Goal: Transaction & Acquisition: Book appointment/travel/reservation

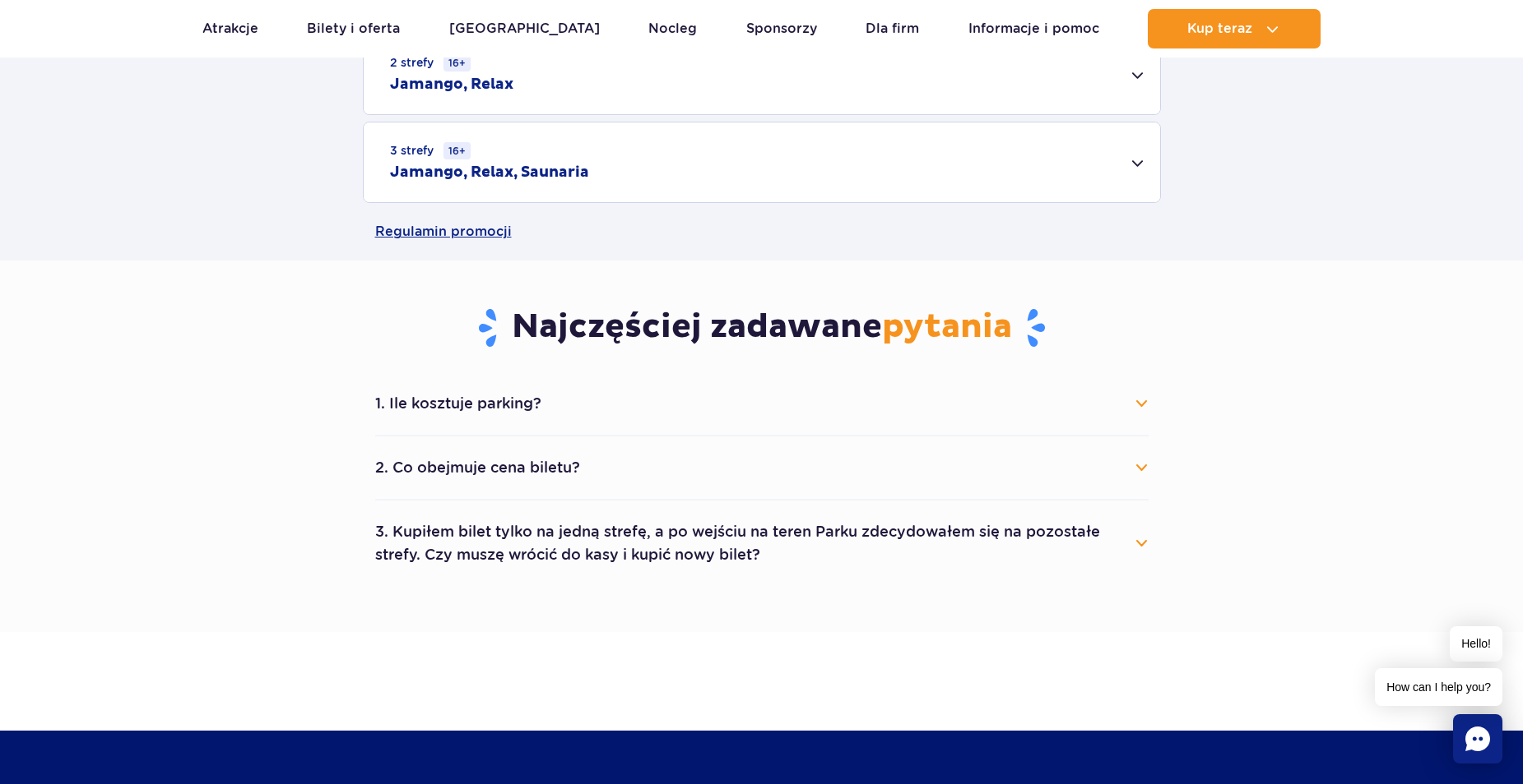
scroll to position [740, 0]
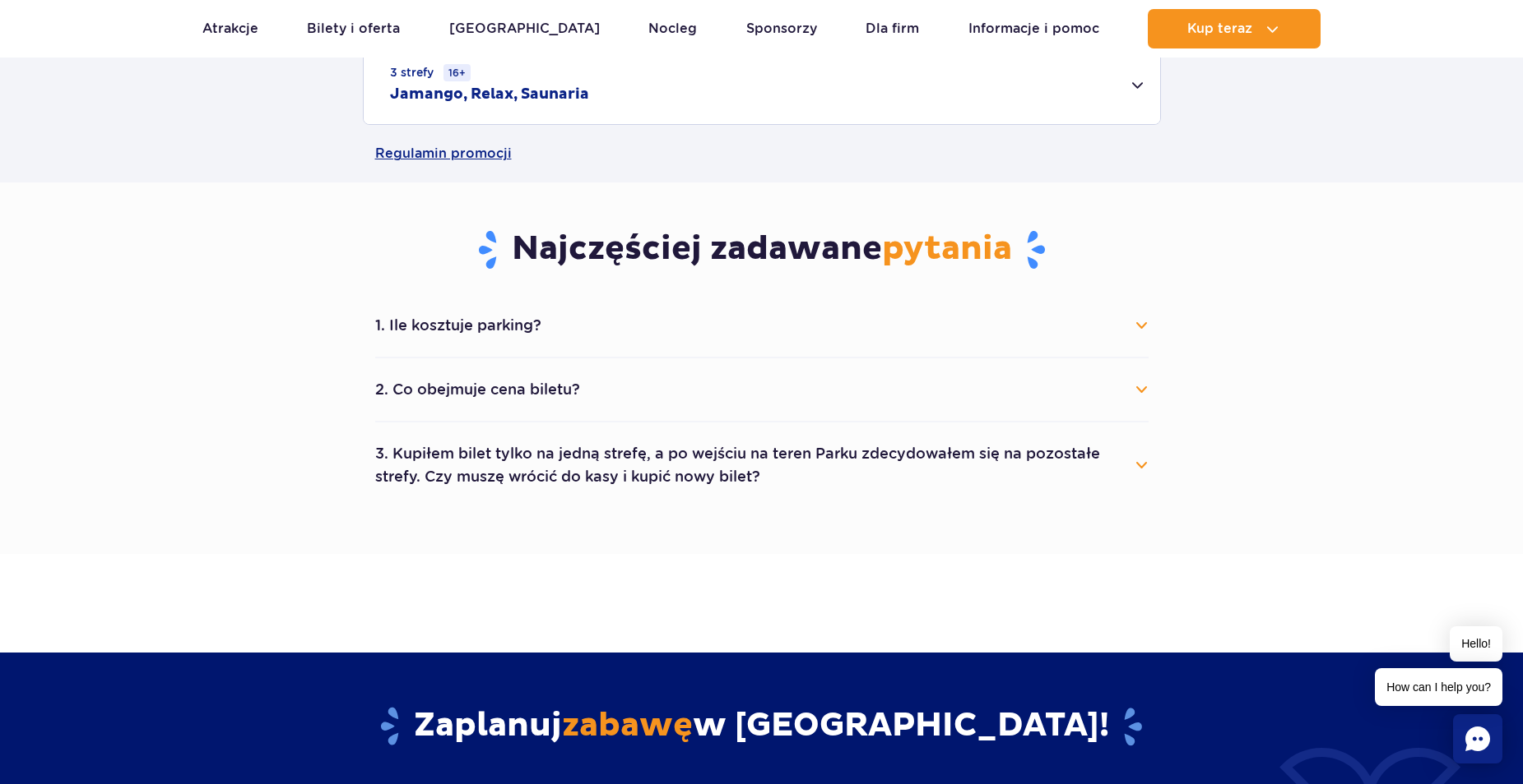
click at [1133, 381] on button "2. Co obejmuje cena biletu?" at bounding box center [762, 390] width 773 height 36
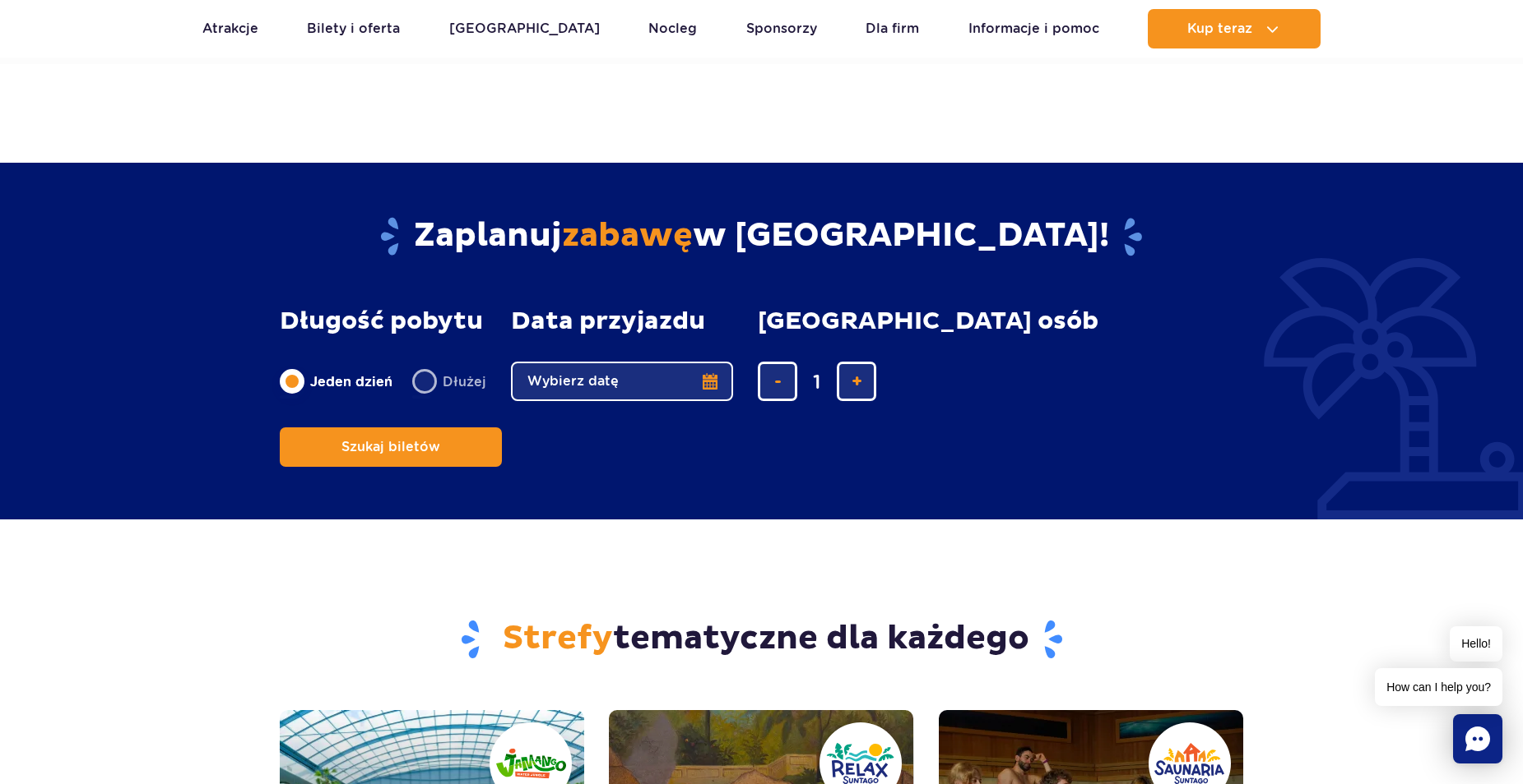
scroll to position [1316, 0]
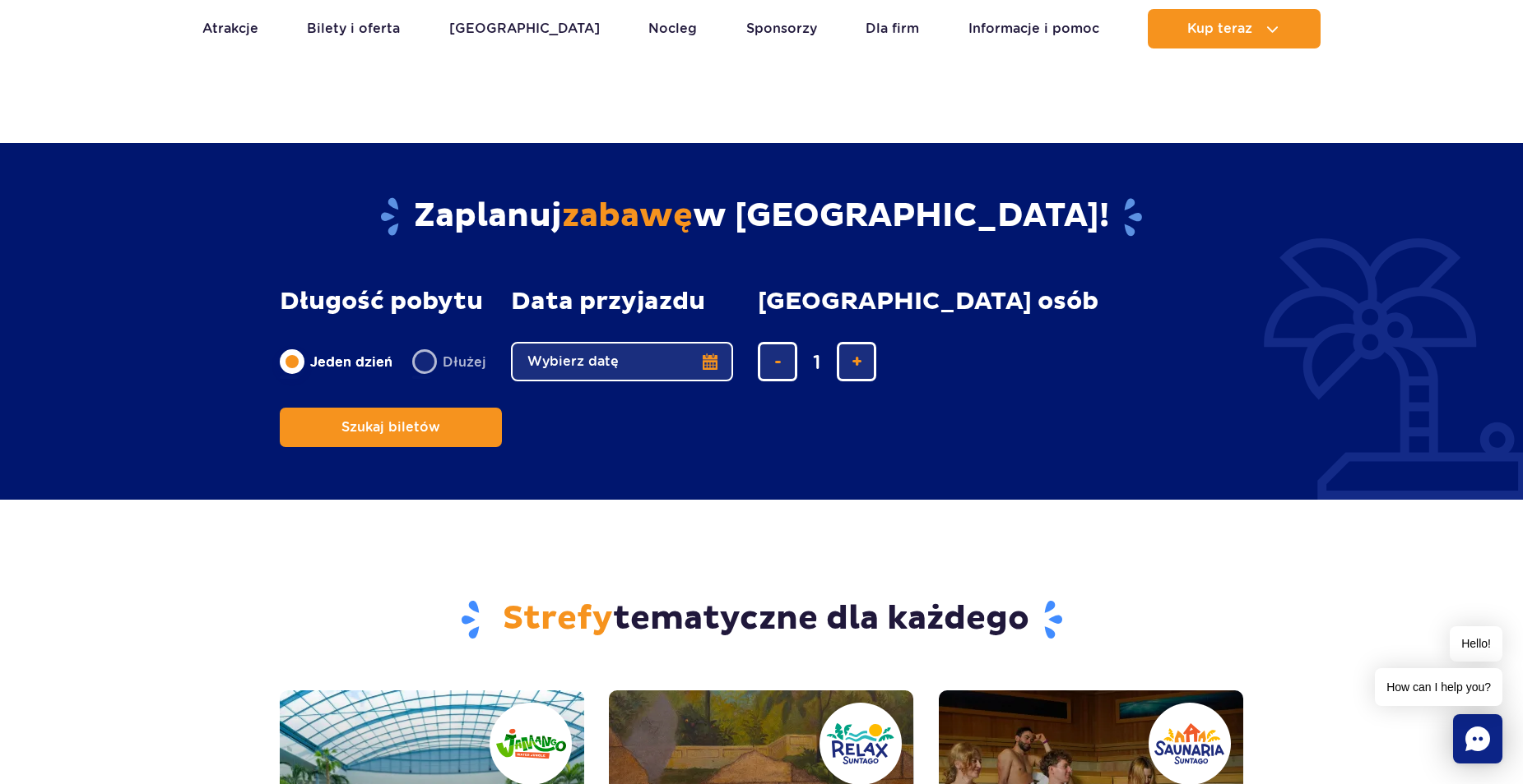
click at [705, 348] on button "Wybierz datę" at bounding box center [622, 361] width 222 height 39
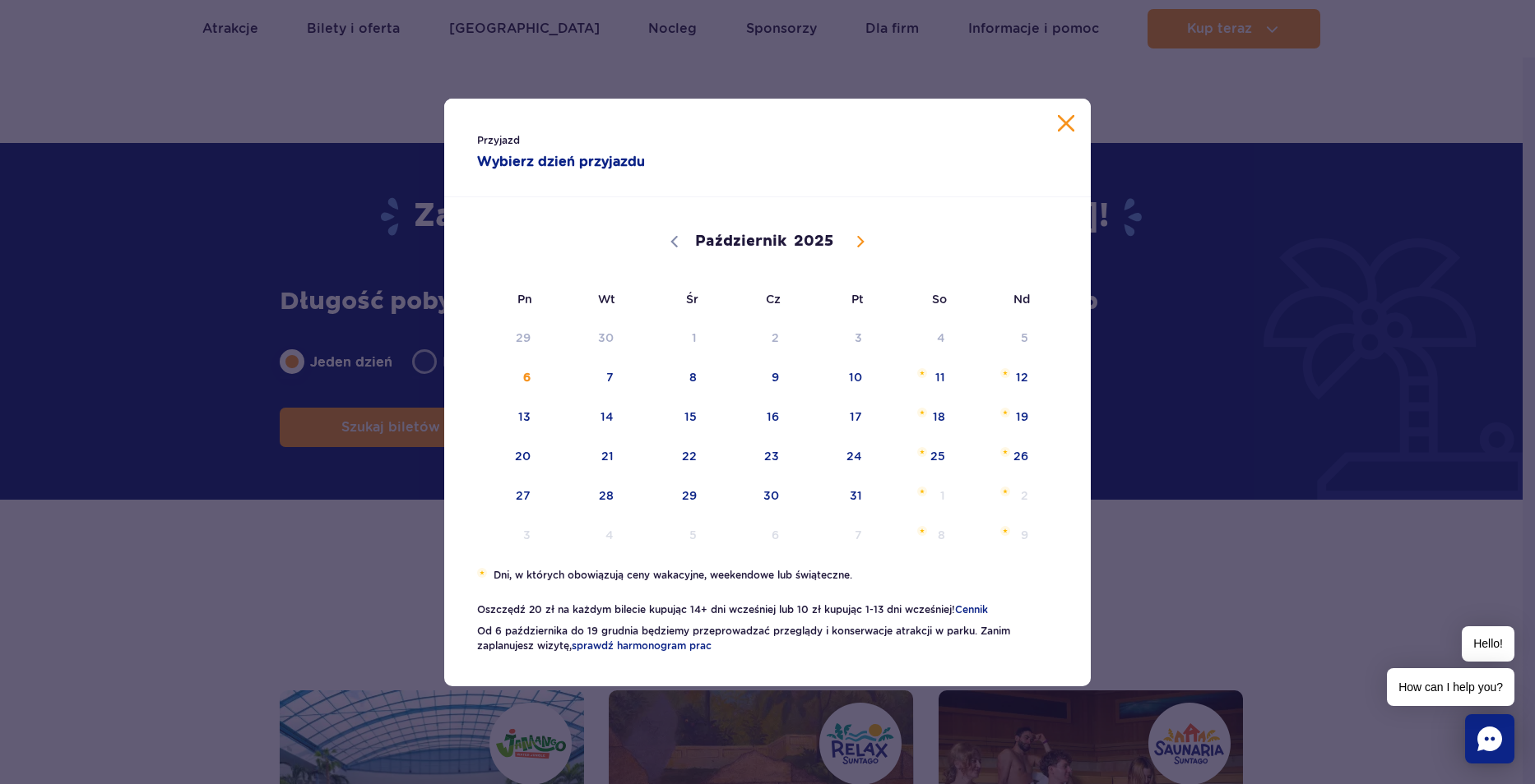
click at [858, 243] on icon at bounding box center [861, 242] width 11 height 11
select select "10"
click at [1027, 382] on span "9" at bounding box center [999, 378] width 83 height 38
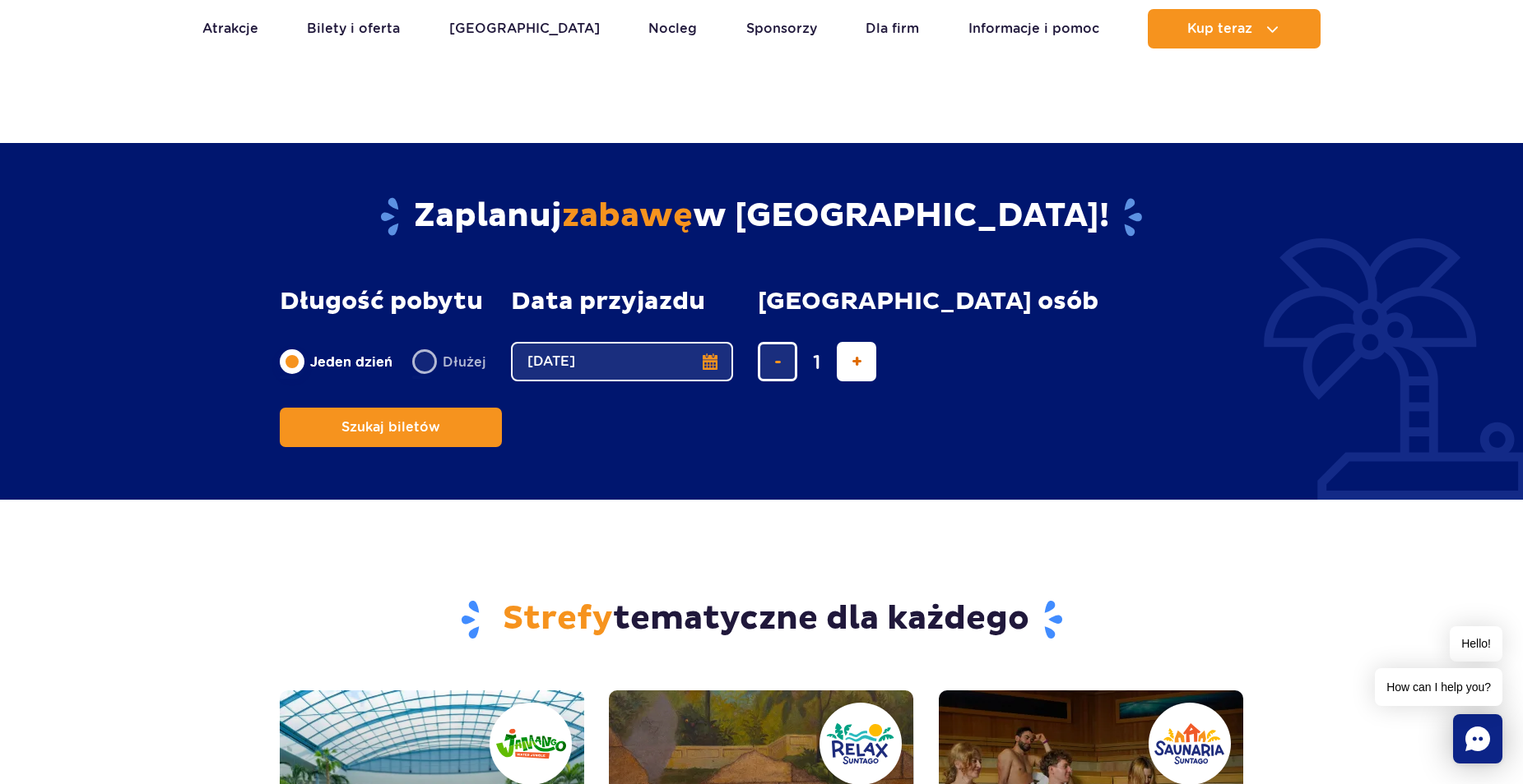
click at [854, 342] on button "dodaj bilet" at bounding box center [856, 361] width 39 height 39
click at [855, 342] on button "dodaj bilet" at bounding box center [856, 361] width 39 height 39
click at [856, 342] on button "dodaj bilet" at bounding box center [856, 361] width 39 height 39
click at [859, 361] on span "dodaj bilet" at bounding box center [856, 361] width 11 height 0
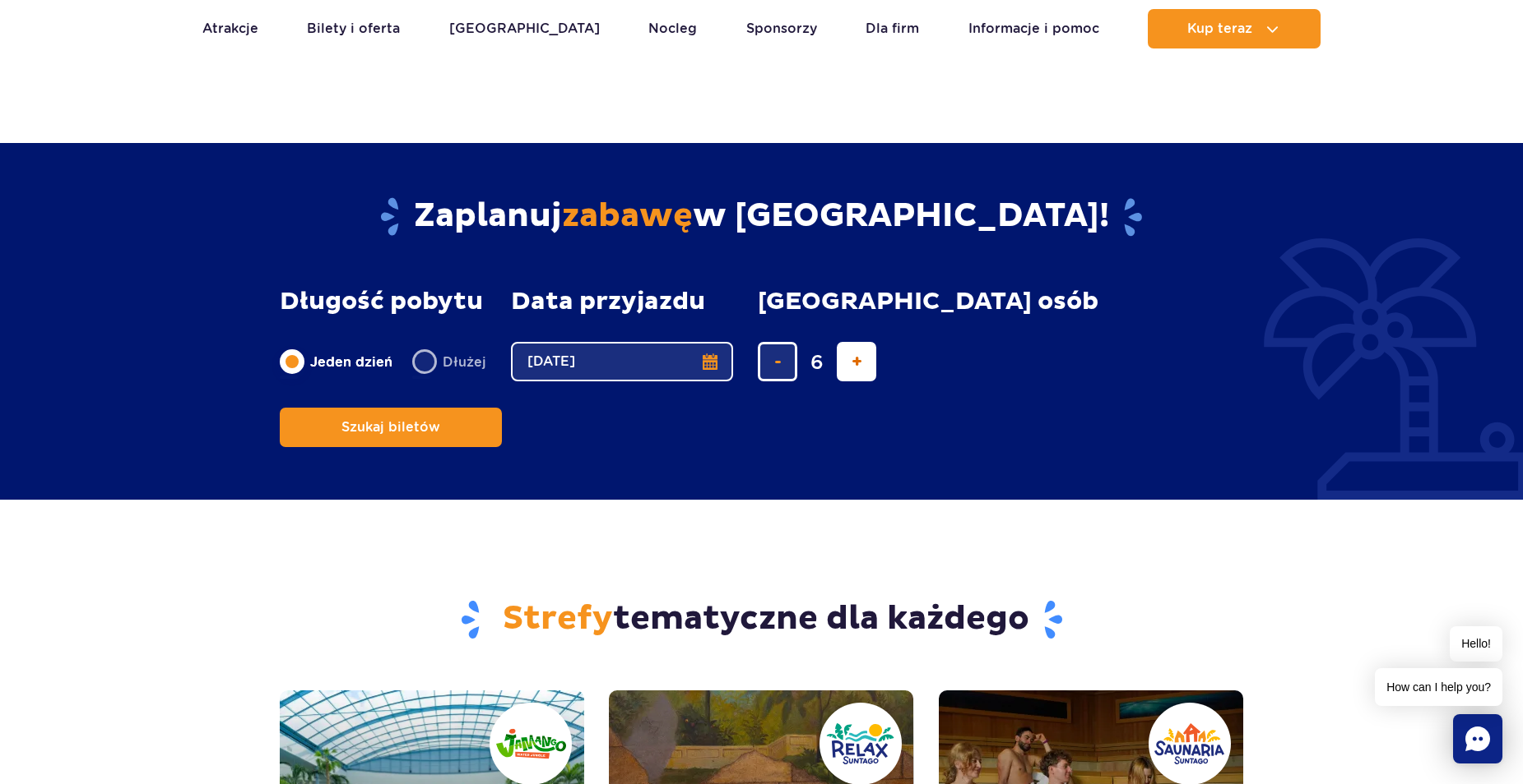
click at [860, 342] on button "dodaj bilet" at bounding box center [856, 361] width 39 height 39
click at [861, 342] on button "dodaj bilet" at bounding box center [856, 361] width 39 height 39
type input "8"
click at [433, 420] on span "Szukaj biletów" at bounding box center [384, 426] width 99 height 14
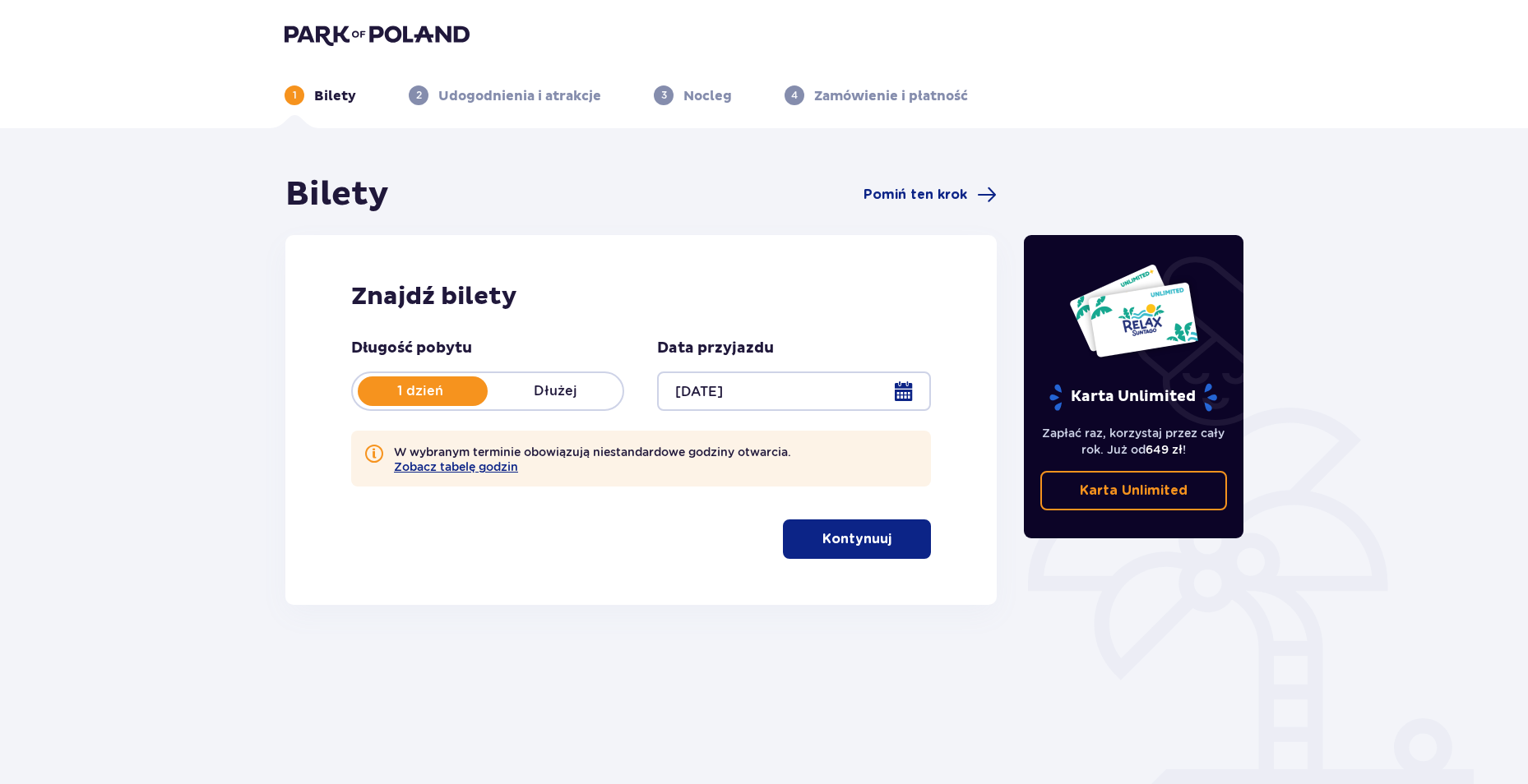
click at [832, 533] on p "Kontynuuj" at bounding box center [857, 539] width 69 height 18
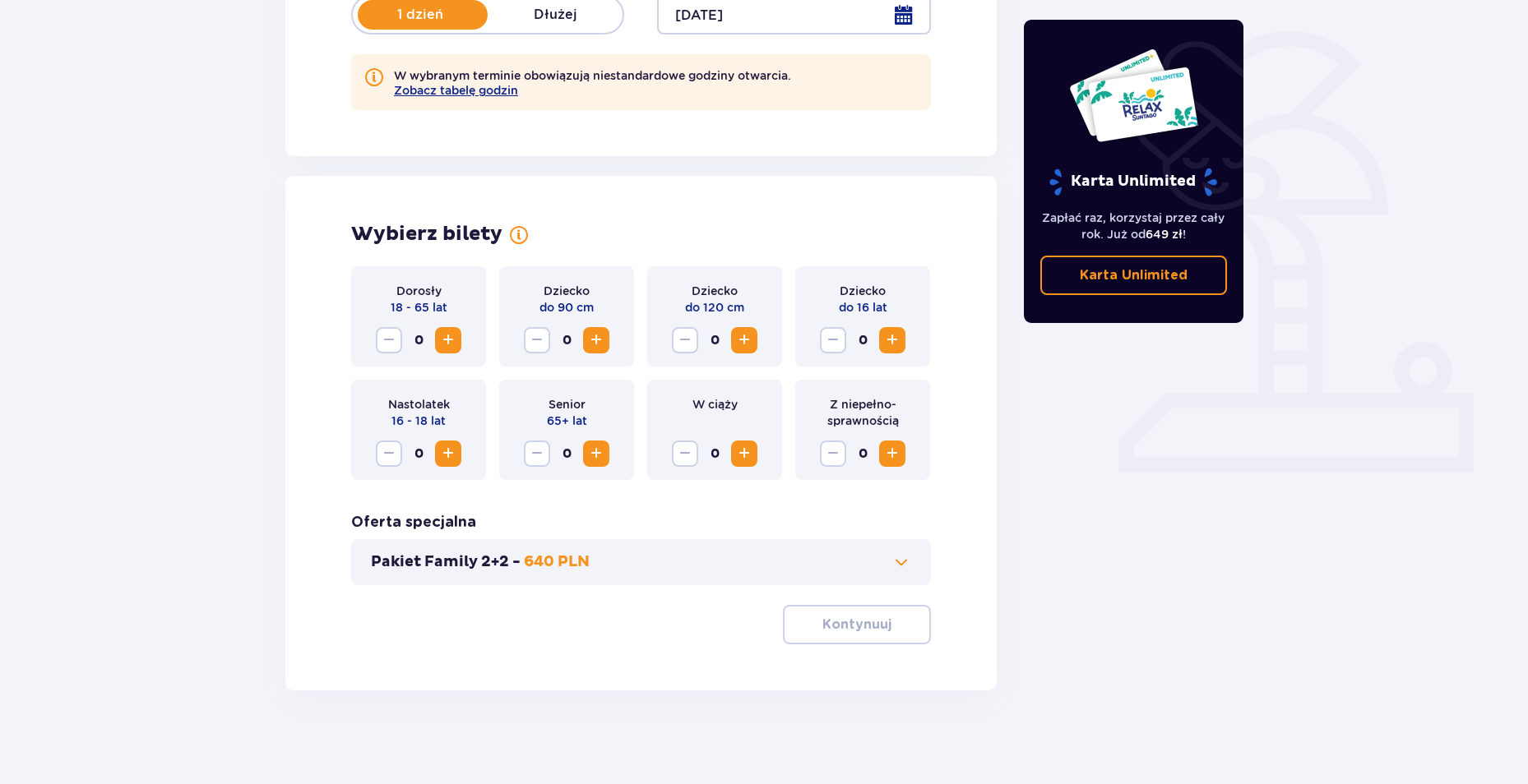
scroll to position [381, 0]
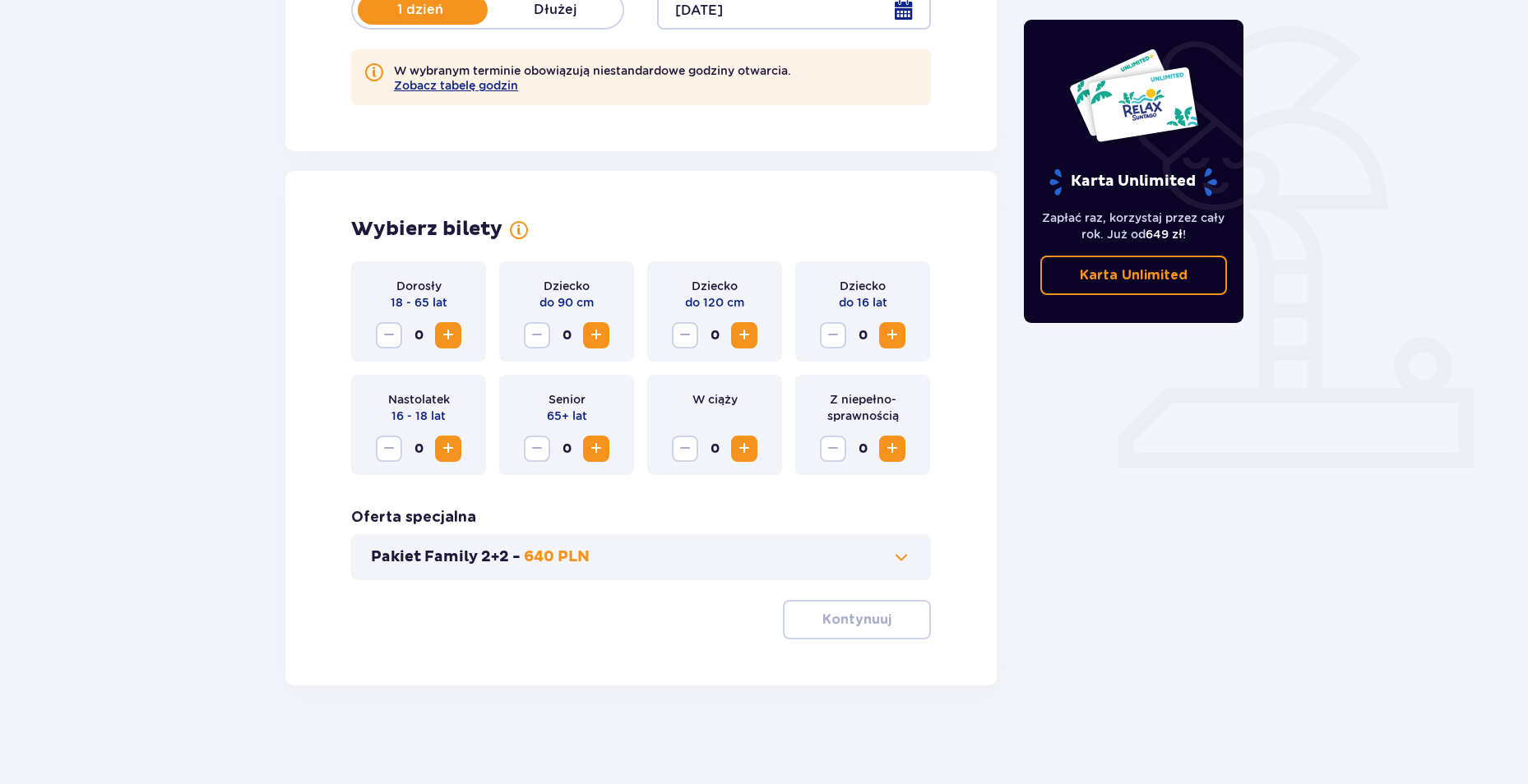
click at [441, 335] on span "Zwiększ" at bounding box center [447, 336] width 20 height 20
click at [890, 336] on span "Zwiększ" at bounding box center [892, 336] width 20 height 20
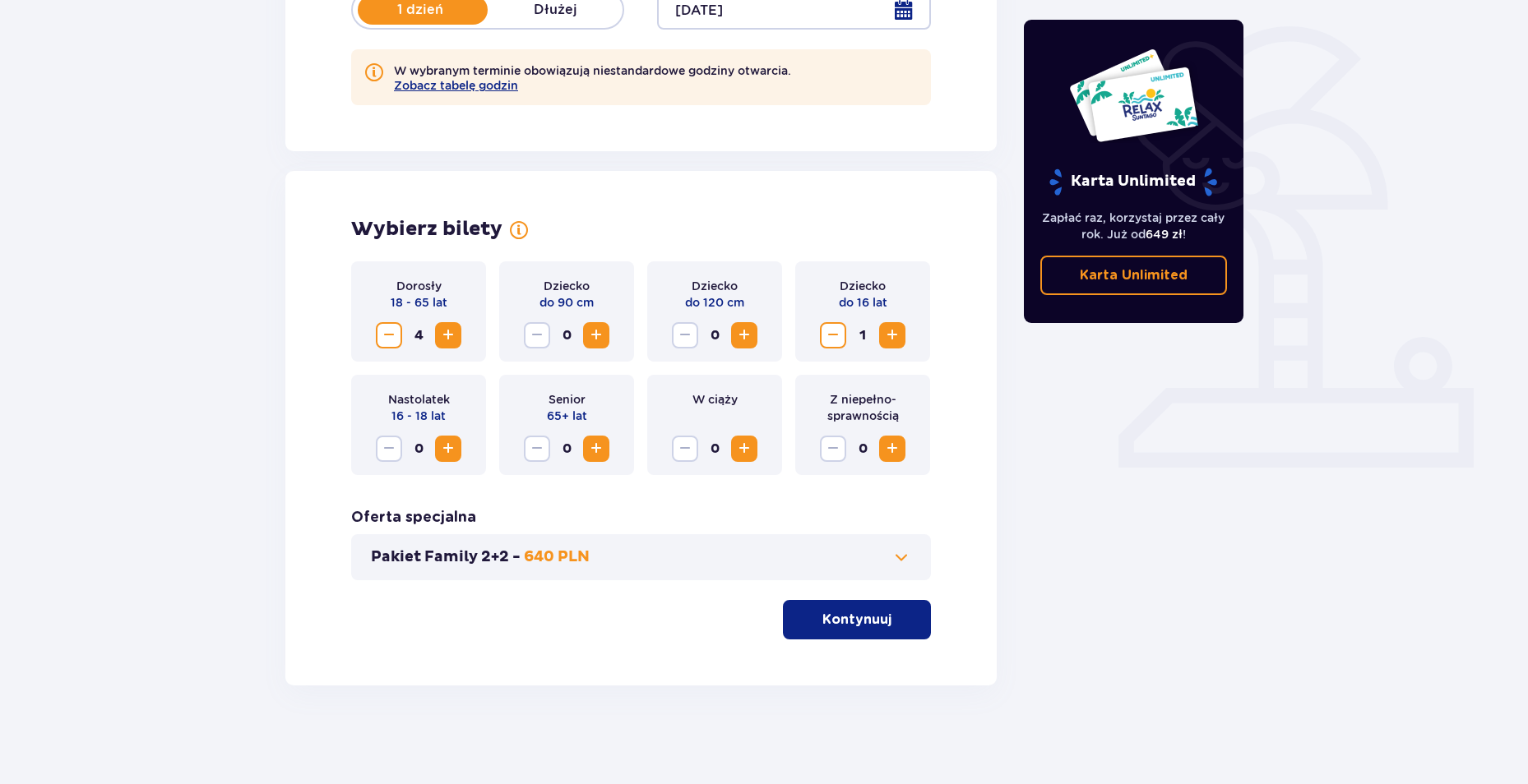
click at [890, 336] on span "Zwiększ" at bounding box center [892, 336] width 20 height 20
click at [865, 617] on p "Kontynuuj" at bounding box center [857, 620] width 69 height 18
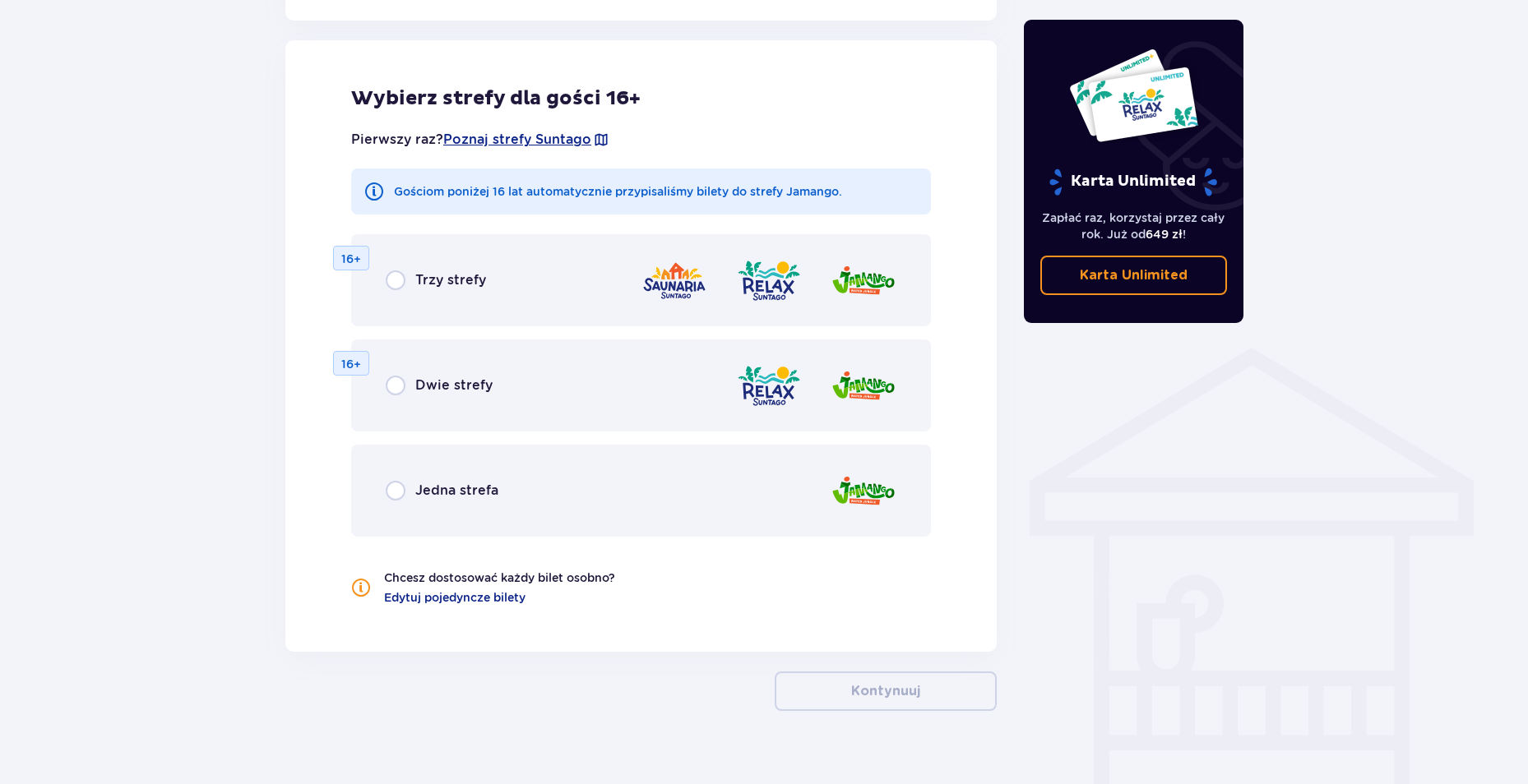
scroll to position [989, 0]
click at [397, 283] on input "radio" at bounding box center [395, 279] width 20 height 20
radio input "true"
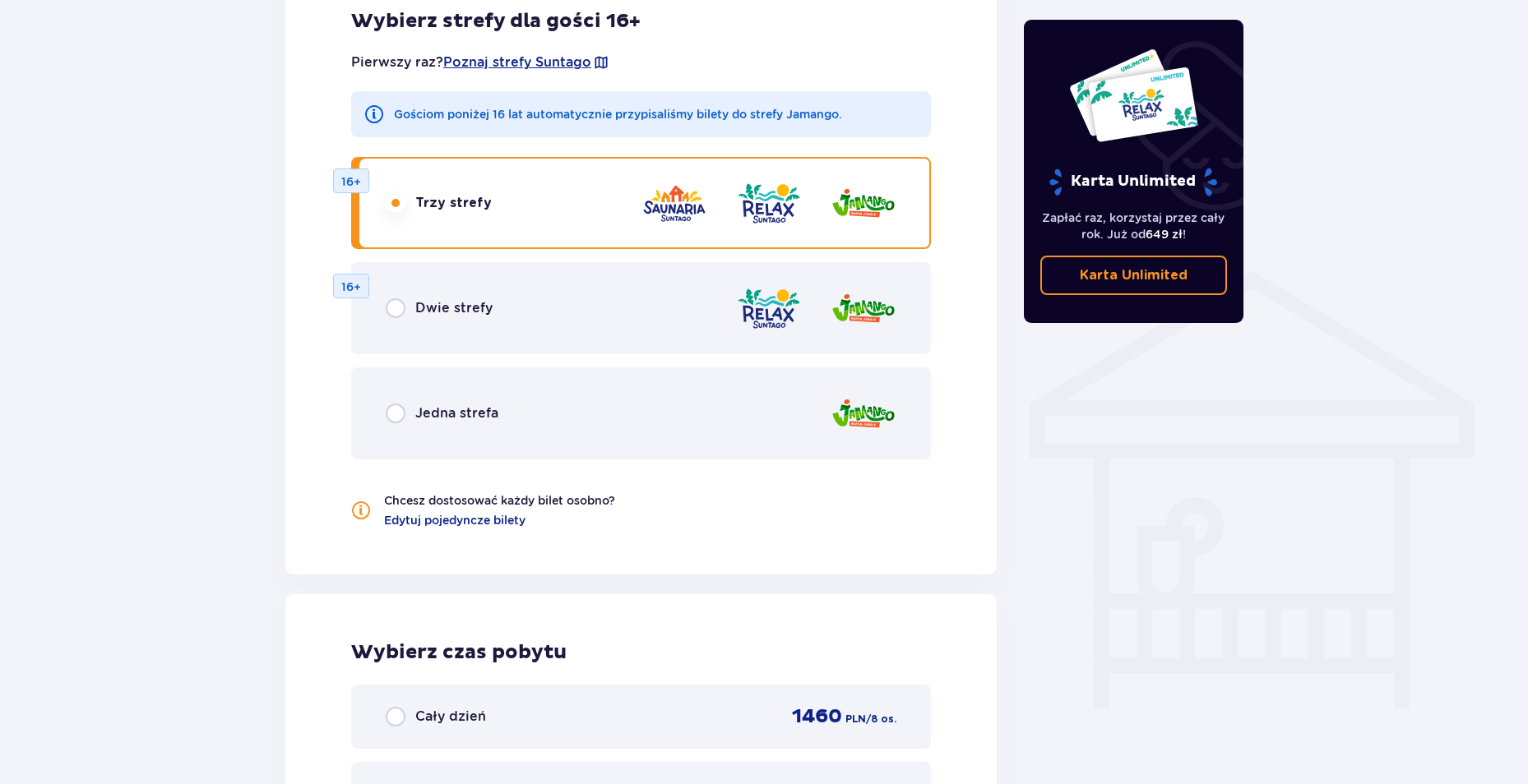
scroll to position [1056, 0]
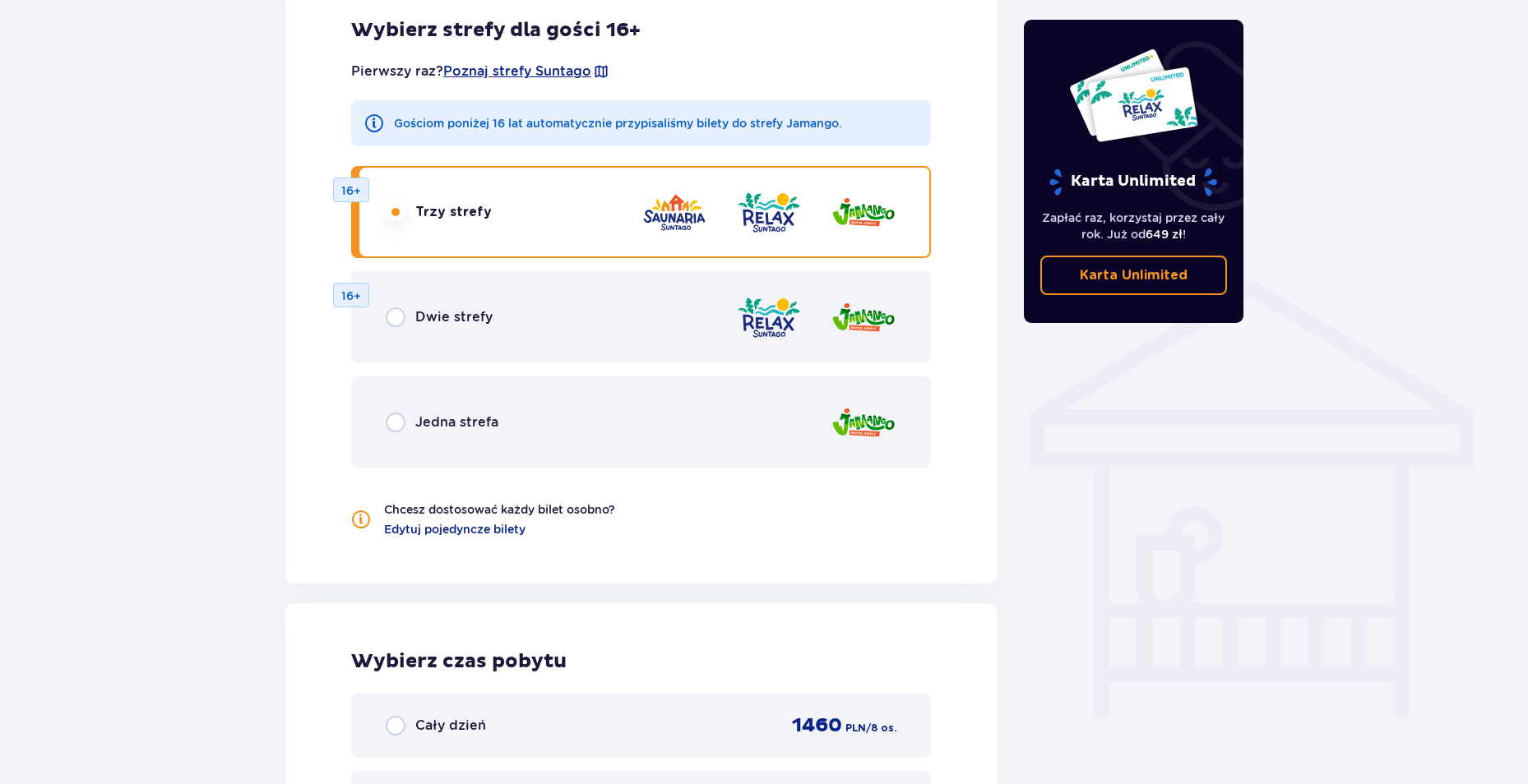
click at [411, 317] on div "Dwie strefy" at bounding box center [439, 317] width 107 height 20
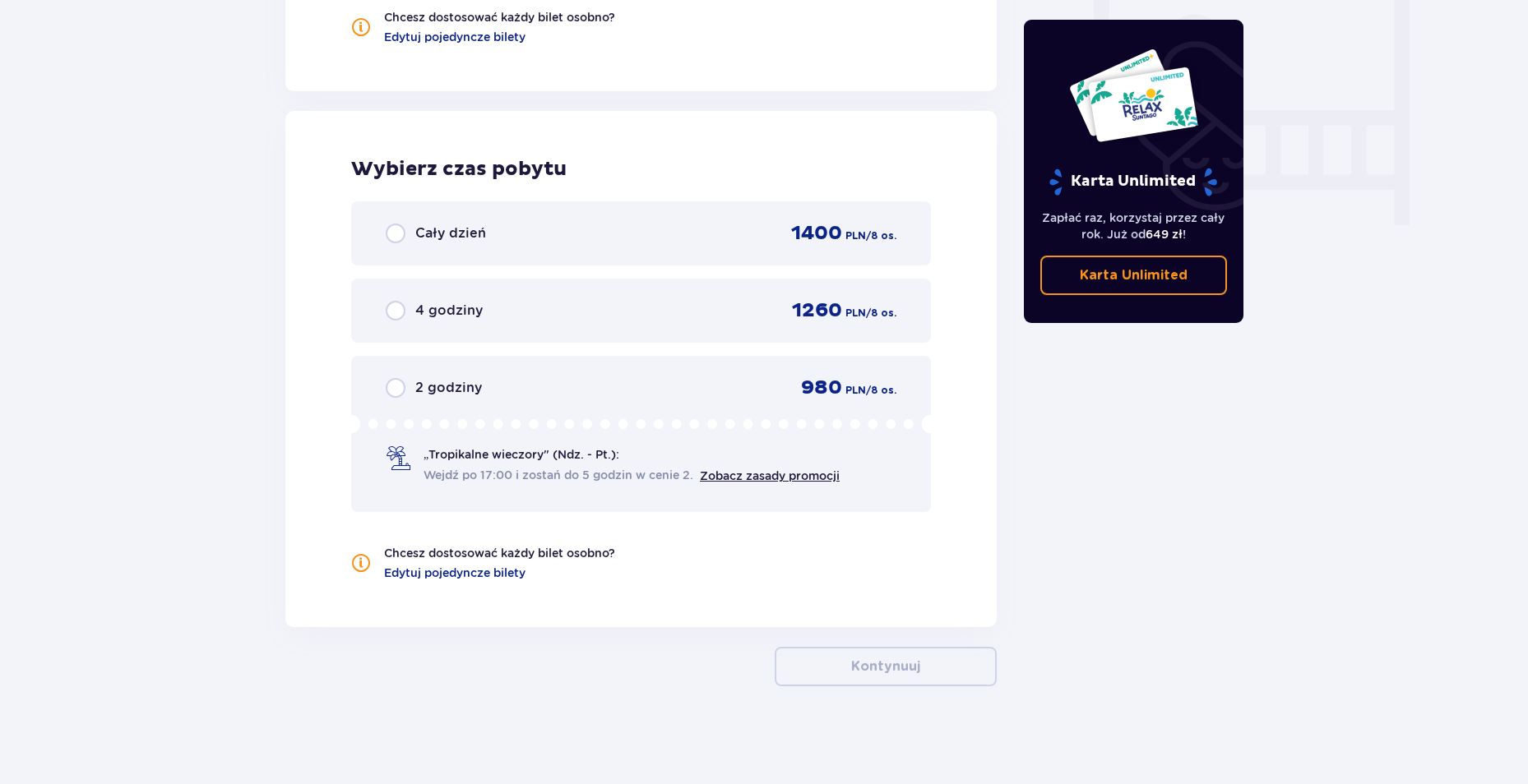
scroll to position [1549, 0]
click at [394, 308] on input "radio" at bounding box center [395, 310] width 20 height 20
radio input "true"
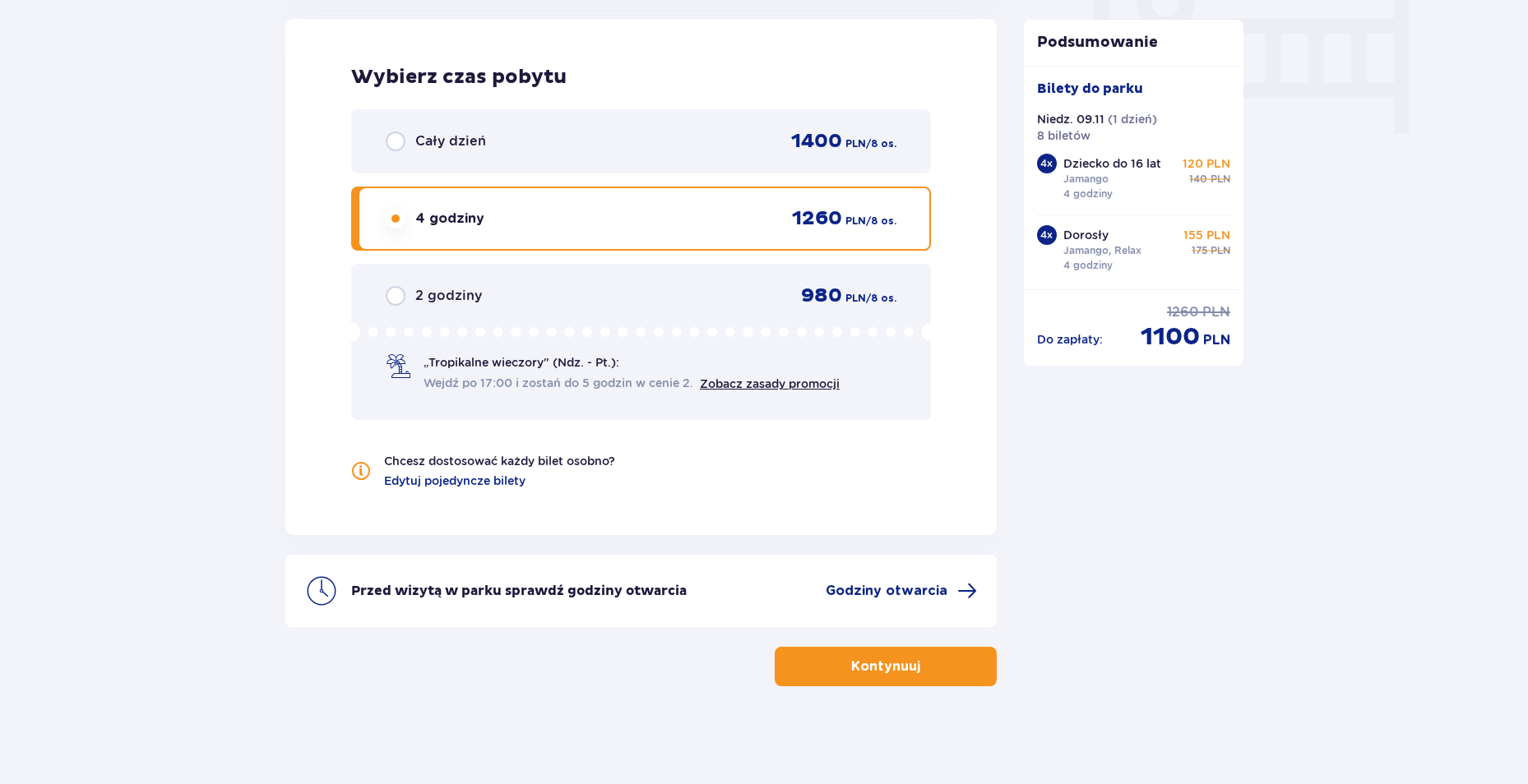
scroll to position [1642, 0]
click at [391, 138] on input "radio" at bounding box center [395, 141] width 20 height 20
radio input "true"
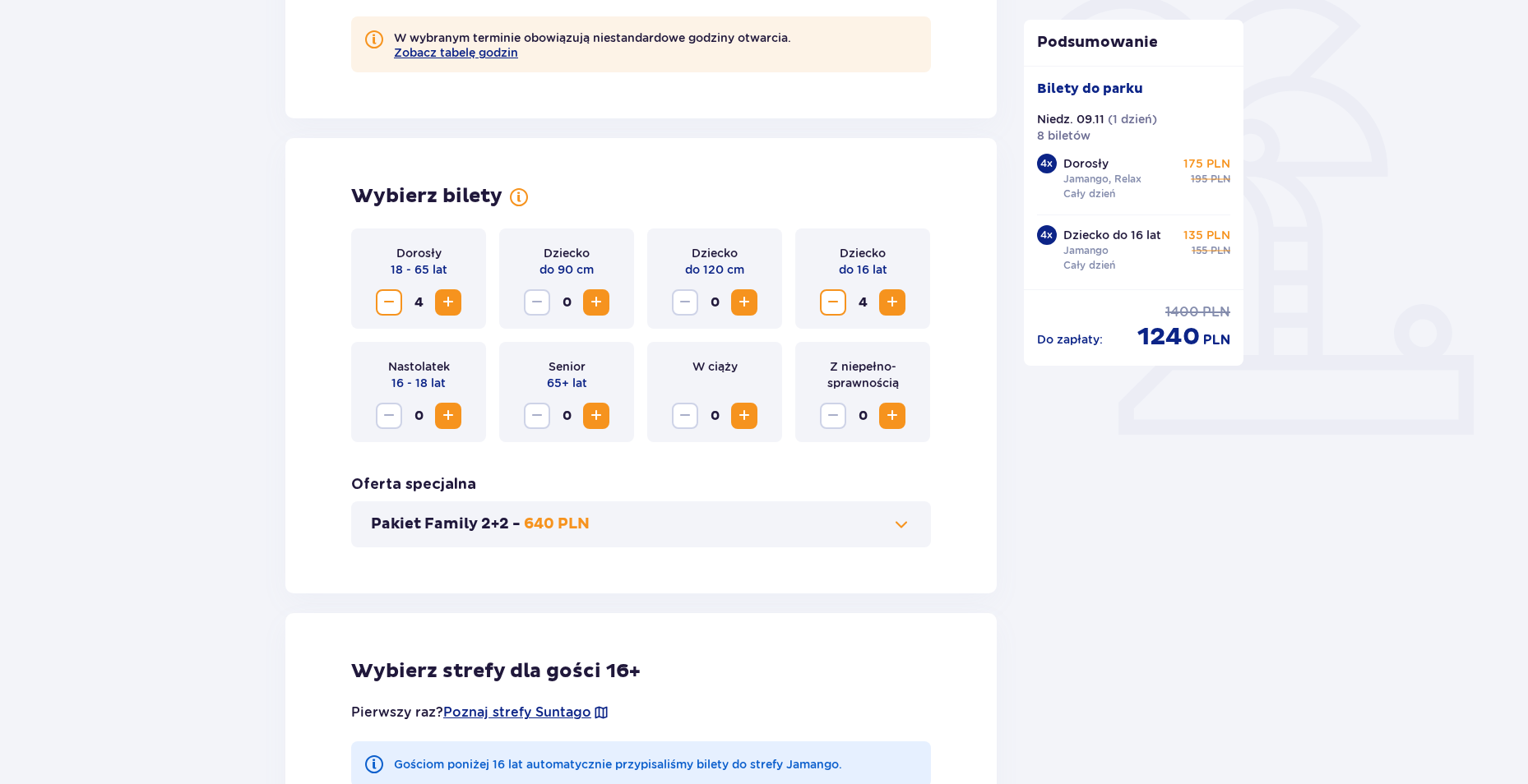
scroll to position [408, 0]
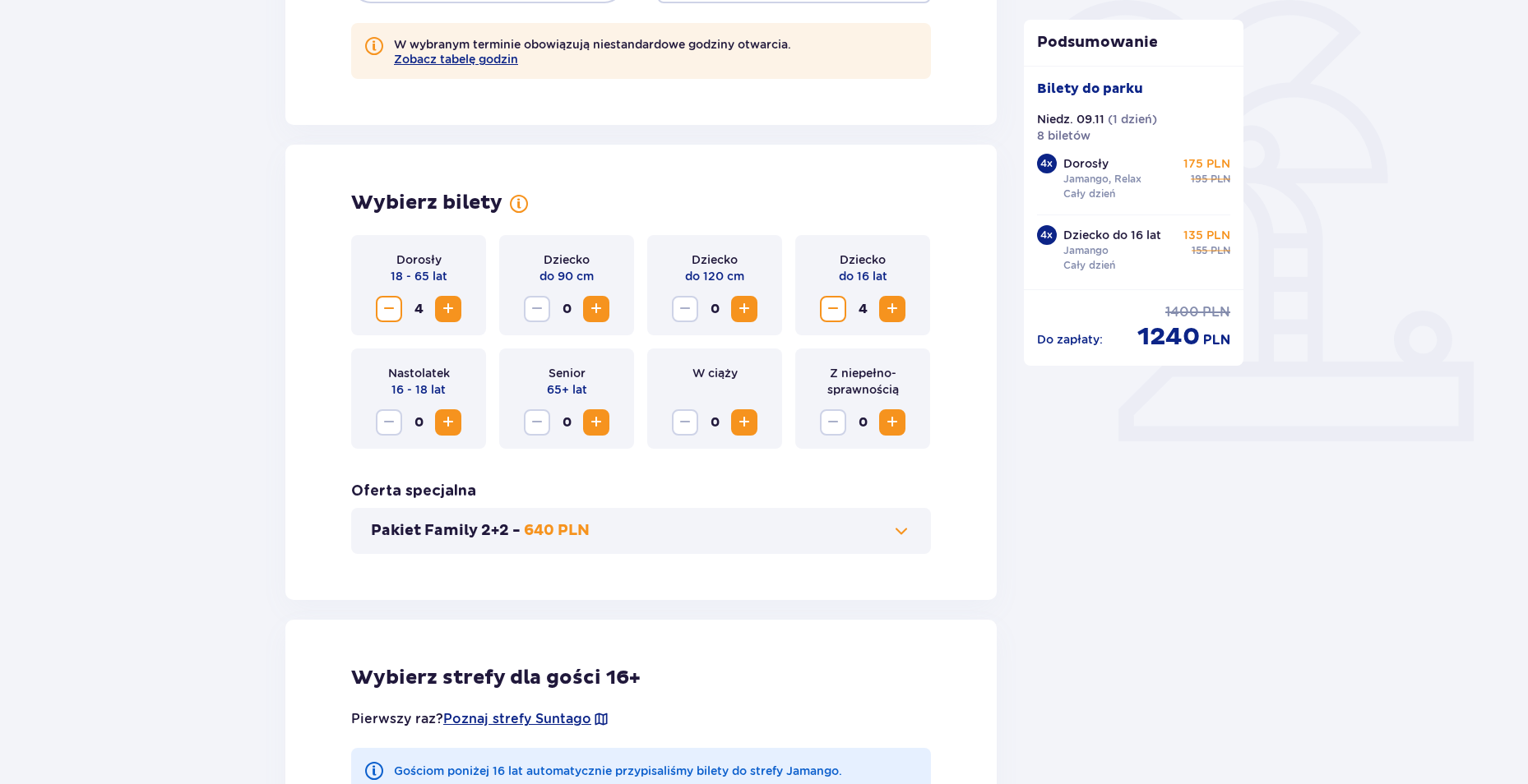
click at [383, 309] on span "Zmniejsz" at bounding box center [388, 309] width 20 height 20
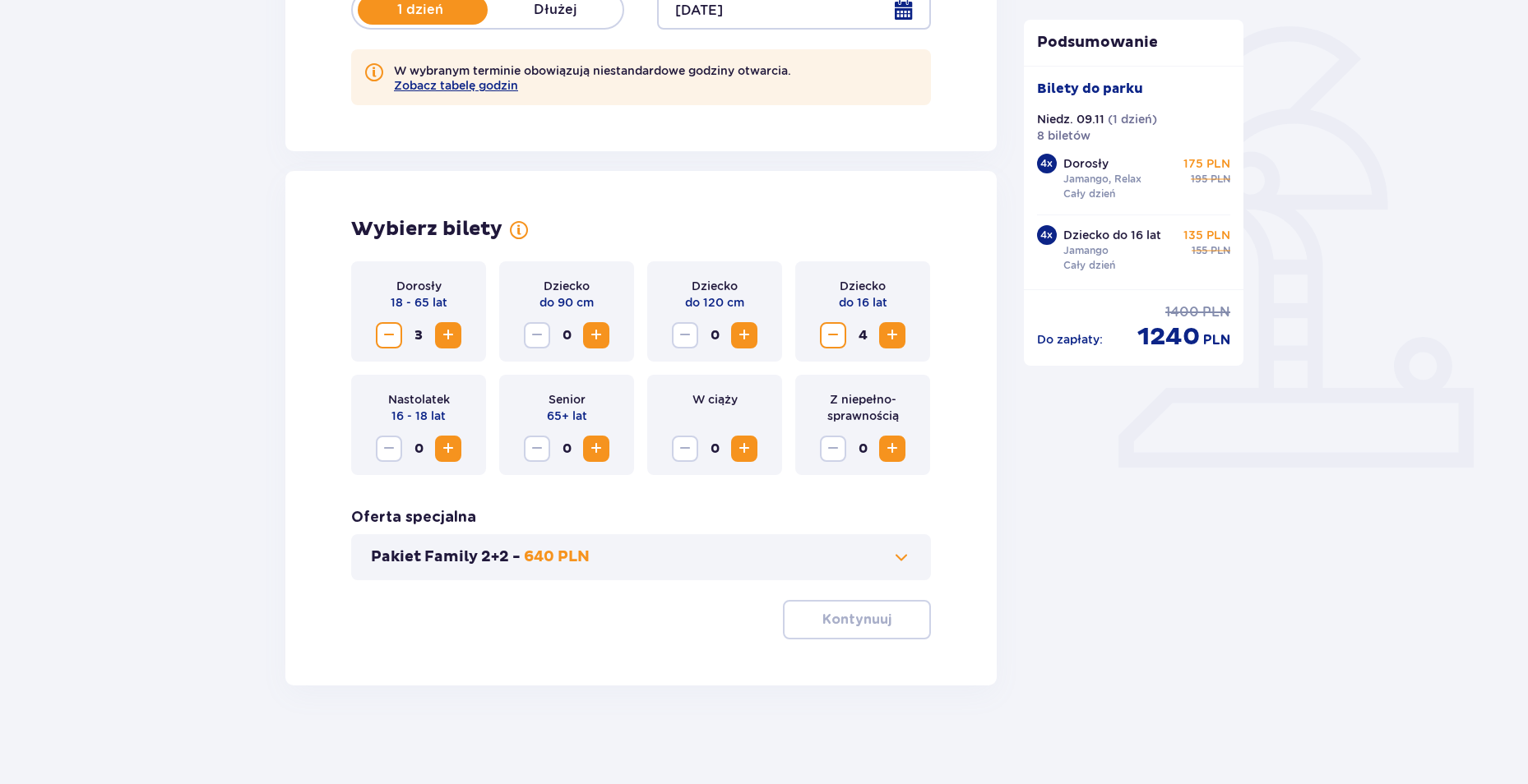
scroll to position [381, 0]
click at [384, 310] on div "Dorosły 18 - 65 lat 3" at bounding box center [418, 311] width 135 height 100
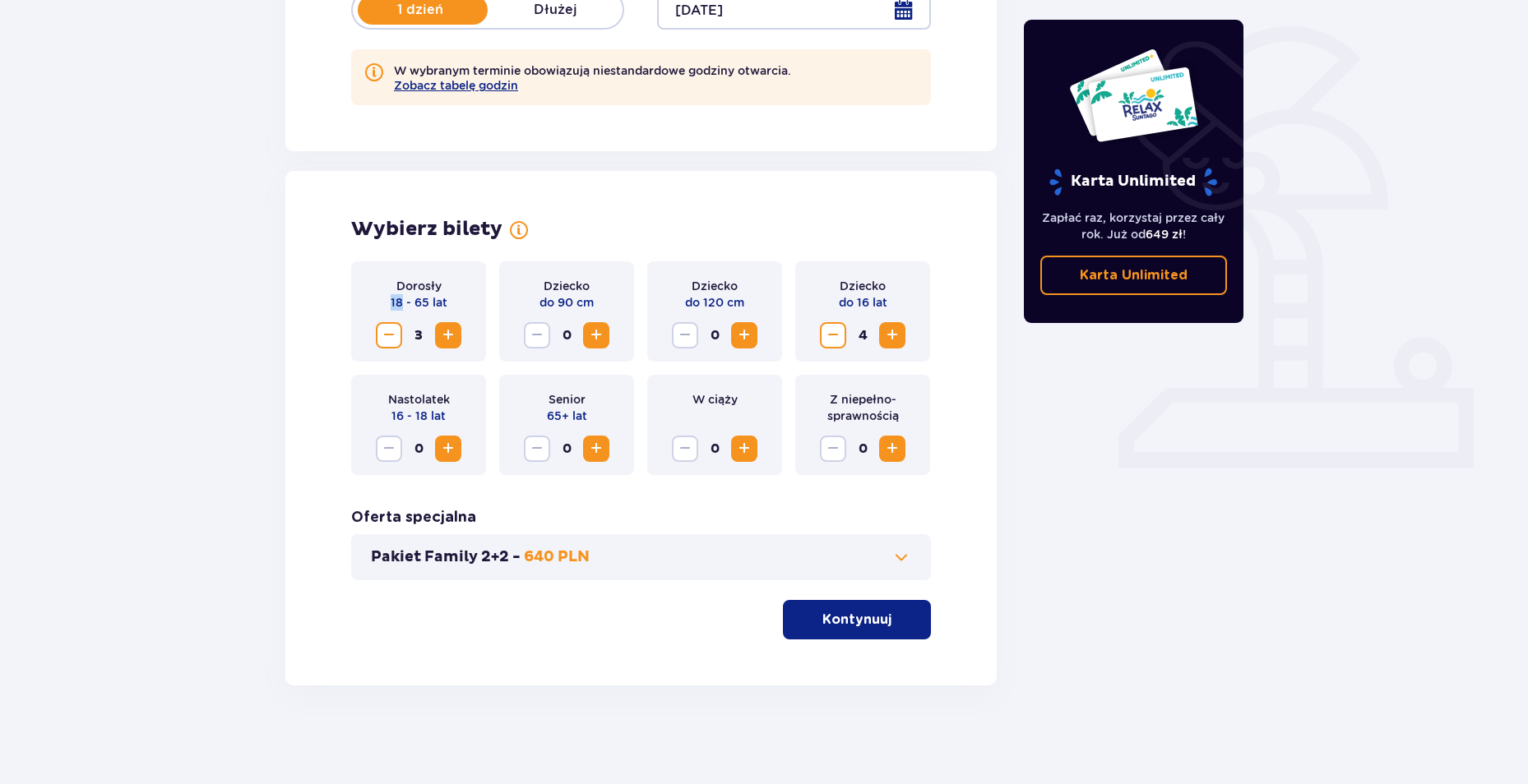
click at [389, 343] on span "Zmniejsz" at bounding box center [388, 336] width 20 height 20
click at [845, 347] on div "4" at bounding box center [862, 336] width 85 height 27
click at [837, 340] on span "Zmniejsz" at bounding box center [833, 336] width 20 height 20
click at [861, 624] on p "Kontynuuj" at bounding box center [857, 620] width 69 height 18
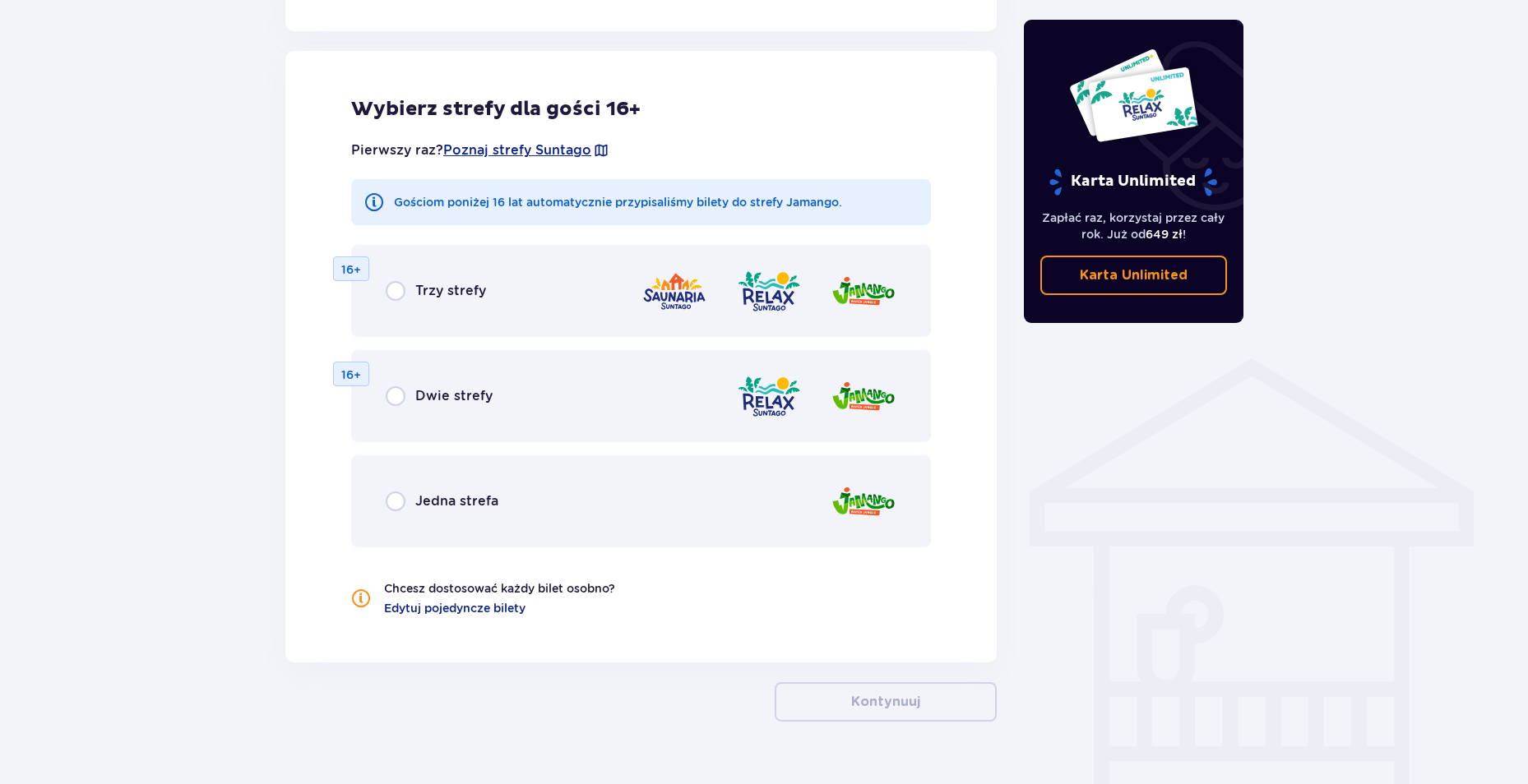
scroll to position [989, 0]
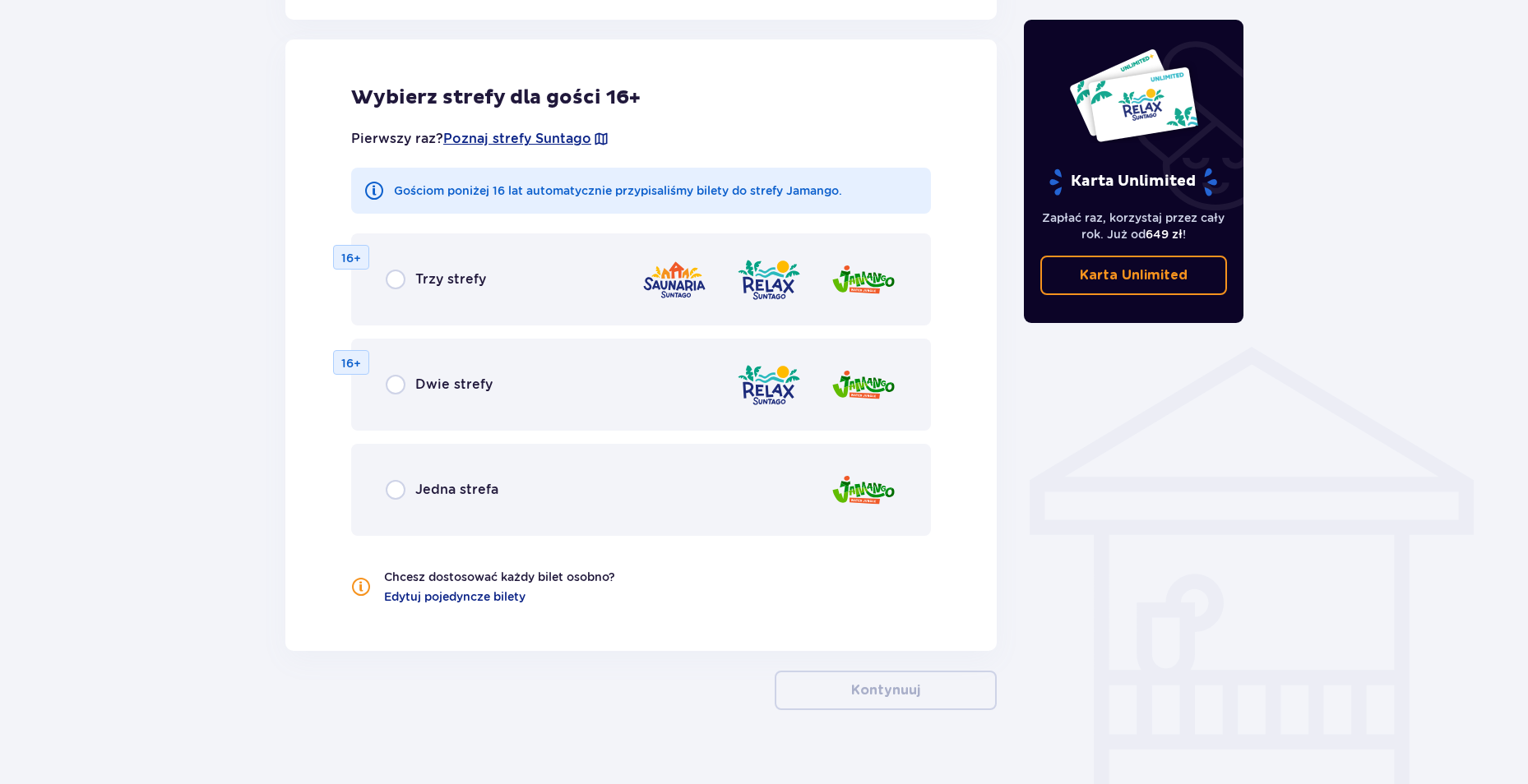
click at [389, 382] on input "radio" at bounding box center [395, 384] width 20 height 20
radio input "true"
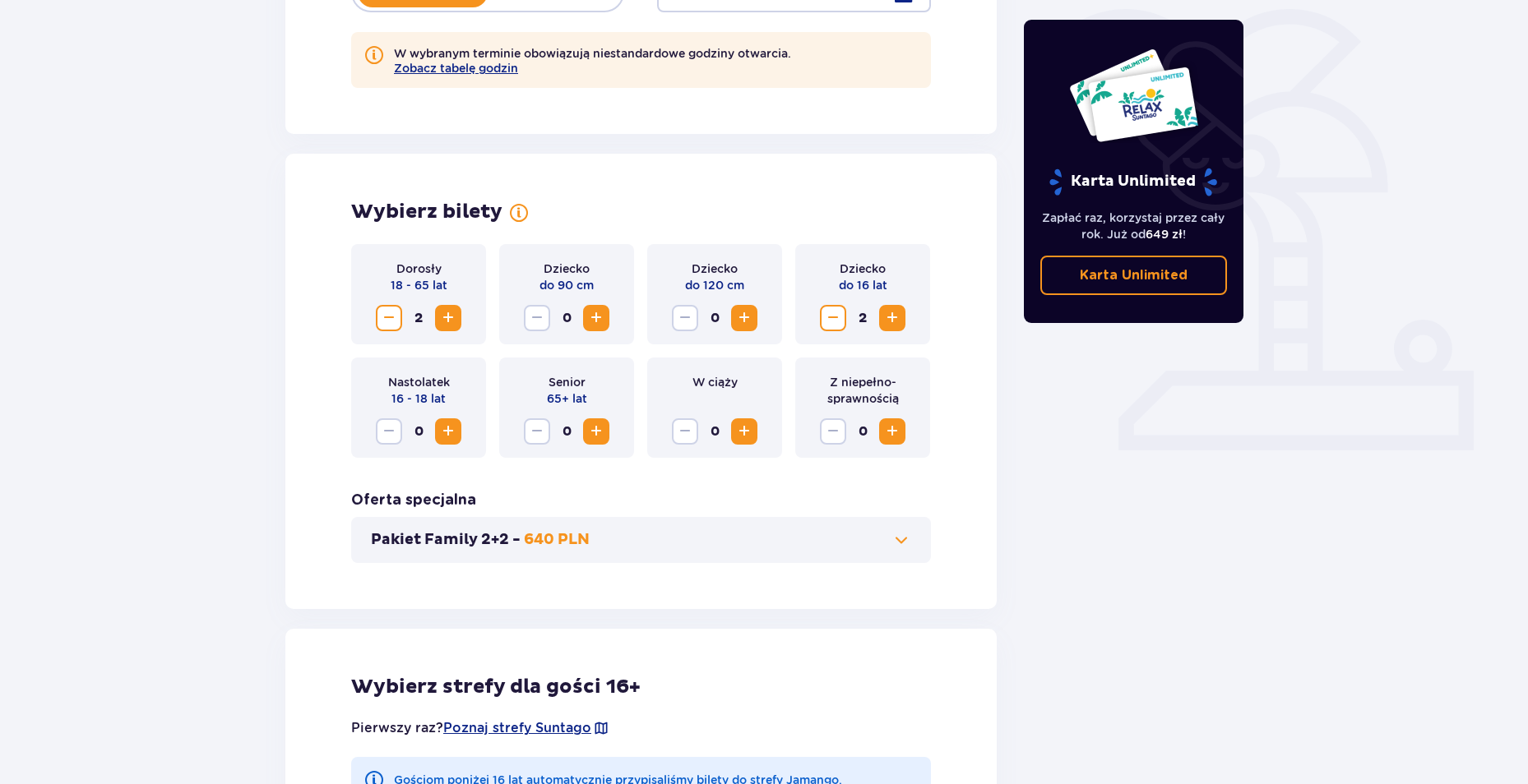
scroll to position [398, 0]
click at [452, 306] on button "Zwiększ" at bounding box center [448, 319] width 27 height 27
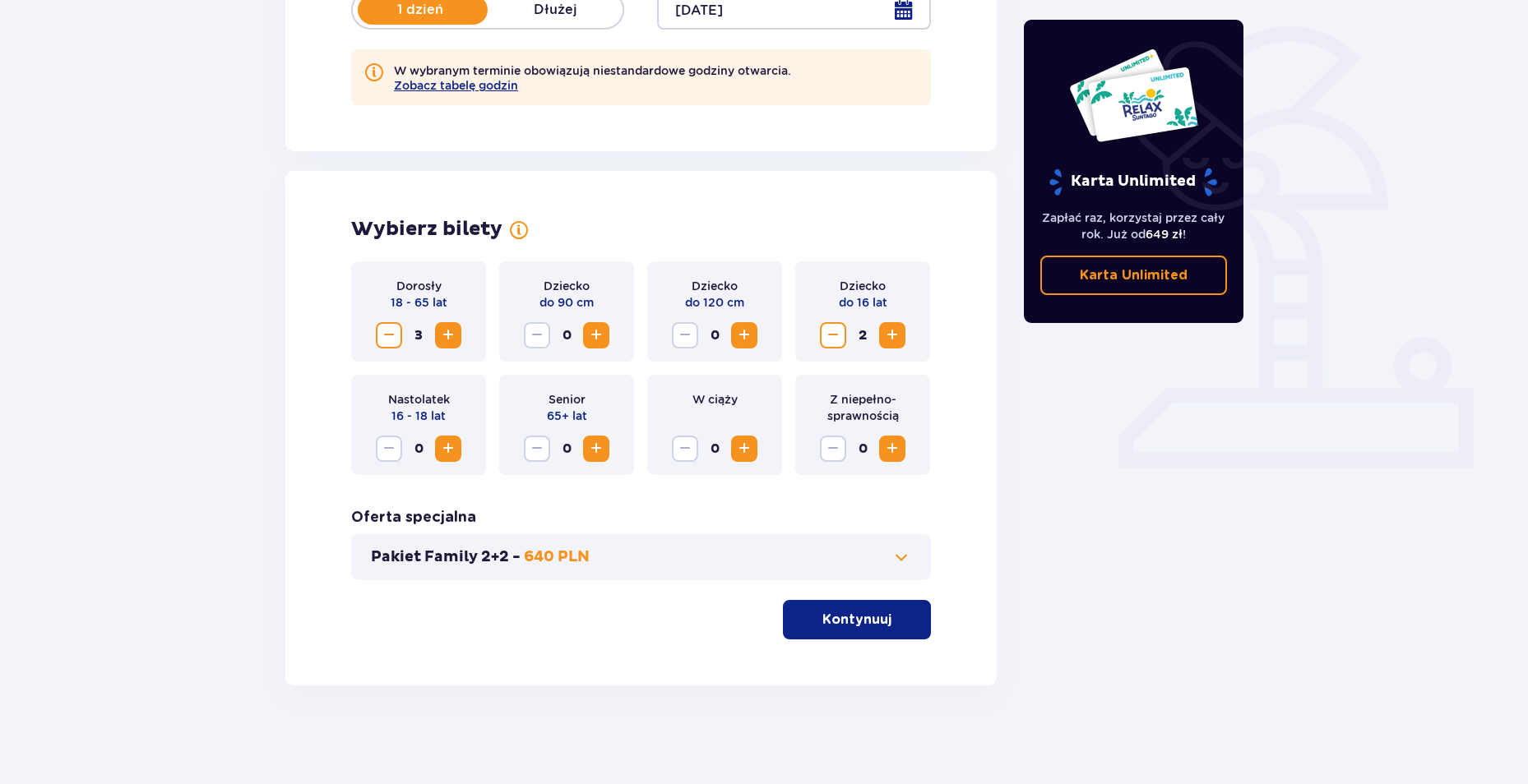
click at [454, 309] on div "Dorosły 18 - 65 lat 3" at bounding box center [418, 311] width 135 height 100
click at [457, 338] on span "Zwiększ" at bounding box center [447, 336] width 20 height 20
click at [884, 334] on span "Zwiększ" at bounding box center [892, 336] width 20 height 20
click at [597, 599] on div "Dorosły 18 - 65 lat 4 Dziecko do 90 cm 0 Dziecko do 120 cm 0 Dziecko do 16 lat …" at bounding box center [641, 450] width 579 height 379
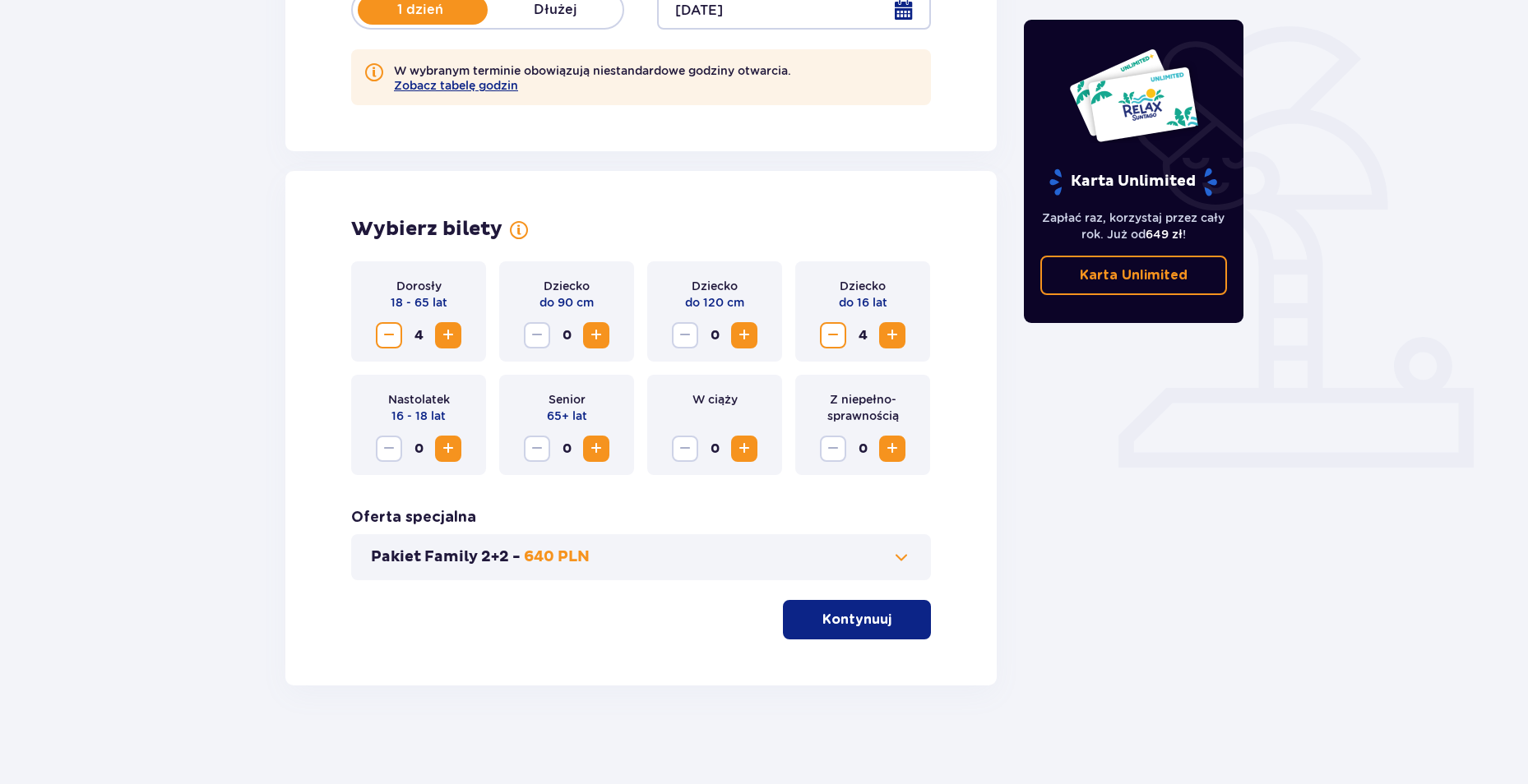
click at [756, 567] on button "Pakiet Family 2+2 - 640 PLN" at bounding box center [641, 557] width 540 height 20
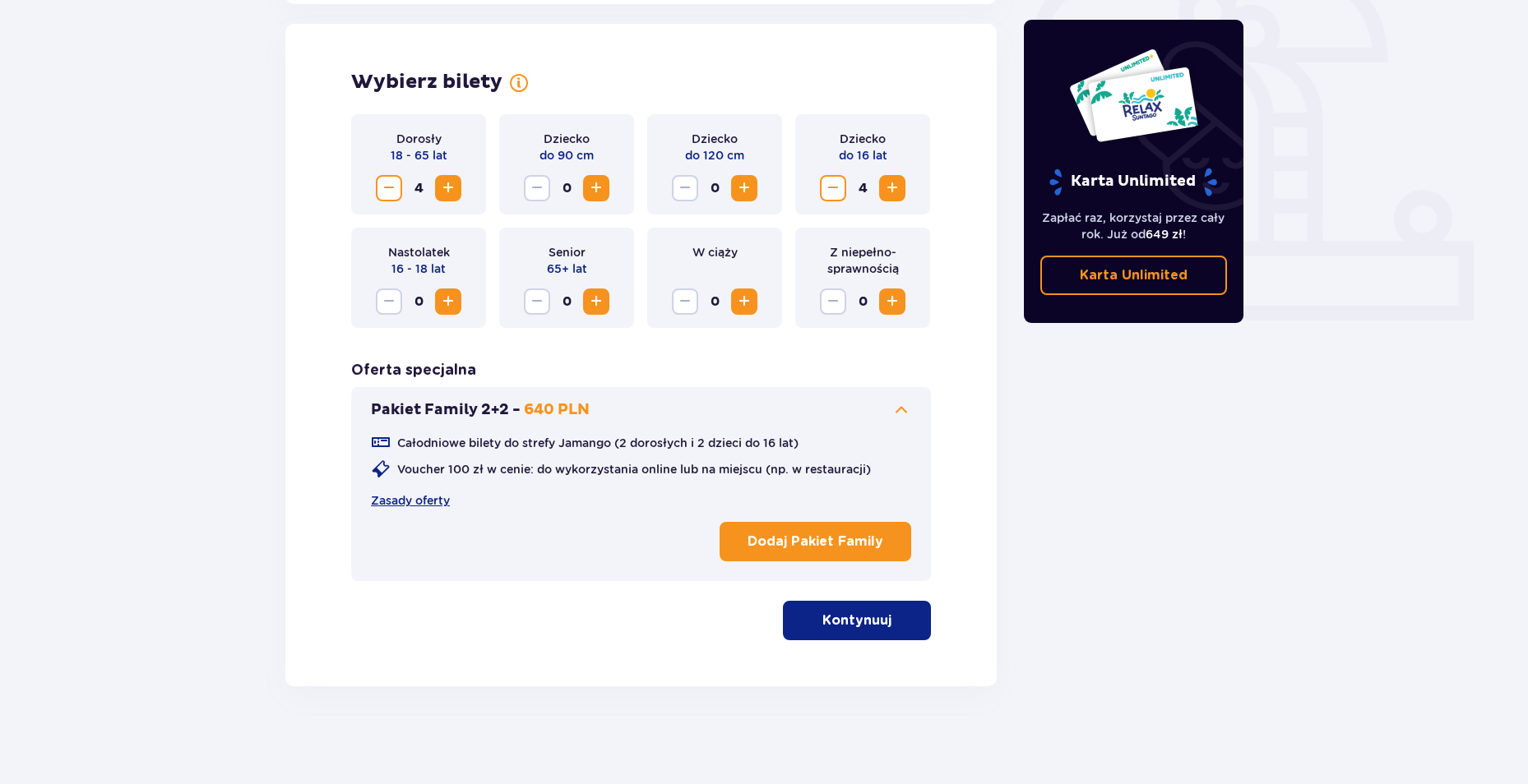
scroll to position [530, 0]
click at [832, 626] on p "Kontynuuj" at bounding box center [857, 620] width 69 height 18
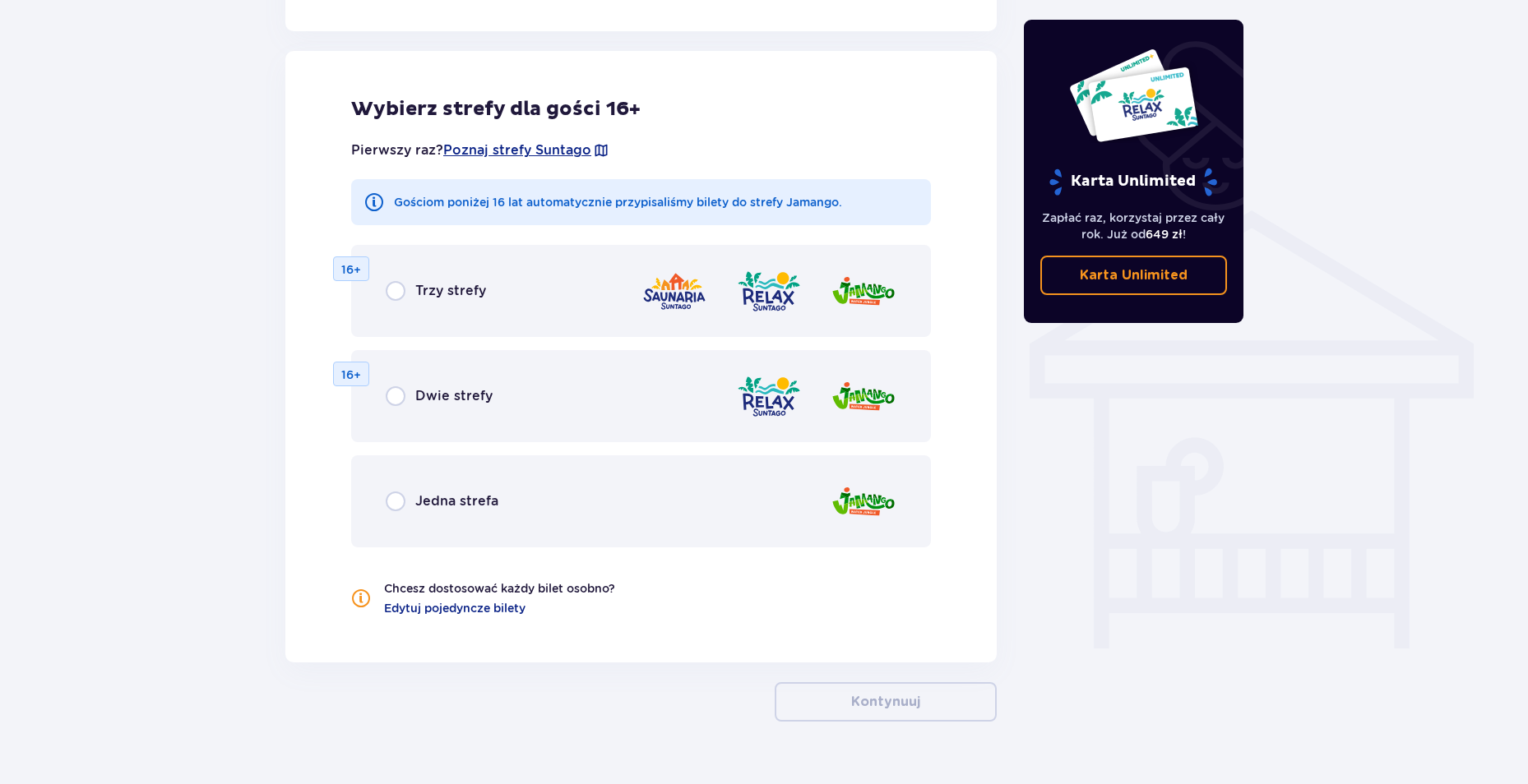
scroll to position [1137, 0]
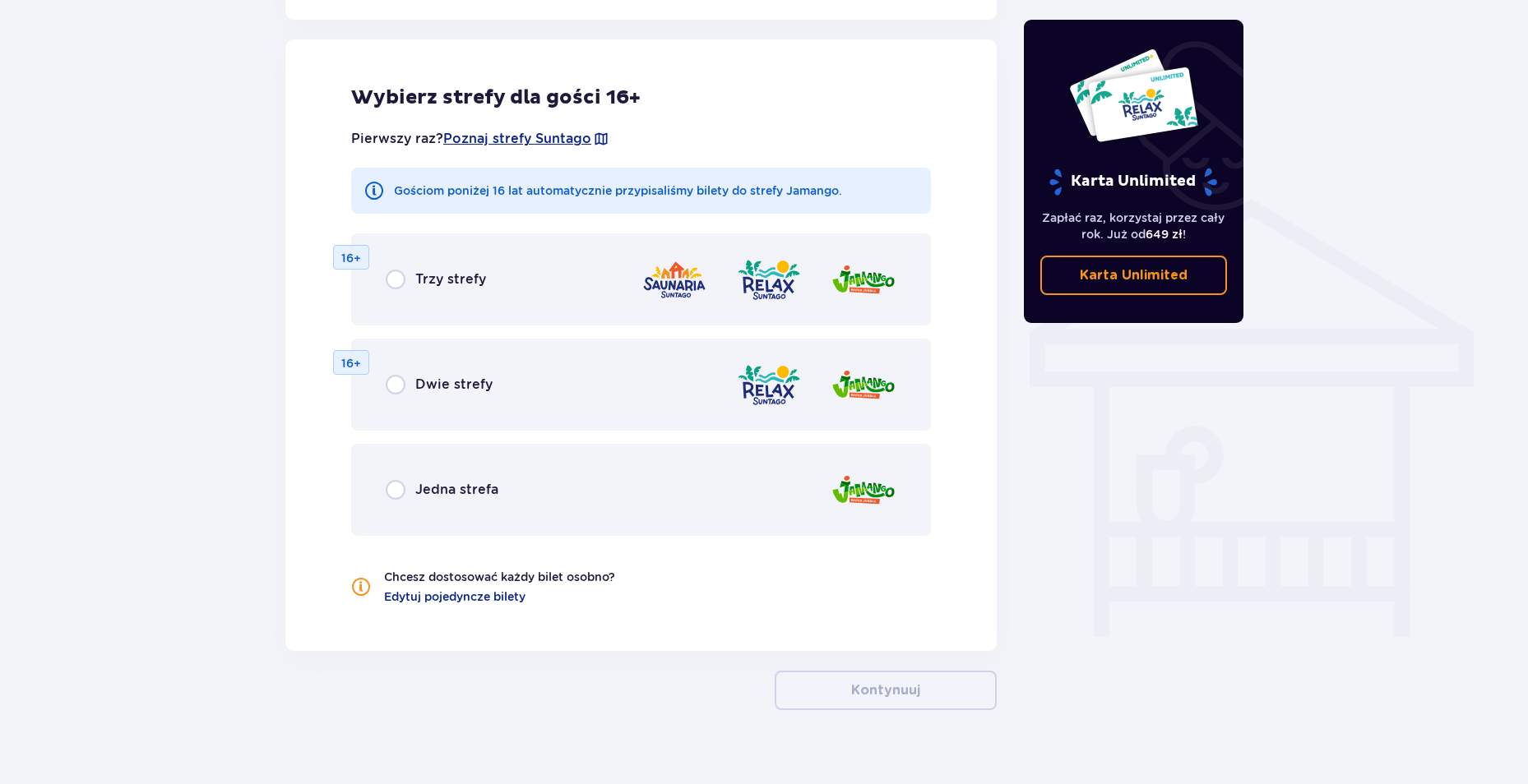
click at [401, 385] on input "radio" at bounding box center [395, 384] width 20 height 20
radio input "true"
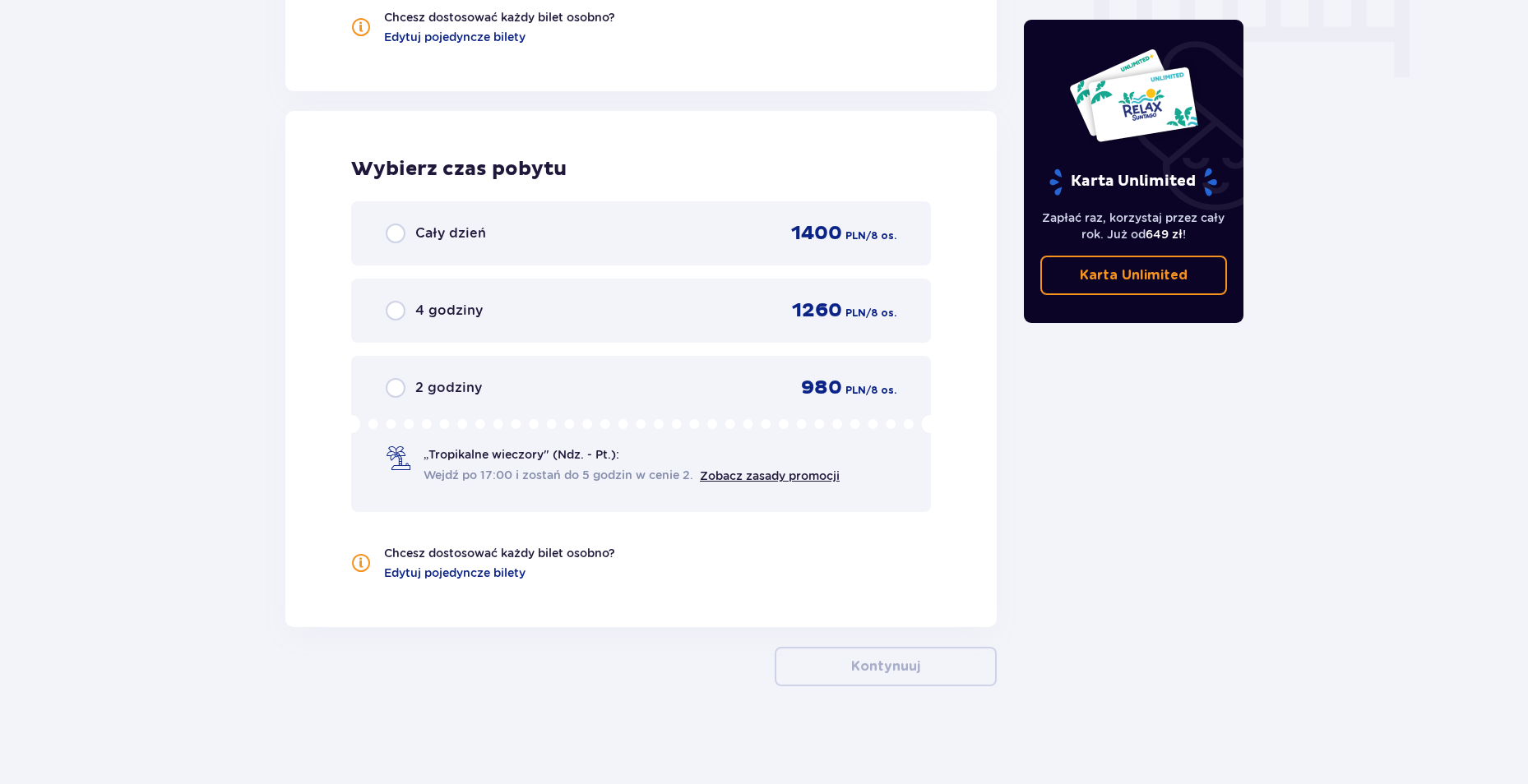
scroll to position [1697, 0]
click at [397, 232] on input "radio" at bounding box center [395, 232] width 20 height 20
radio input "true"
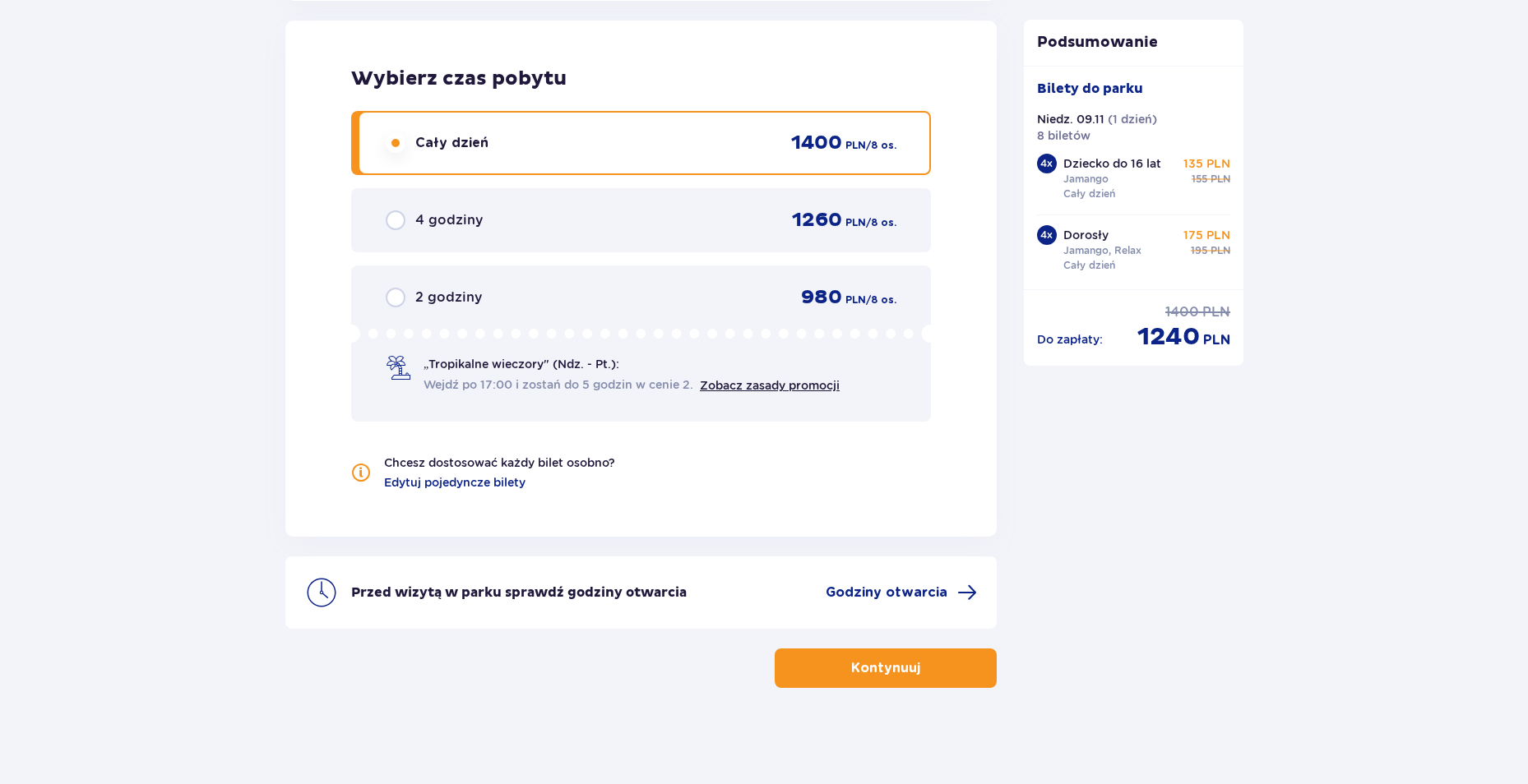
scroll to position [1789, 0]
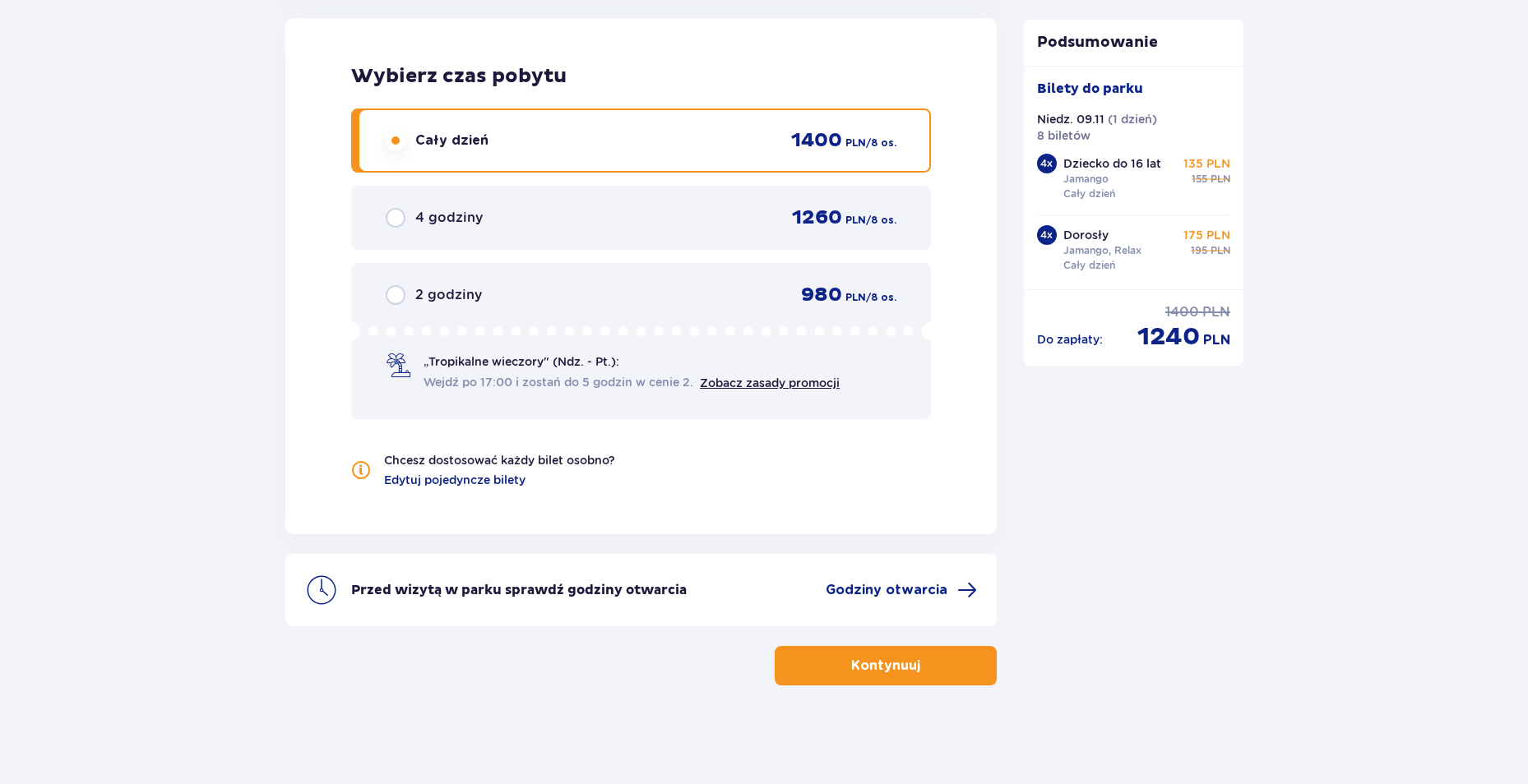
click at [902, 673] on p "Kontynuuj" at bounding box center [885, 665] width 69 height 18
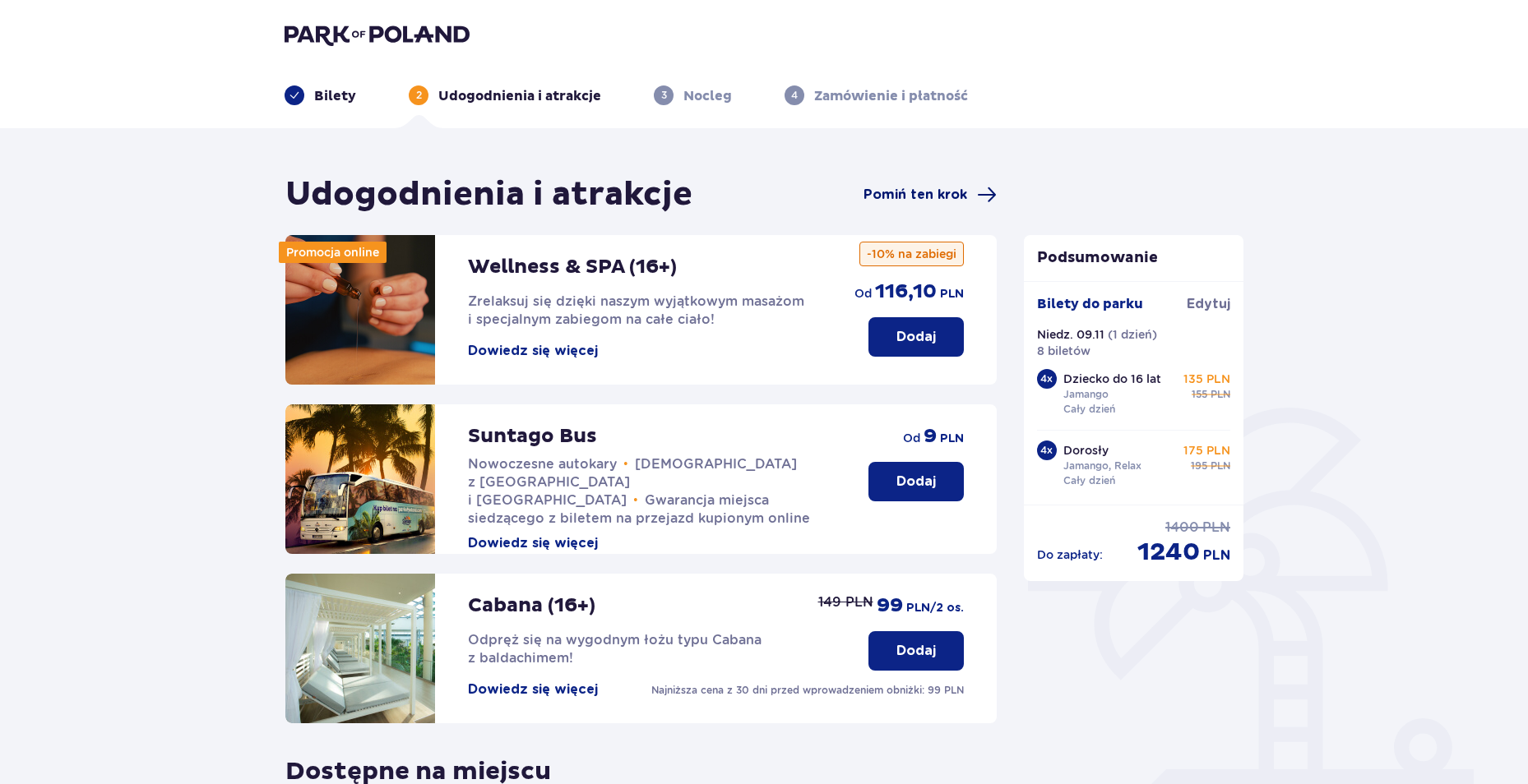
click at [920, 203] on span "Pomiń ten krok" at bounding box center [915, 194] width 103 height 18
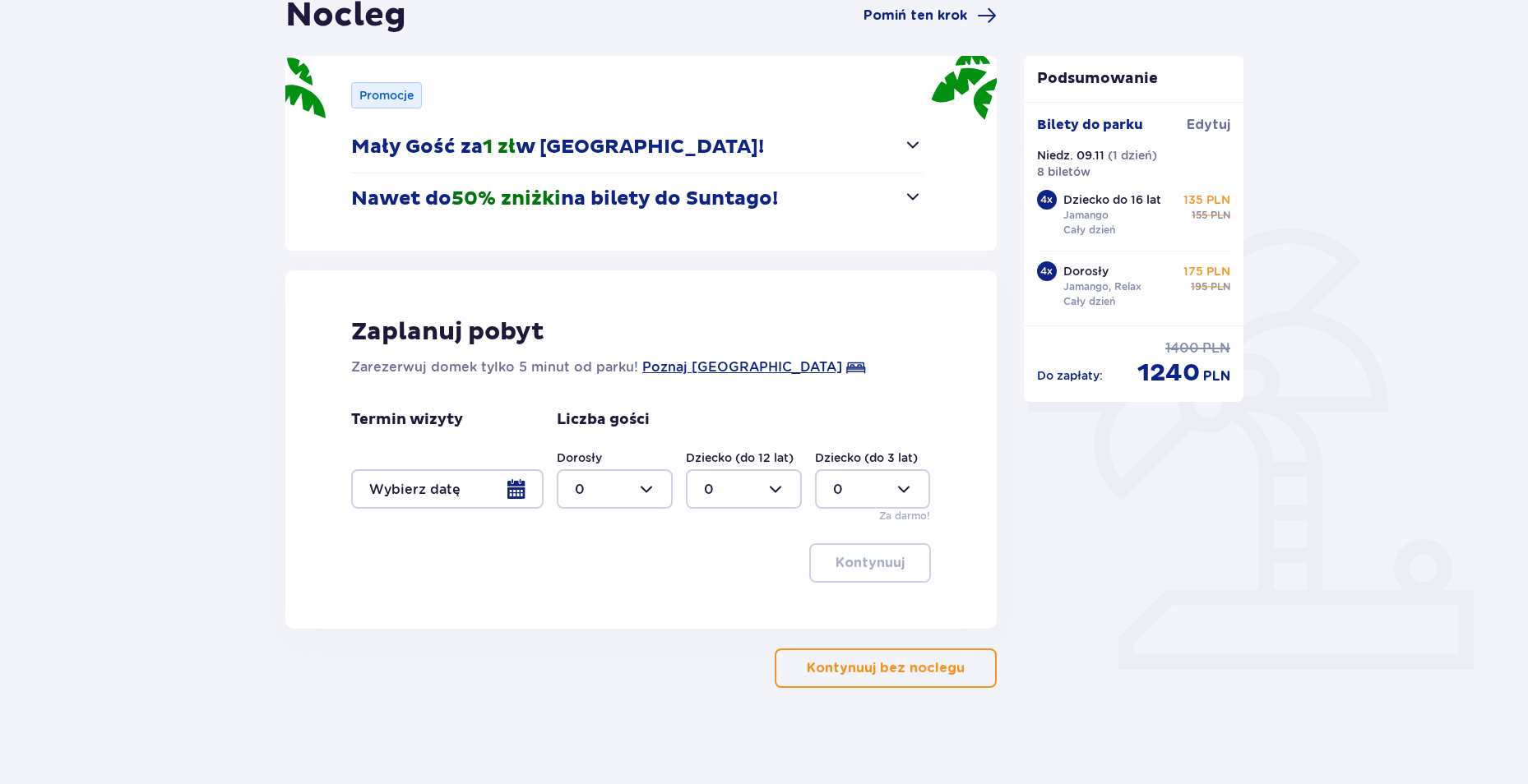
scroll to position [182, 0]
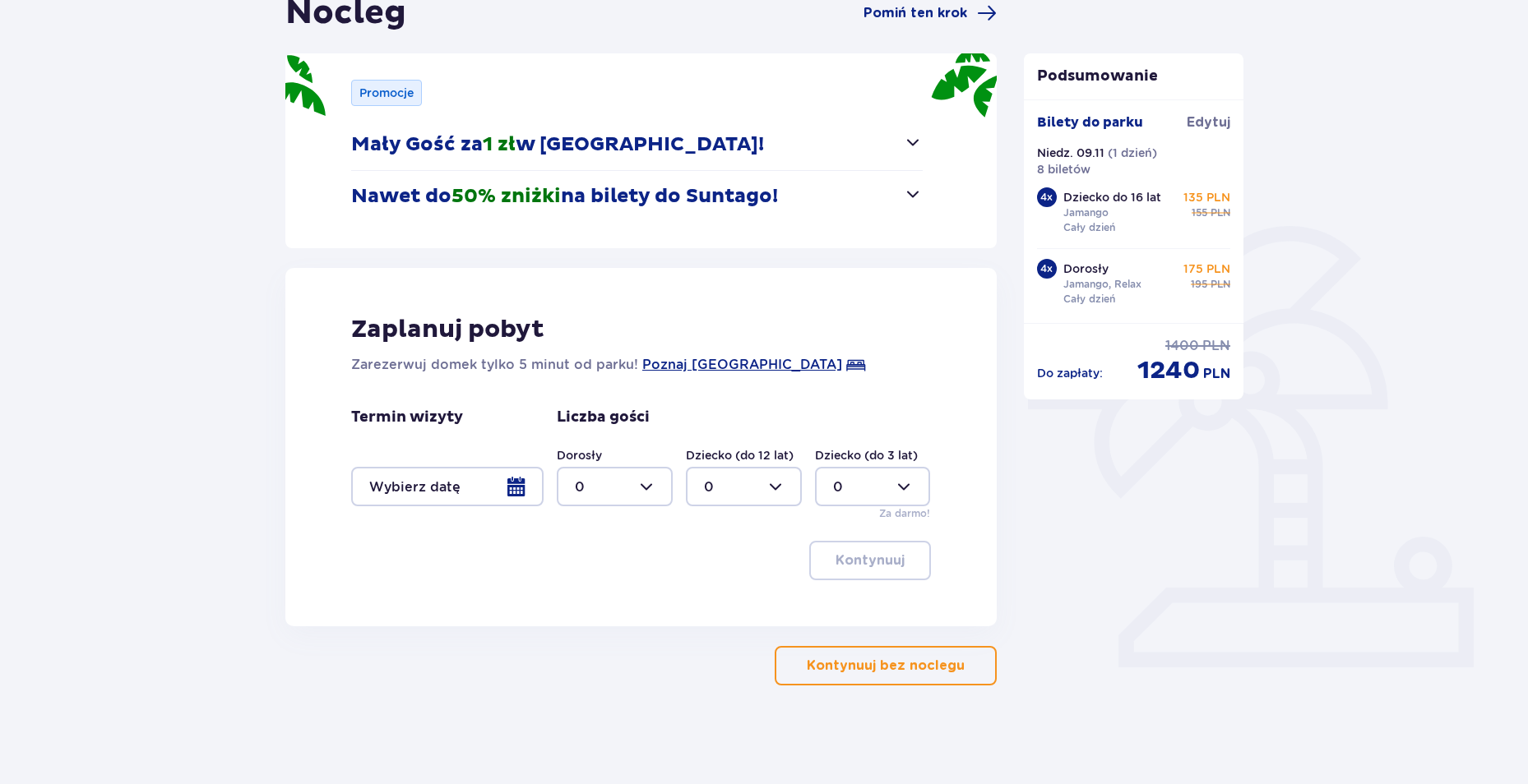
click at [514, 487] on div at bounding box center [447, 487] width 192 height 39
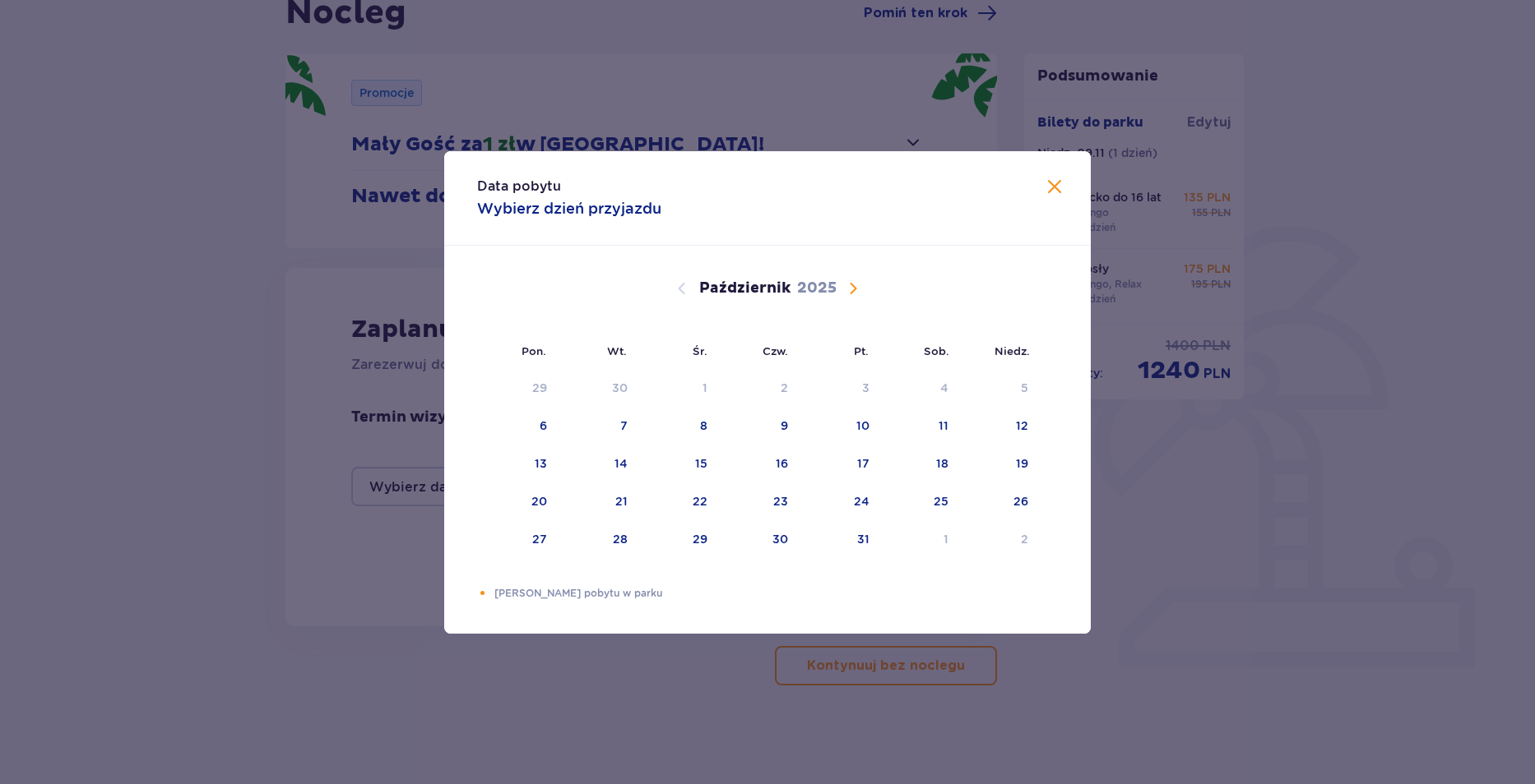
click at [860, 291] on span "Następny miesiąc" at bounding box center [853, 289] width 20 height 20
click at [942, 425] on div "8" at bounding box center [943, 425] width 8 height 16
click at [1021, 422] on div "9" at bounding box center [1024, 425] width 8 height 16
type input "08.11.25 - 09.11.25"
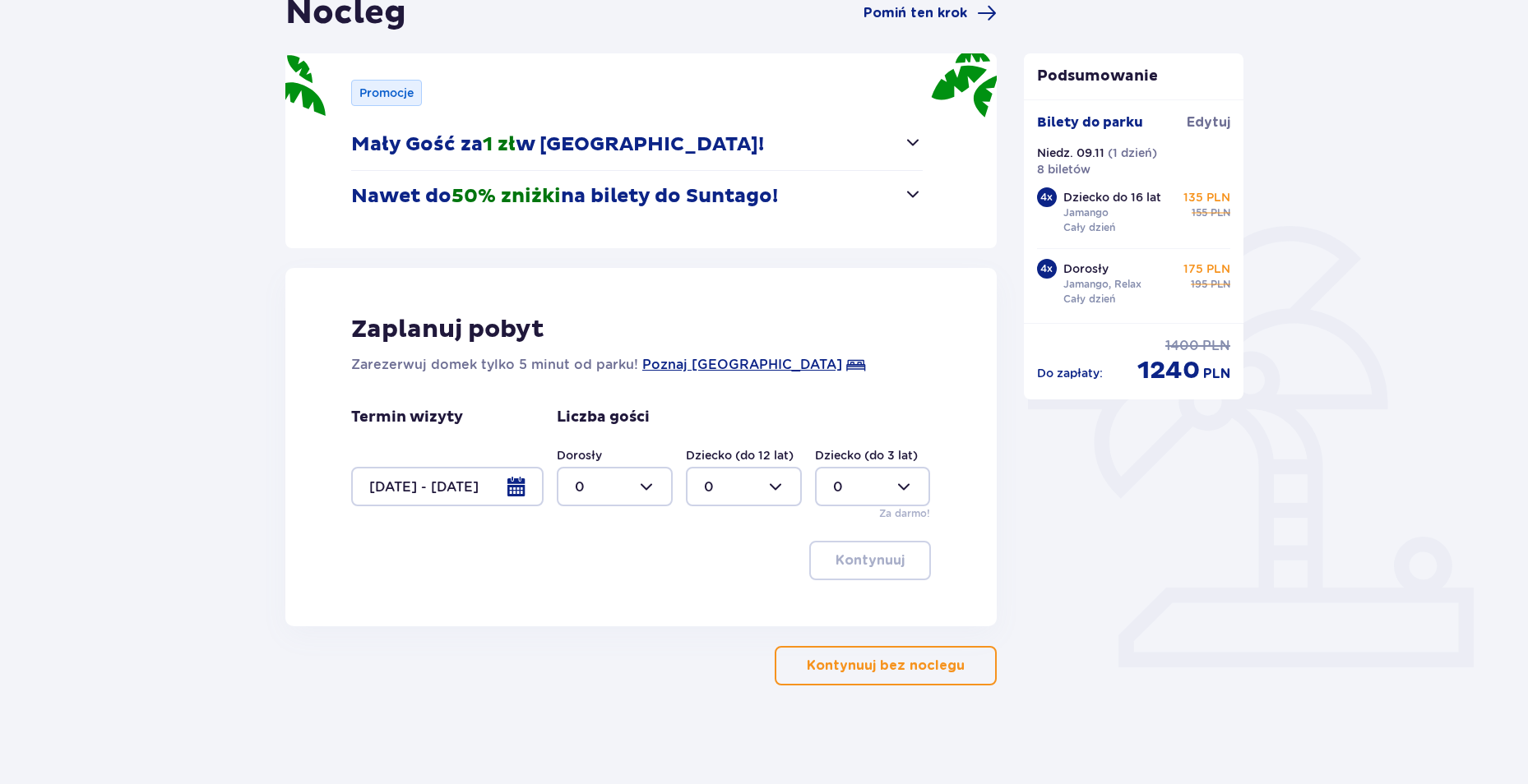
click at [657, 490] on div at bounding box center [614, 487] width 116 height 39
click at [603, 601] on div "4" at bounding box center [614, 593] width 79 height 18
type input "4"
click at [729, 484] on div at bounding box center [743, 487] width 116 height 39
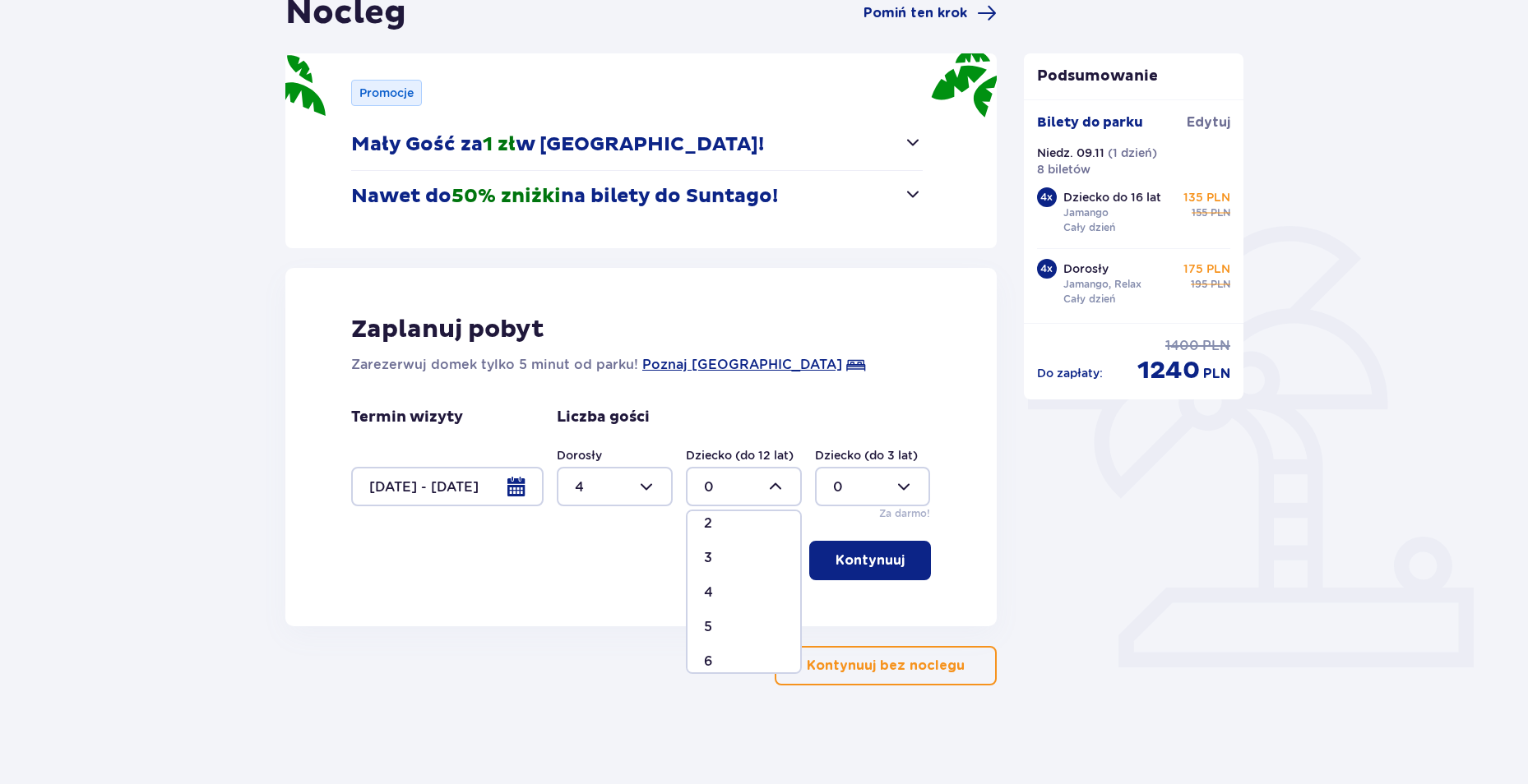
click at [712, 595] on p "4" at bounding box center [708, 593] width 9 height 18
type input "4"
click at [859, 570] on p "Kontynuuj" at bounding box center [870, 560] width 69 height 18
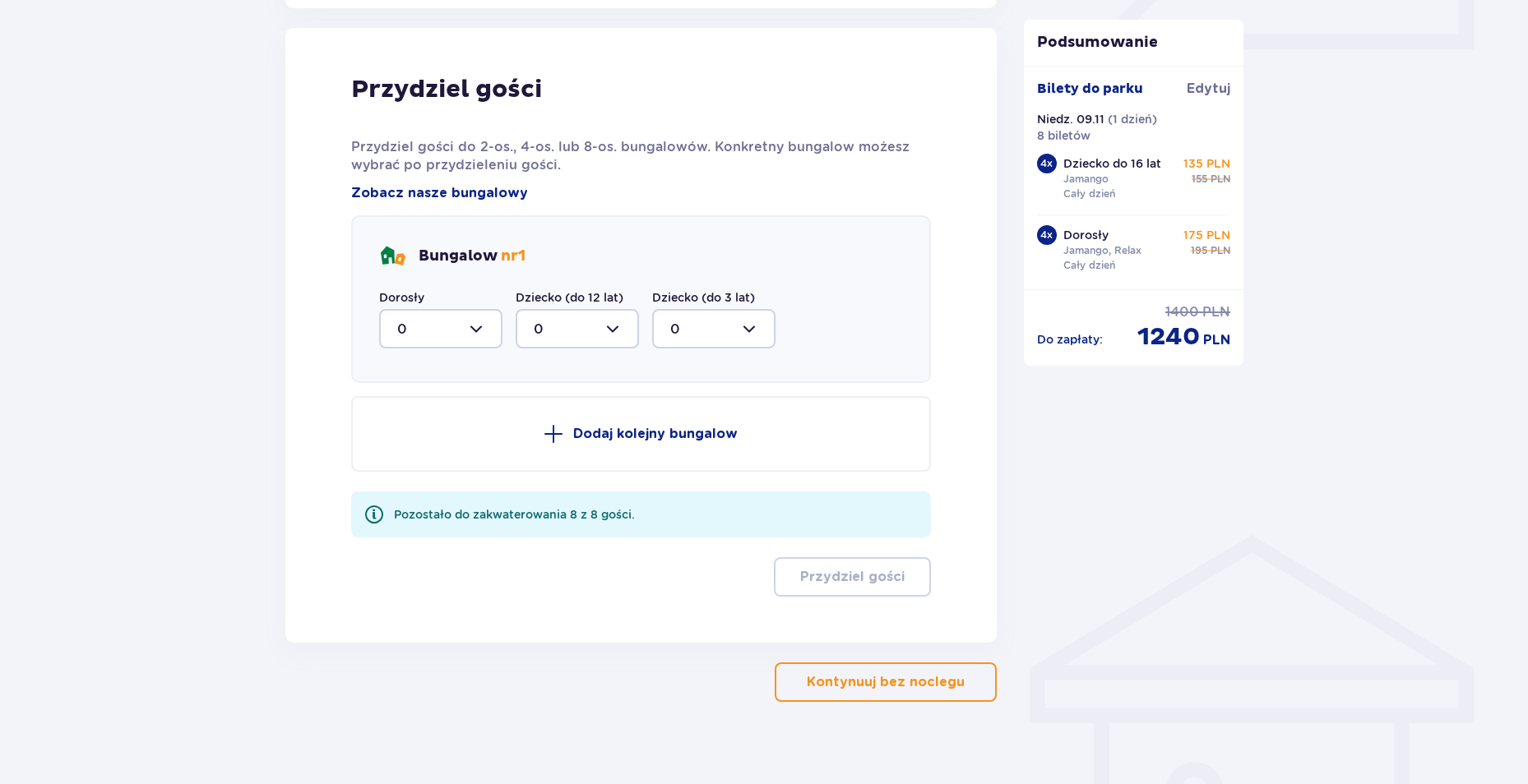
scroll to position [808, 0]
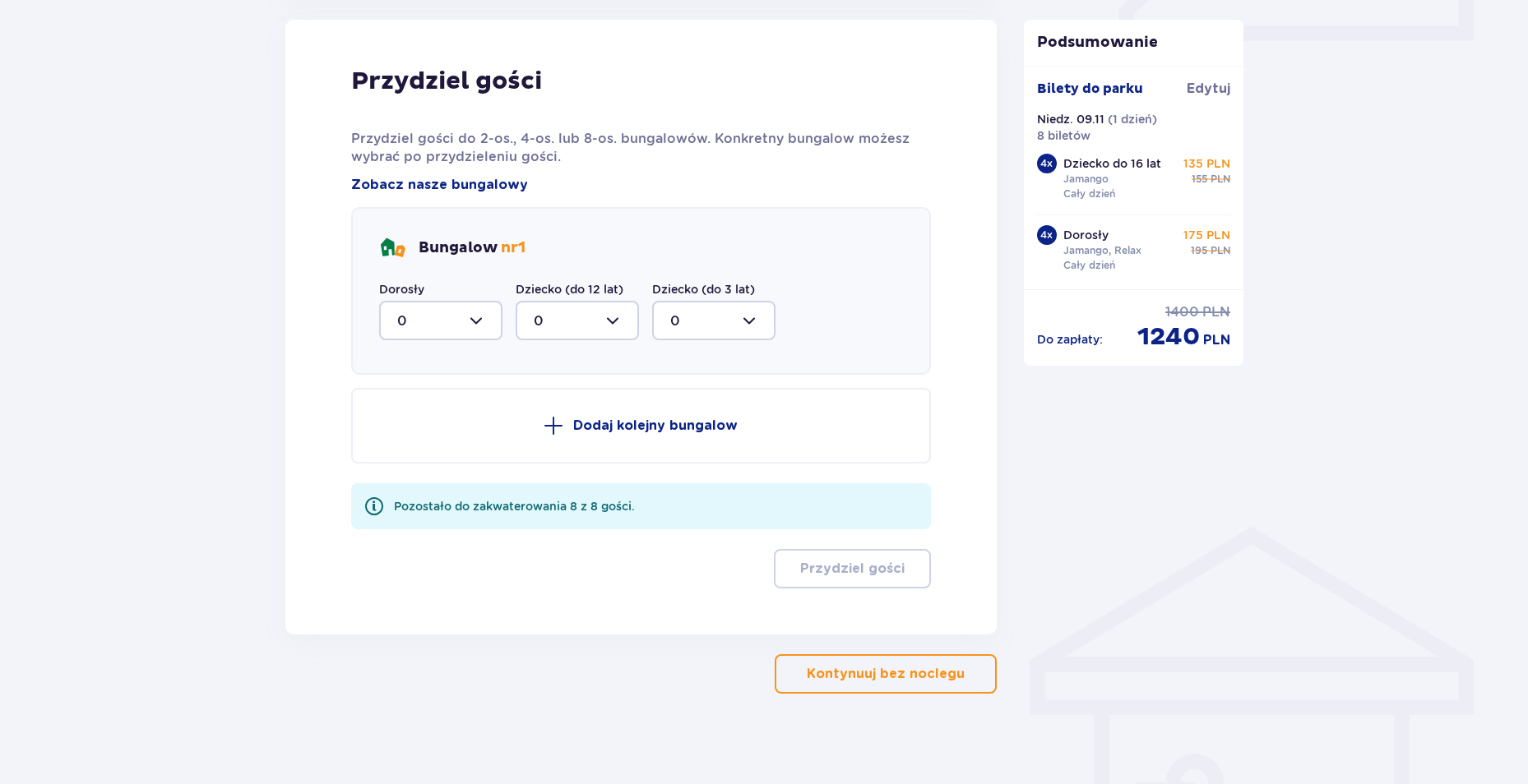
click at [473, 320] on div at bounding box center [440, 320] width 123 height 39
click at [414, 443] on div "2" at bounding box center [440, 440] width 87 height 18
type input "2"
click at [582, 320] on div at bounding box center [577, 320] width 123 height 39
click at [544, 434] on div "2" at bounding box center [577, 440] width 87 height 18
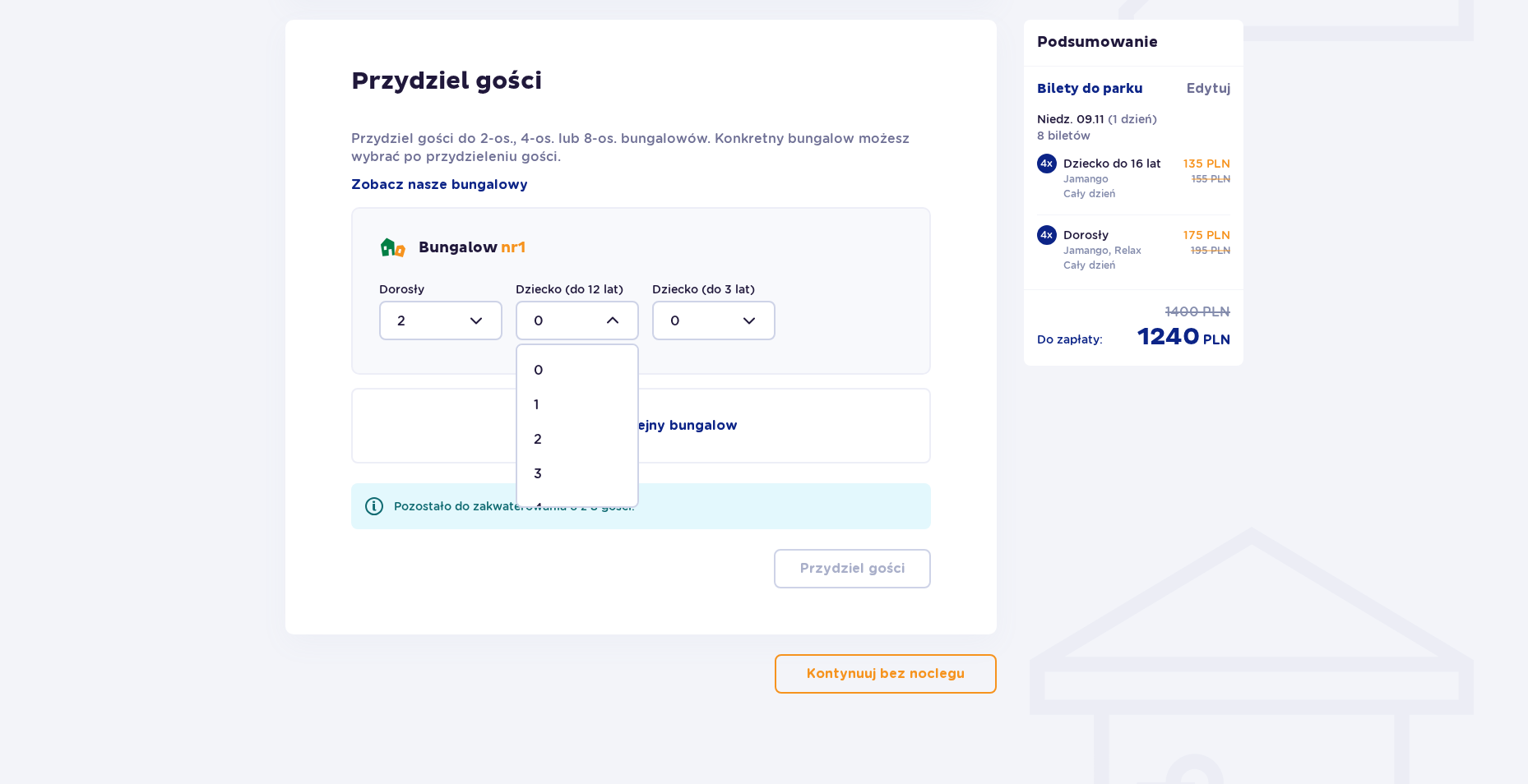
type input "2"
click at [581, 425] on p "Dodaj kolejny bungalow" at bounding box center [655, 425] width 164 height 18
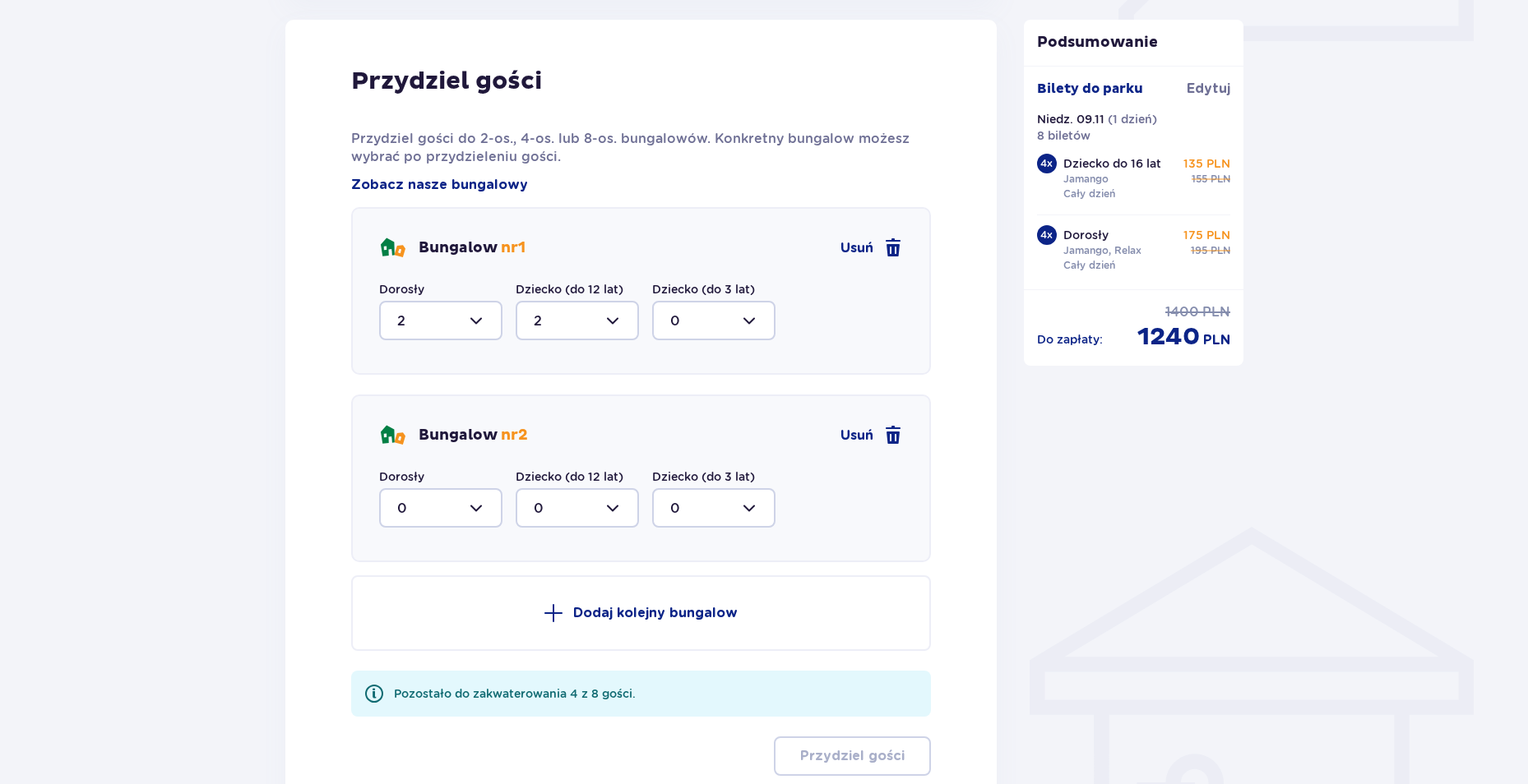
click at [426, 509] on div at bounding box center [440, 508] width 123 height 39
drag, startPoint x: 413, startPoint y: 622, endPoint x: 463, endPoint y: 587, distance: 61.0
click at [412, 621] on div "2" at bounding box center [440, 627] width 87 height 18
type input "2"
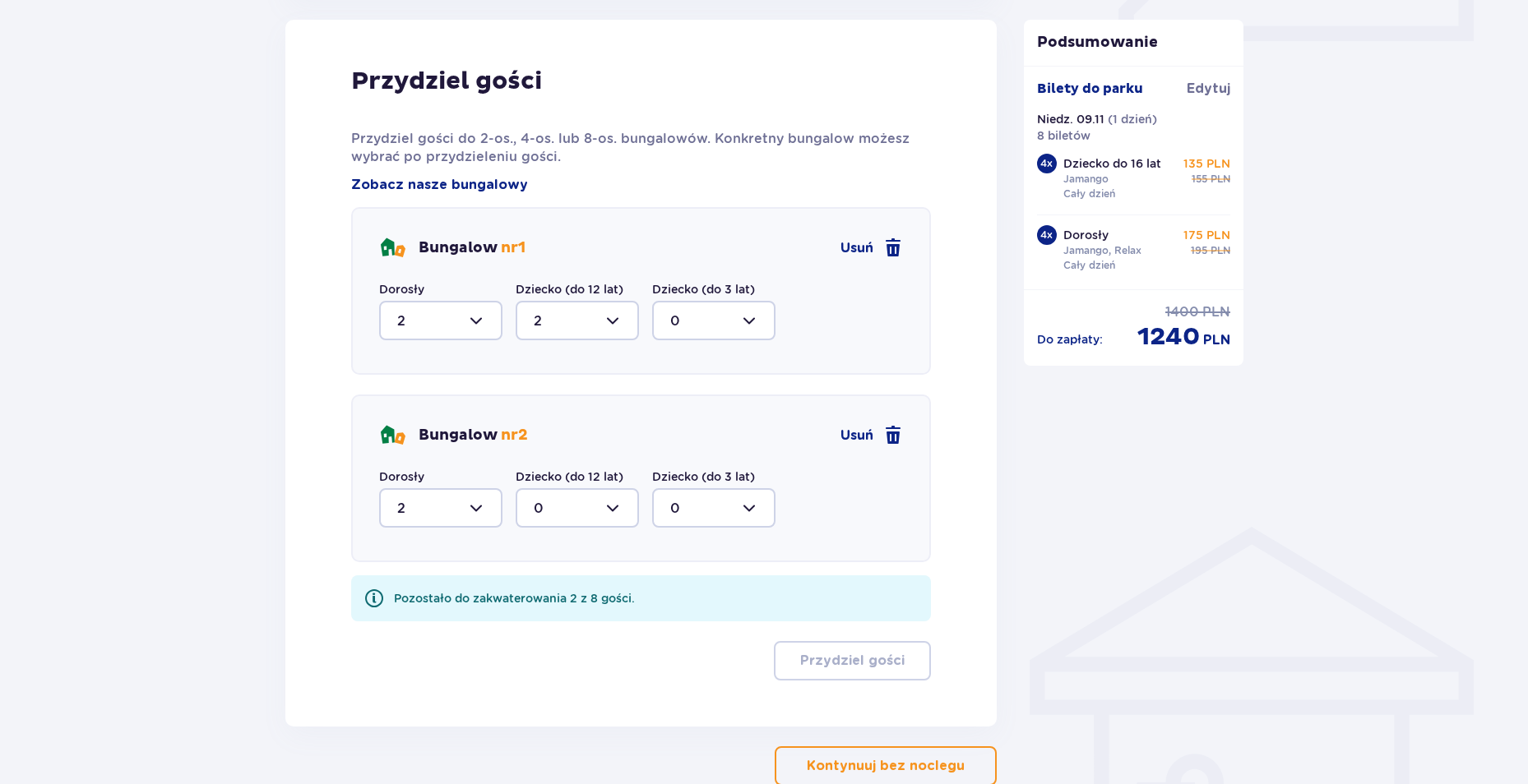
drag, startPoint x: 564, startPoint y: 508, endPoint x: 572, endPoint y: 530, distance: 23.4
click at [565, 508] on div at bounding box center [577, 508] width 123 height 39
click at [550, 635] on div "2" at bounding box center [577, 627] width 87 height 18
type input "2"
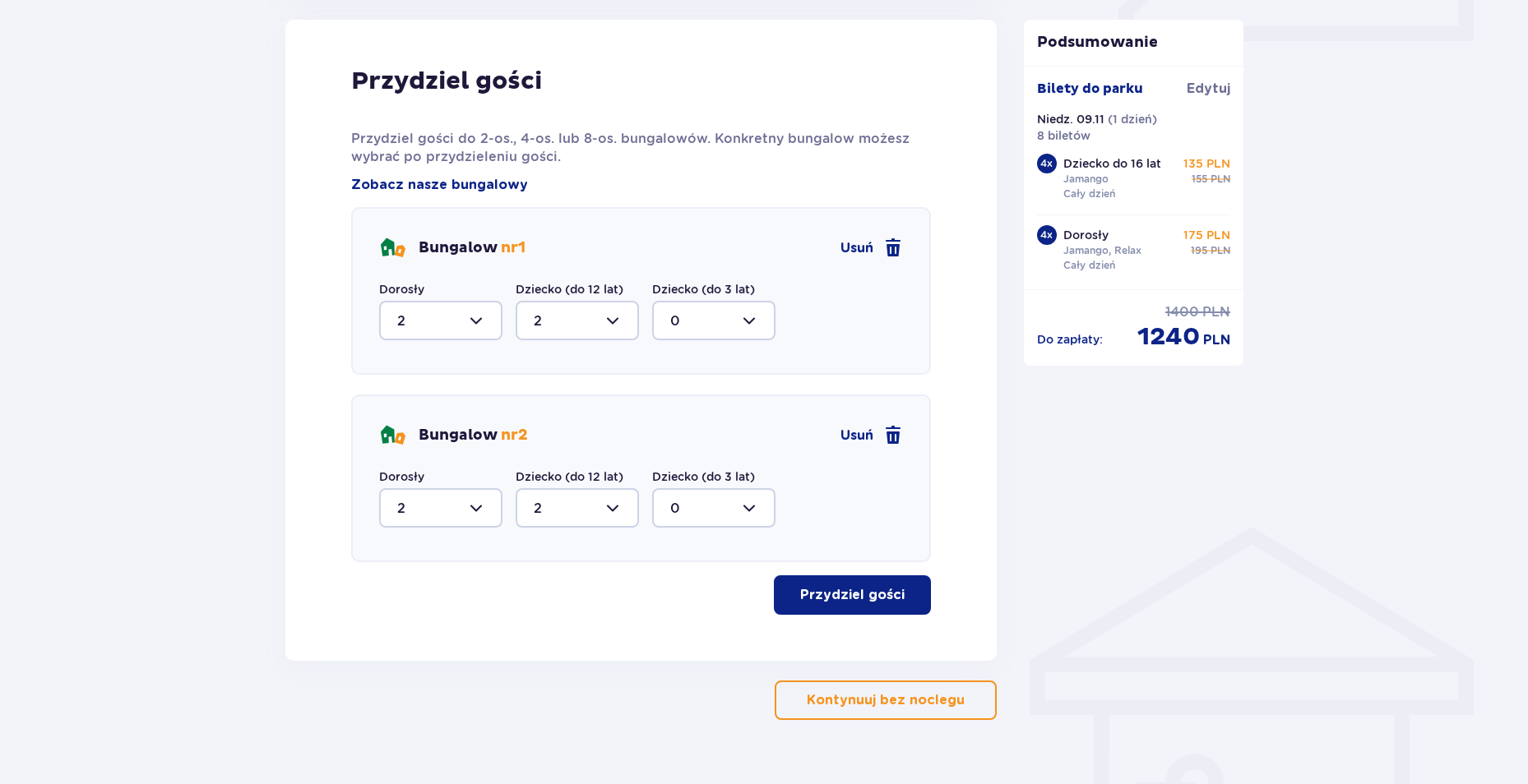
click at [900, 695] on p "Kontynuuj bez noclegu" at bounding box center [885, 700] width 158 height 18
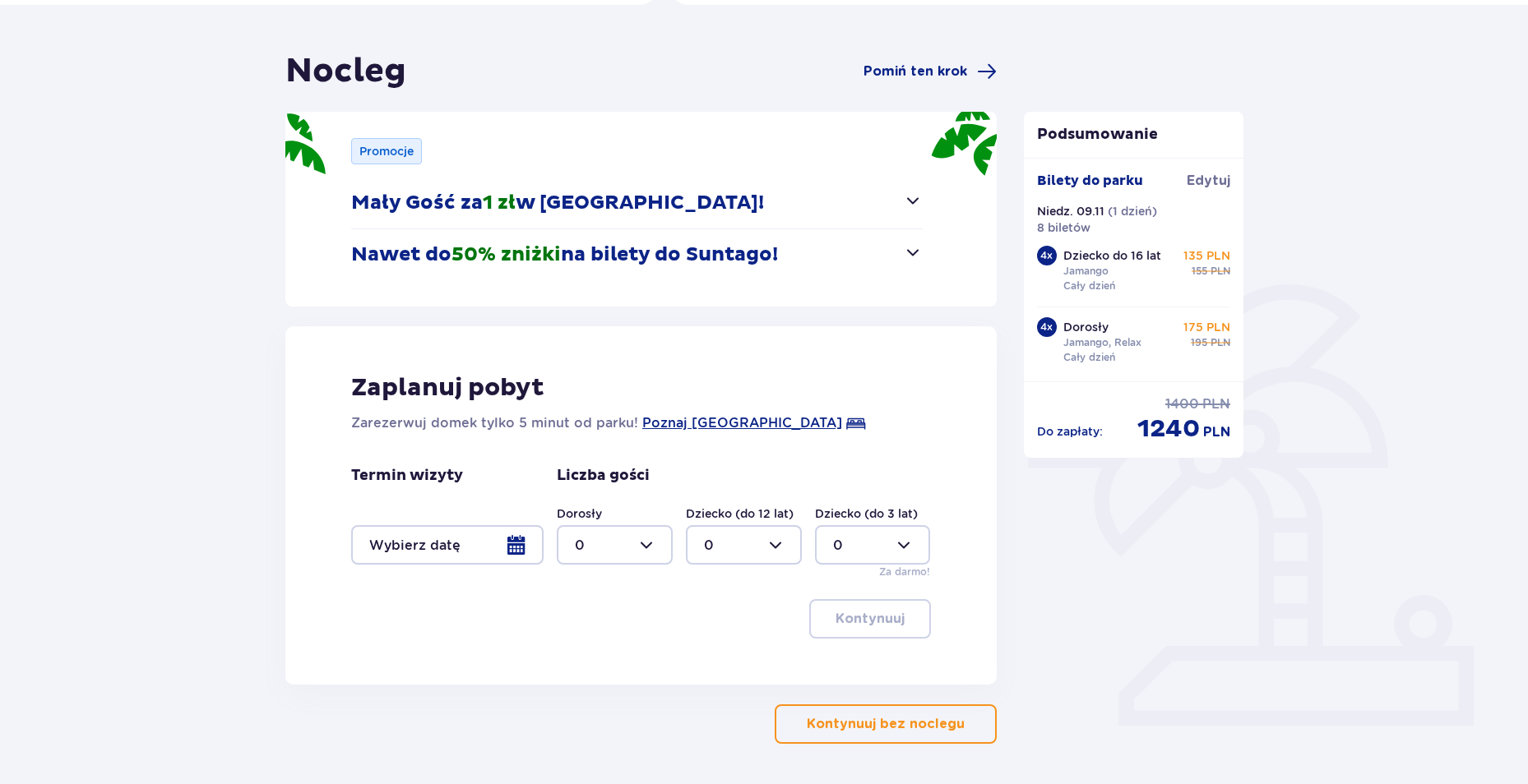
scroll to position [182, 0]
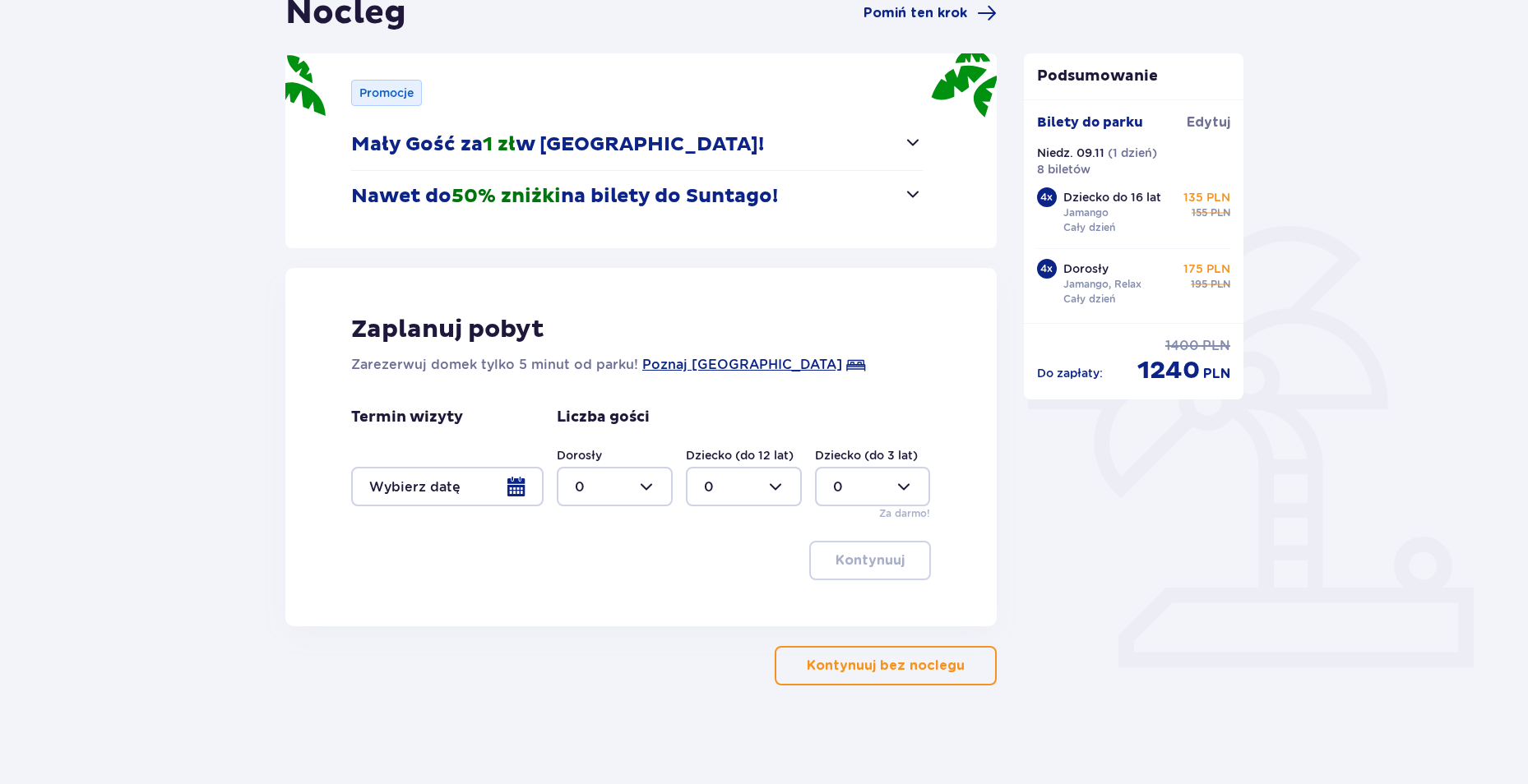
click at [509, 483] on div at bounding box center [447, 487] width 192 height 39
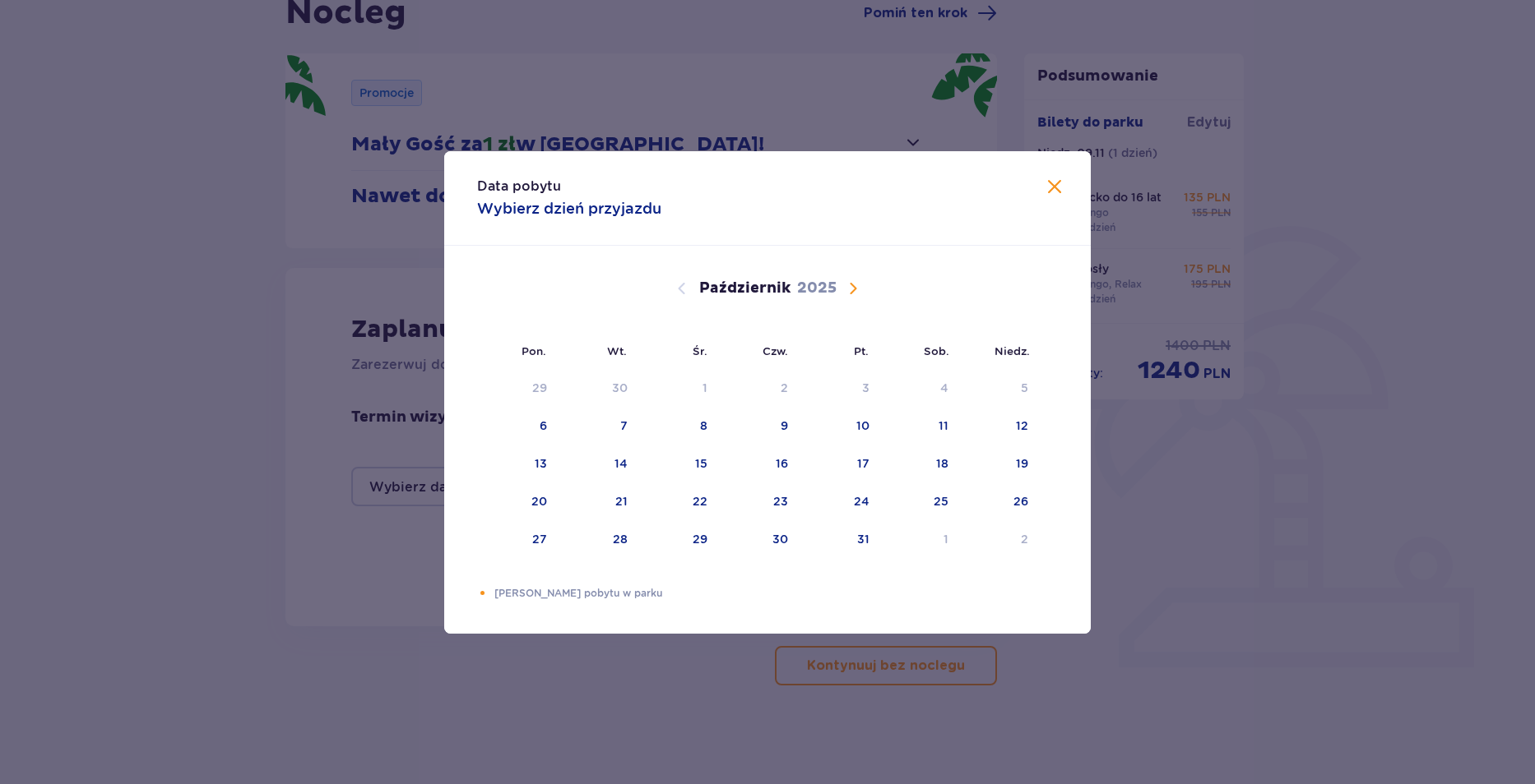
click at [847, 291] on span "Następny miesiąc" at bounding box center [853, 289] width 20 height 20
click at [940, 430] on div "8" at bounding box center [943, 425] width 8 height 16
drag, startPoint x: 1019, startPoint y: 438, endPoint x: 1016, endPoint y: 429, distance: 9.5
click at [1019, 437] on div "9" at bounding box center [998, 426] width 81 height 36
type input "08.11.25 - 09.11.25"
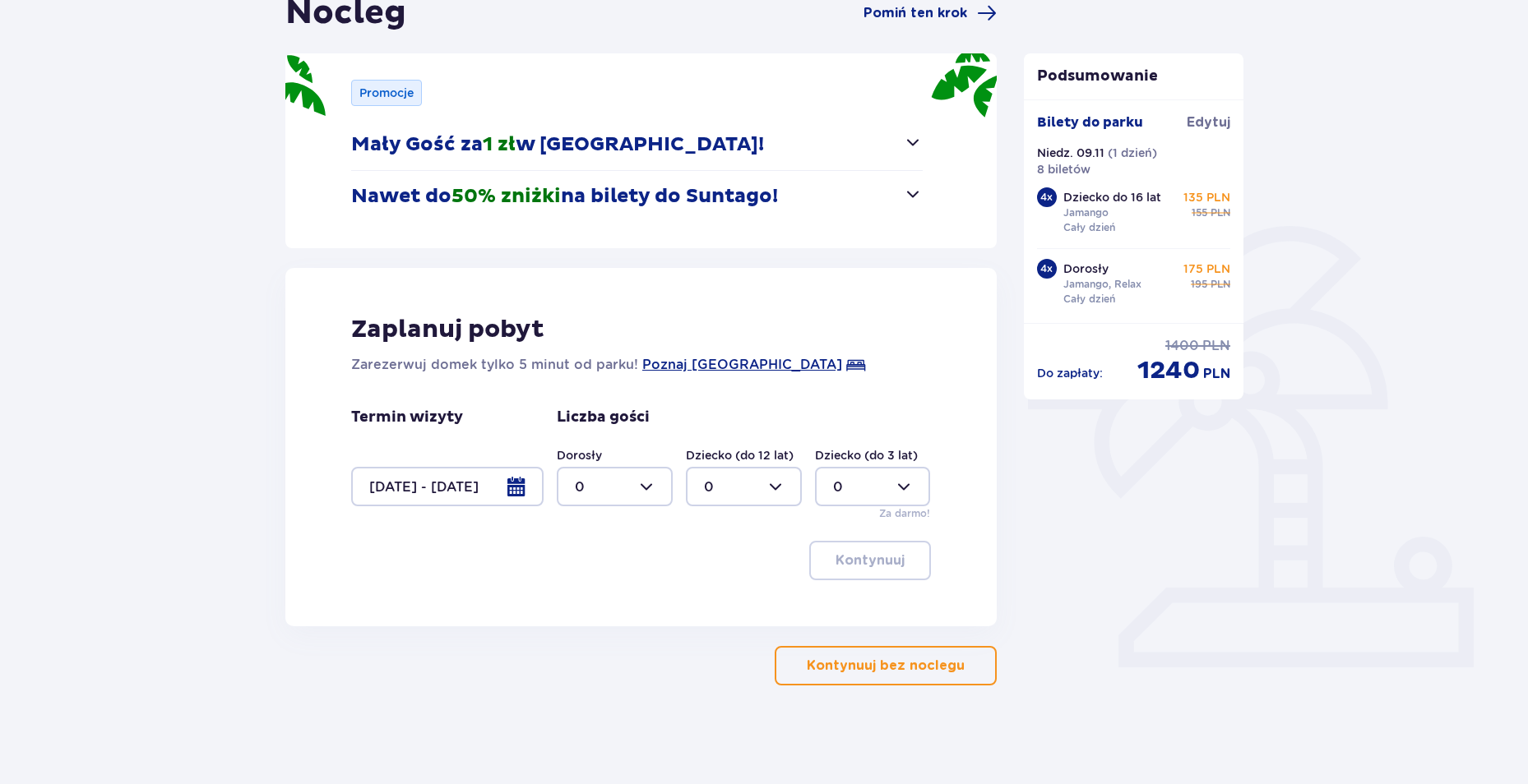
click at [666, 493] on div at bounding box center [614, 487] width 116 height 39
click at [594, 594] on div "4" at bounding box center [614, 593] width 79 height 18
type input "4"
click at [738, 497] on div at bounding box center [743, 487] width 116 height 39
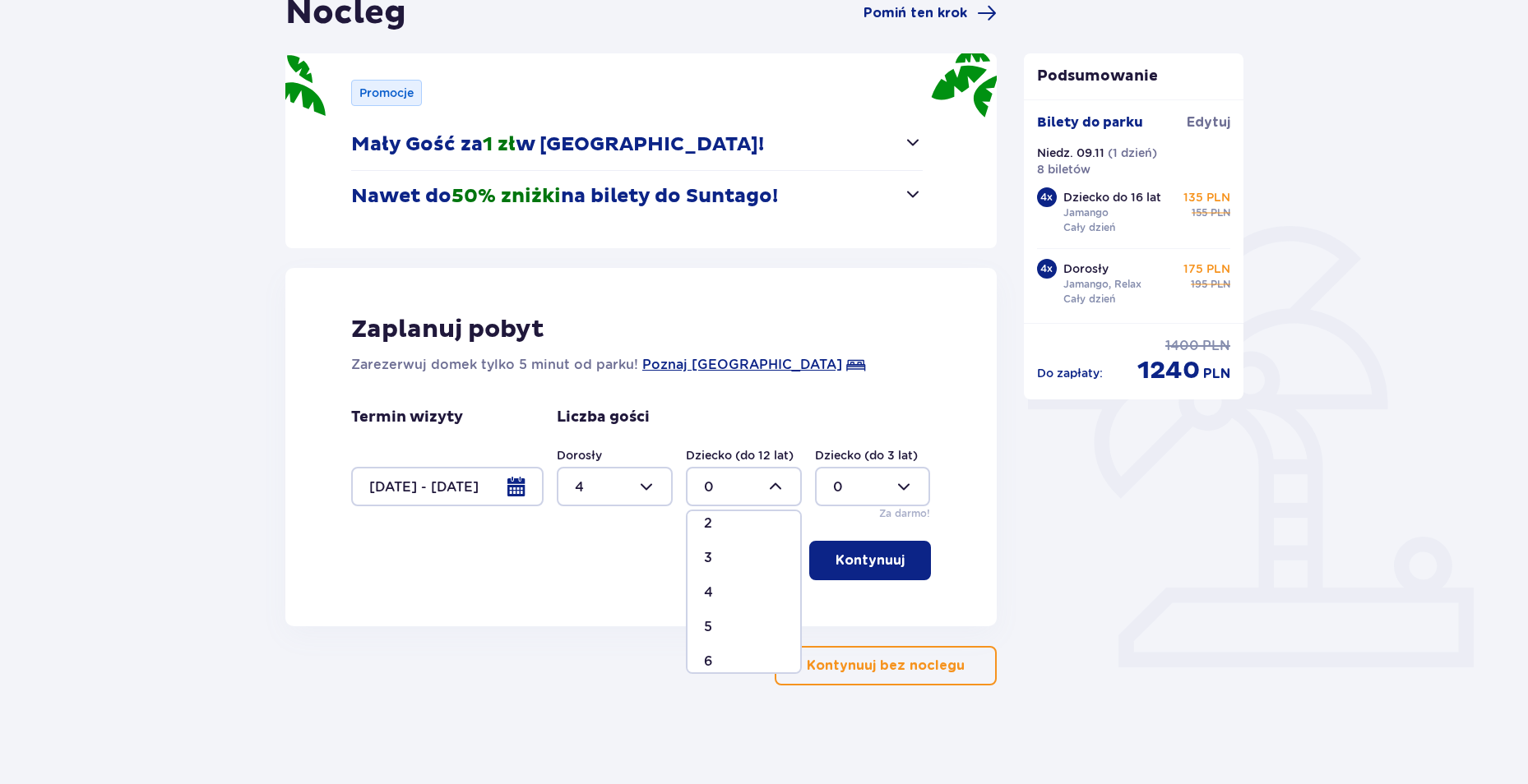
click at [721, 597] on div "4" at bounding box center [743, 593] width 79 height 18
type input "4"
click at [866, 561] on p "Kontynuuj" at bounding box center [870, 560] width 69 height 18
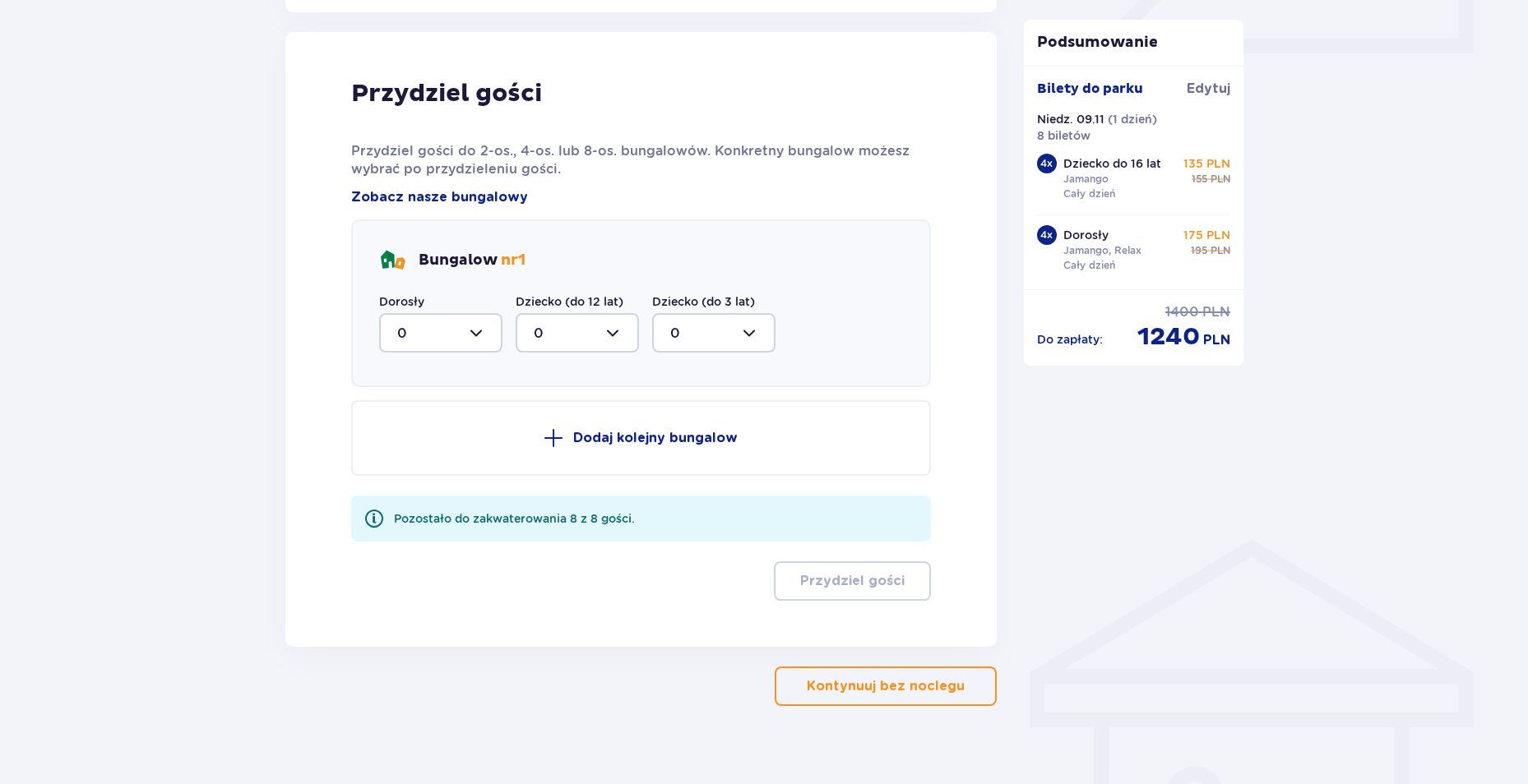
scroll to position [808, 0]
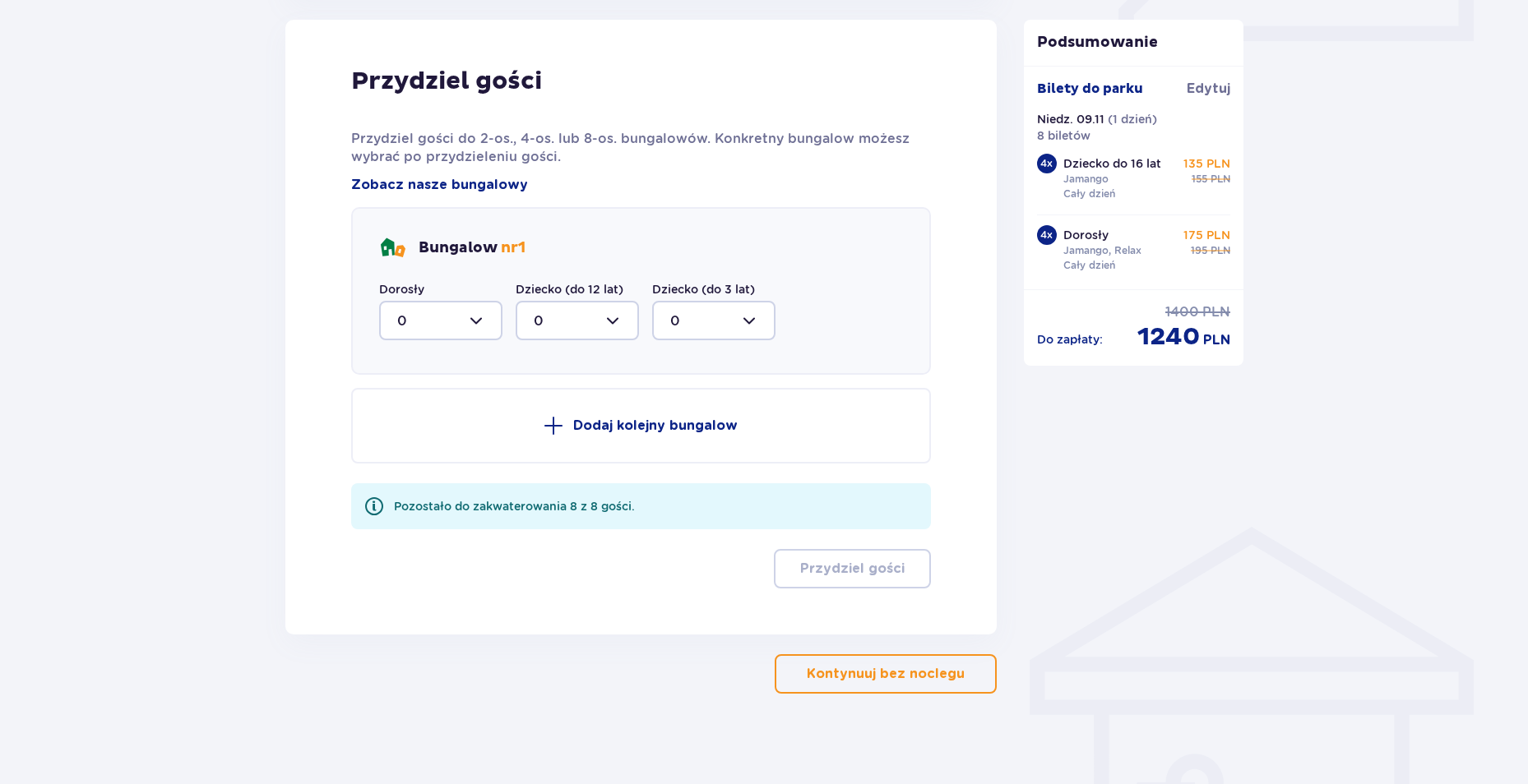
click at [482, 325] on div at bounding box center [440, 320] width 123 height 39
click at [422, 441] on div "2" at bounding box center [440, 440] width 87 height 18
type input "2"
click at [568, 328] on div at bounding box center [577, 320] width 123 height 39
click at [541, 441] on div "2" at bounding box center [577, 440] width 87 height 18
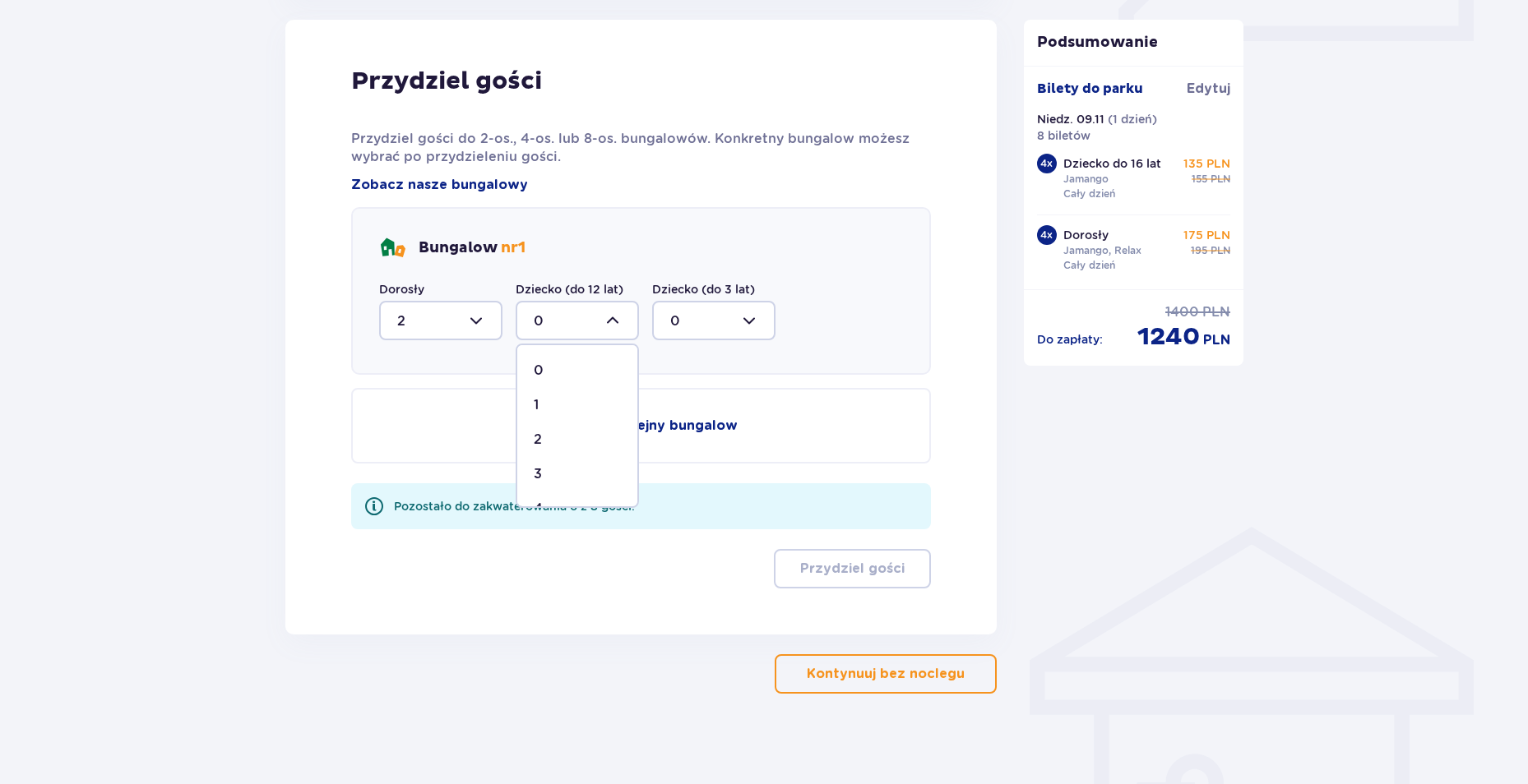
type input "2"
click at [597, 429] on p "Dodaj kolejny bungalow" at bounding box center [655, 425] width 164 height 18
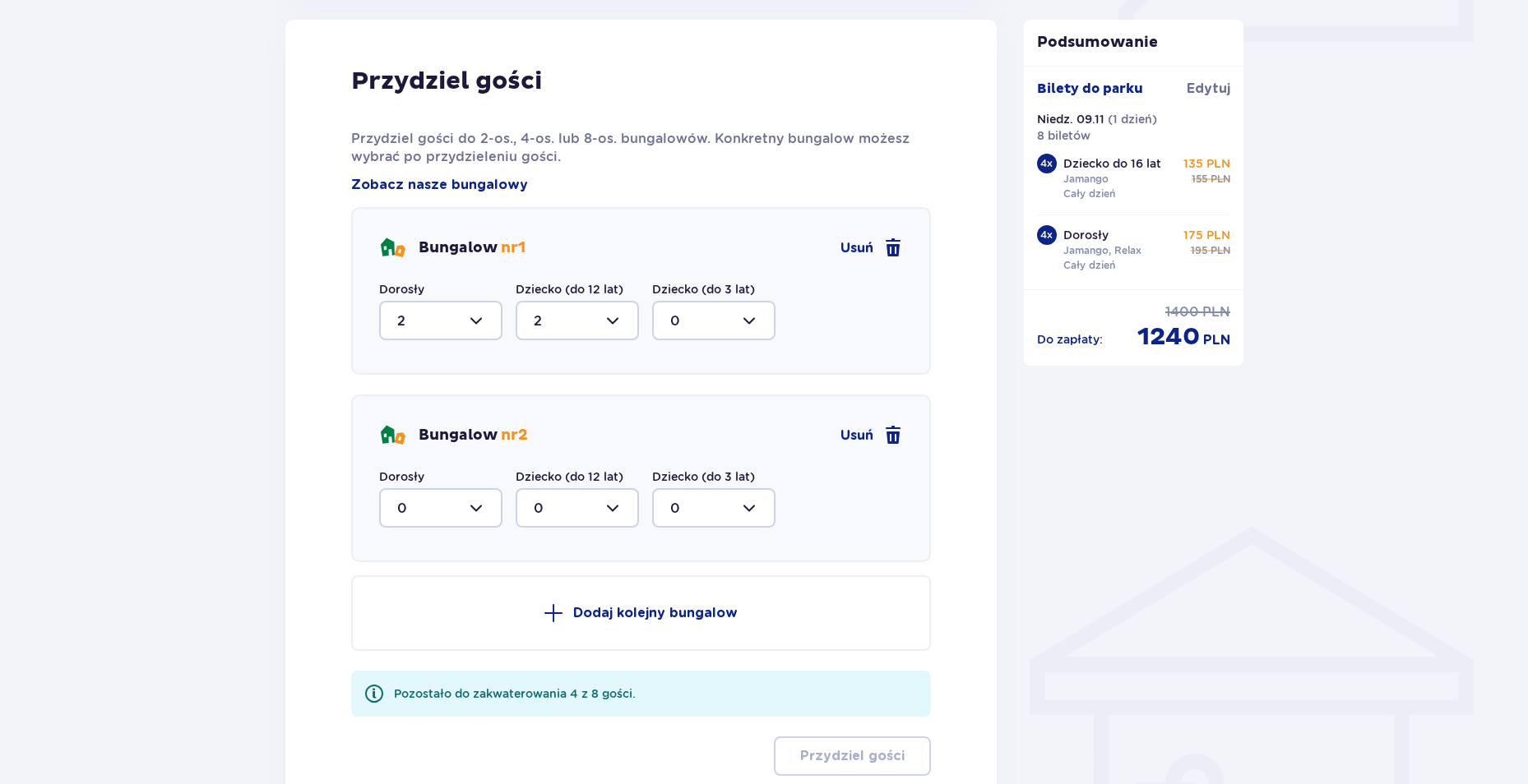
click at [414, 511] on div at bounding box center [440, 508] width 123 height 39
drag, startPoint x: 404, startPoint y: 622, endPoint x: 443, endPoint y: 599, distance: 45.3
click at [405, 620] on div "2" at bounding box center [440, 627] width 87 height 18
type input "2"
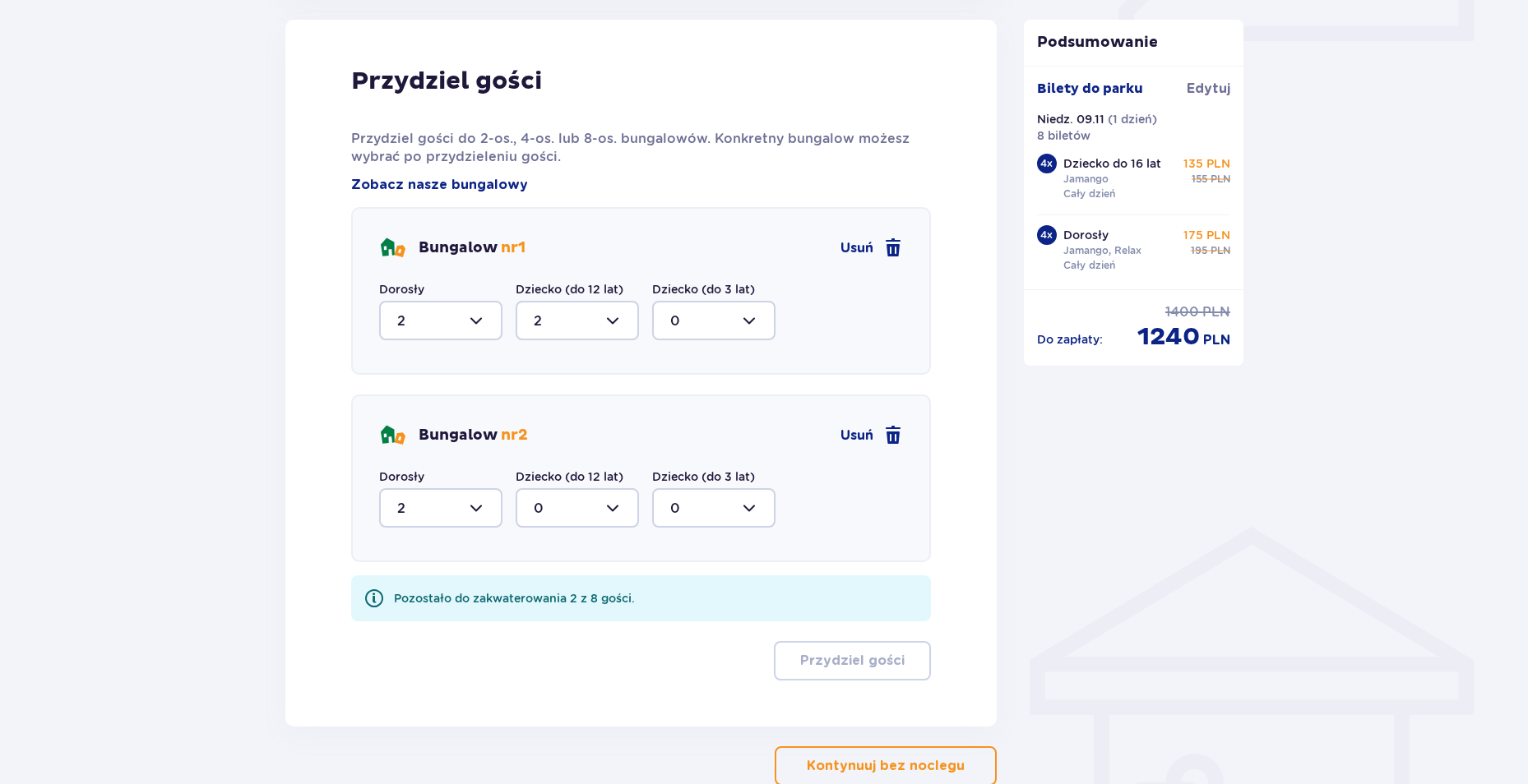
click at [576, 499] on div at bounding box center [577, 508] width 123 height 39
click at [538, 625] on p "2" at bounding box center [537, 627] width 9 height 18
type input "2"
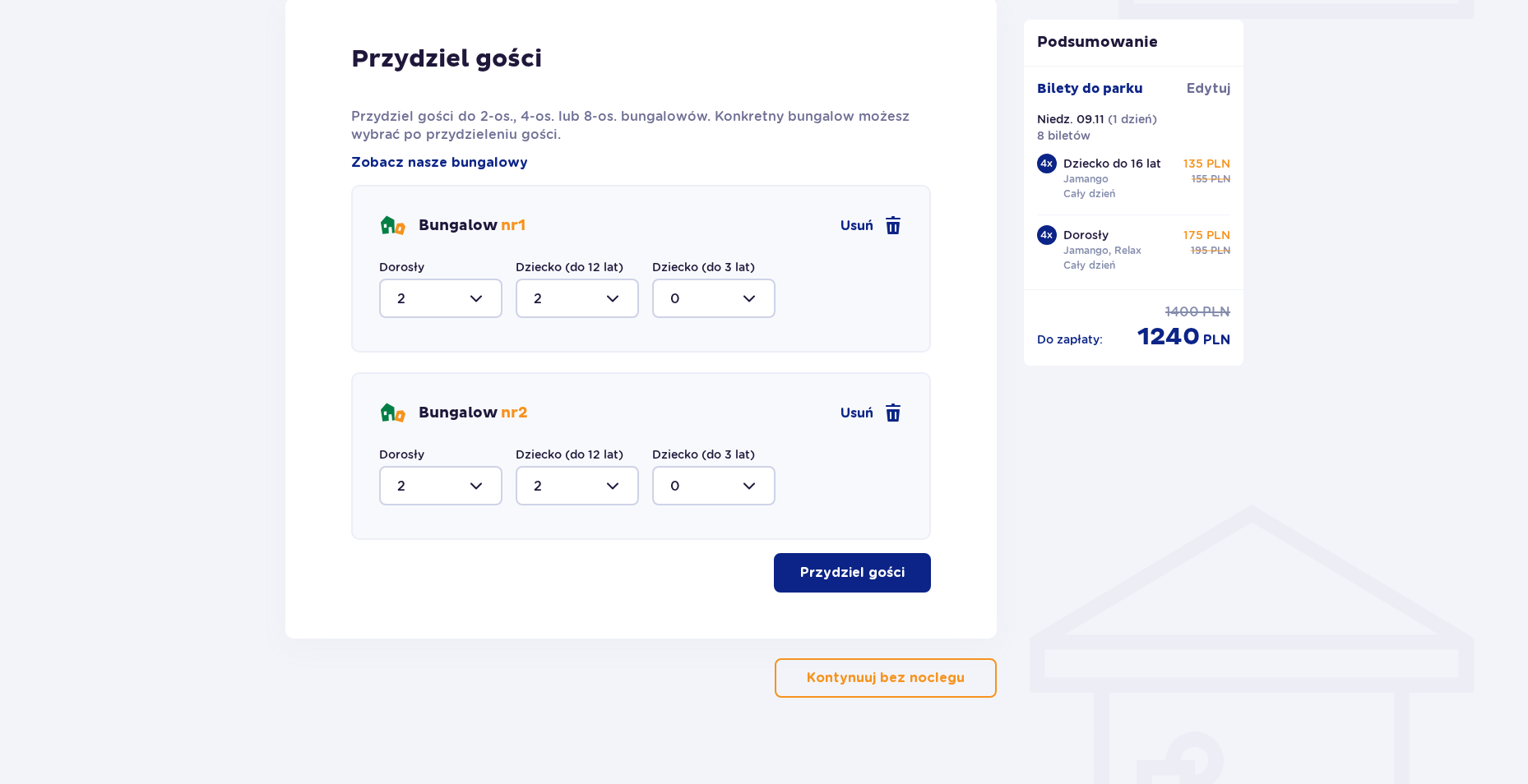
scroll to position [843, 0]
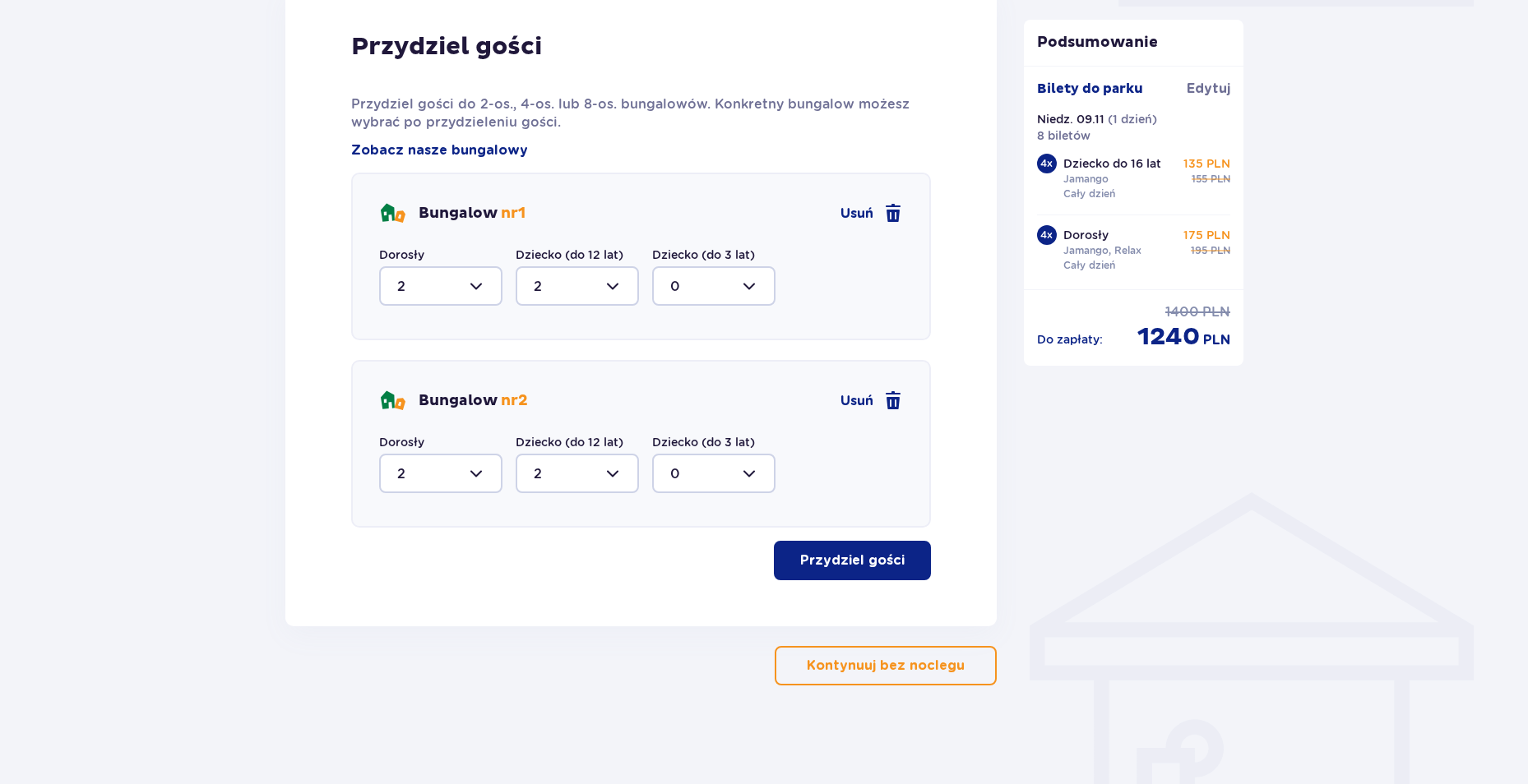
click at [835, 570] on p "Przydziel gości" at bounding box center [852, 560] width 104 height 18
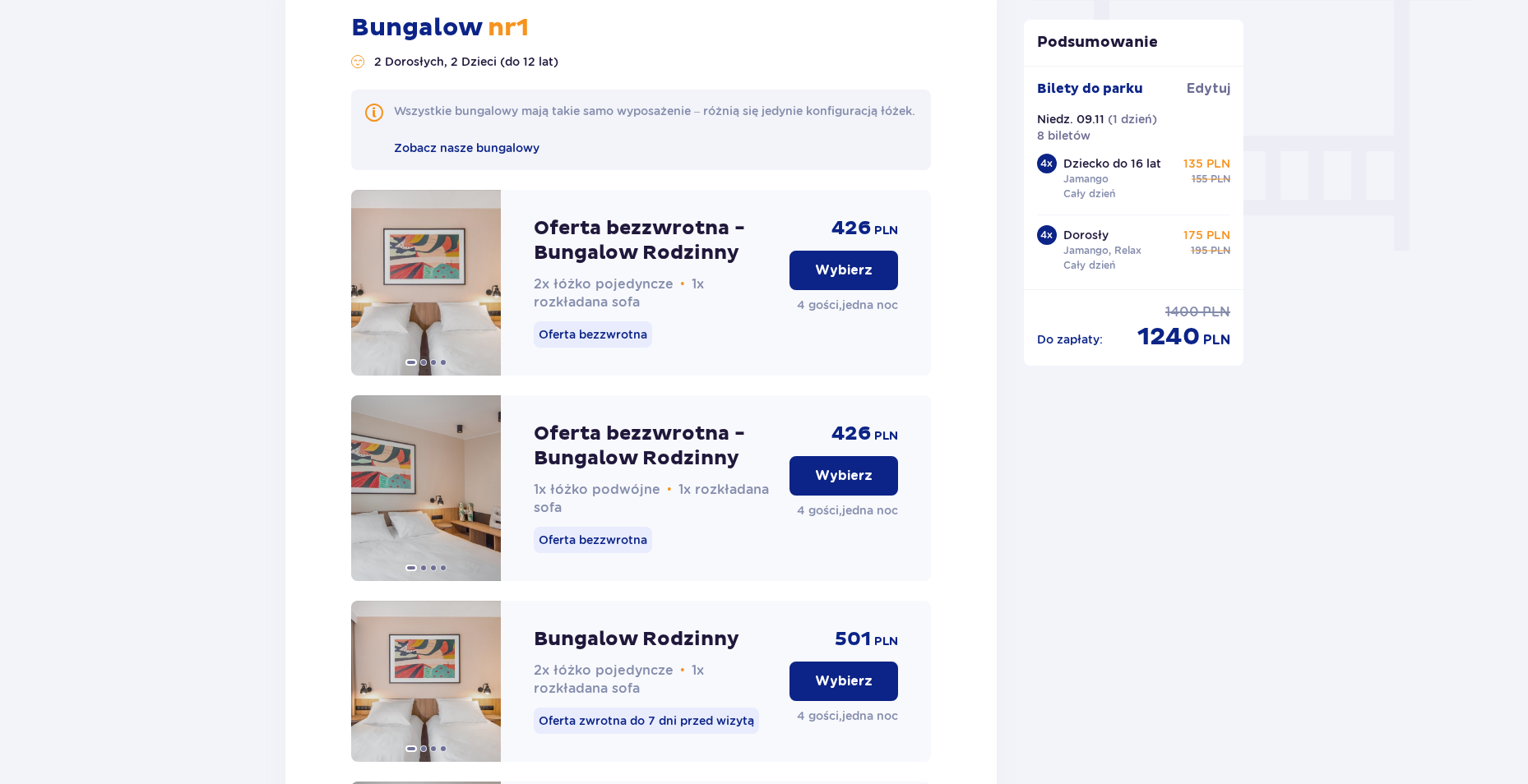
scroll to position [1552, 0]
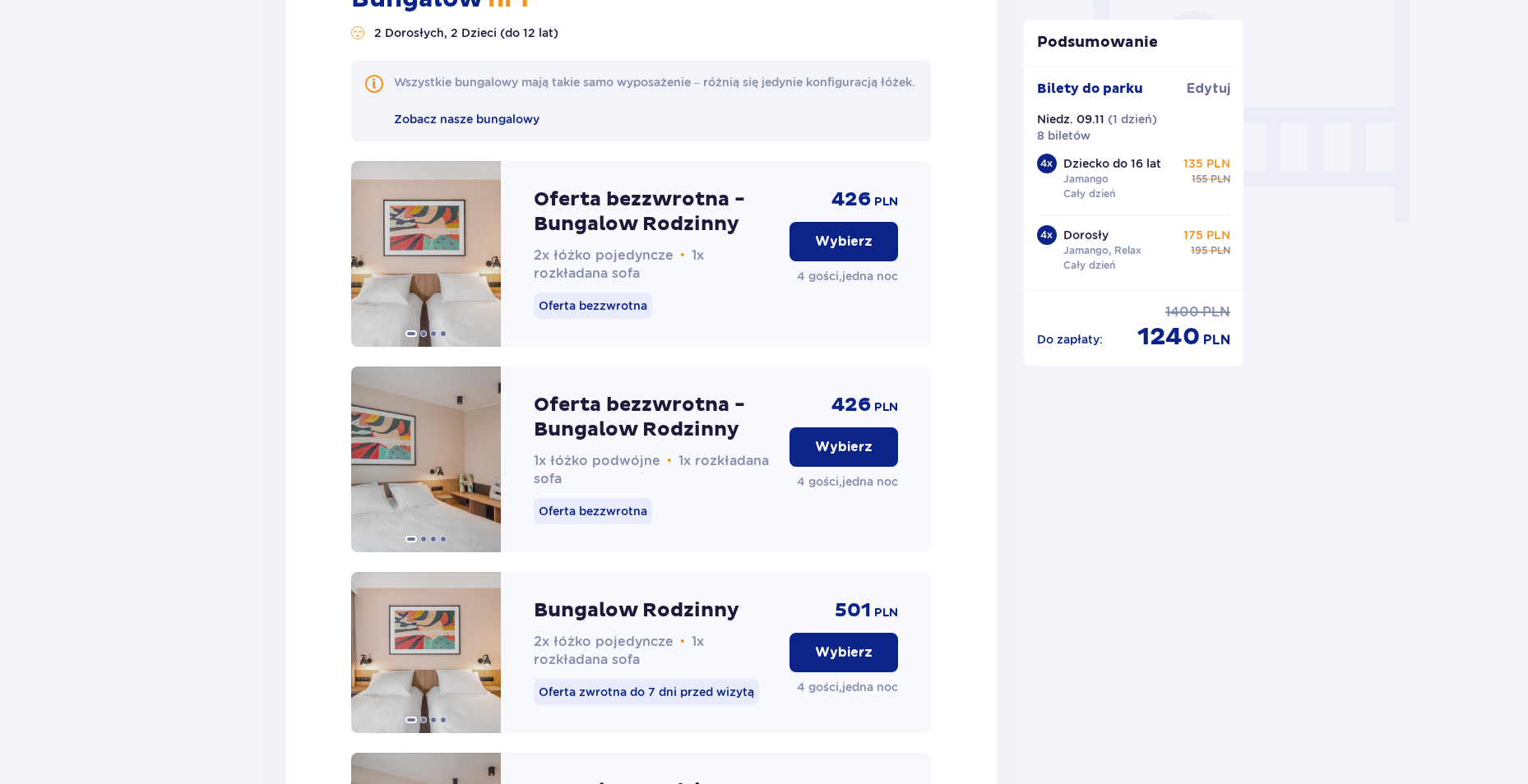
click at [813, 261] on button "Wybierz" at bounding box center [844, 241] width 109 height 39
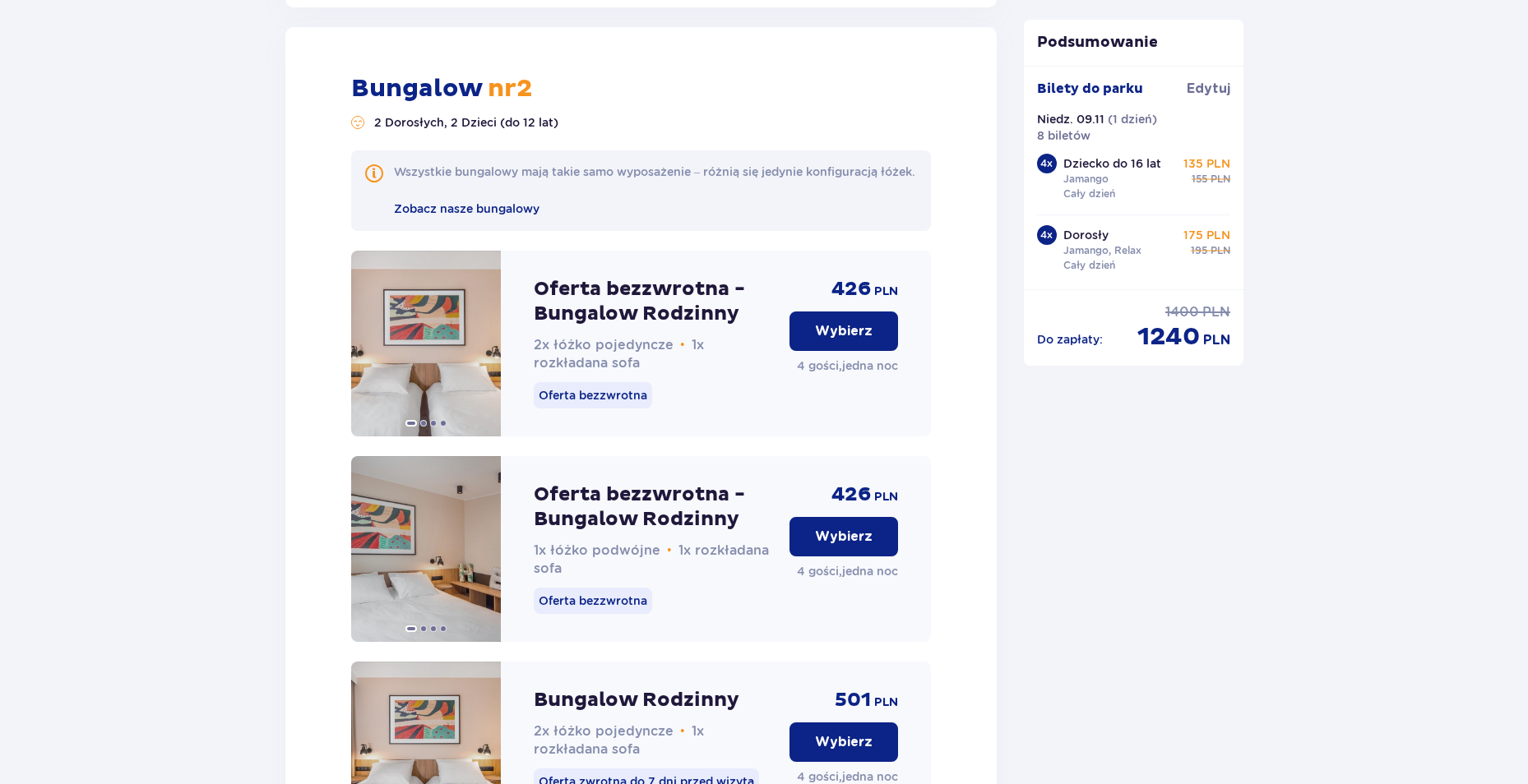
scroll to position [3433, 0]
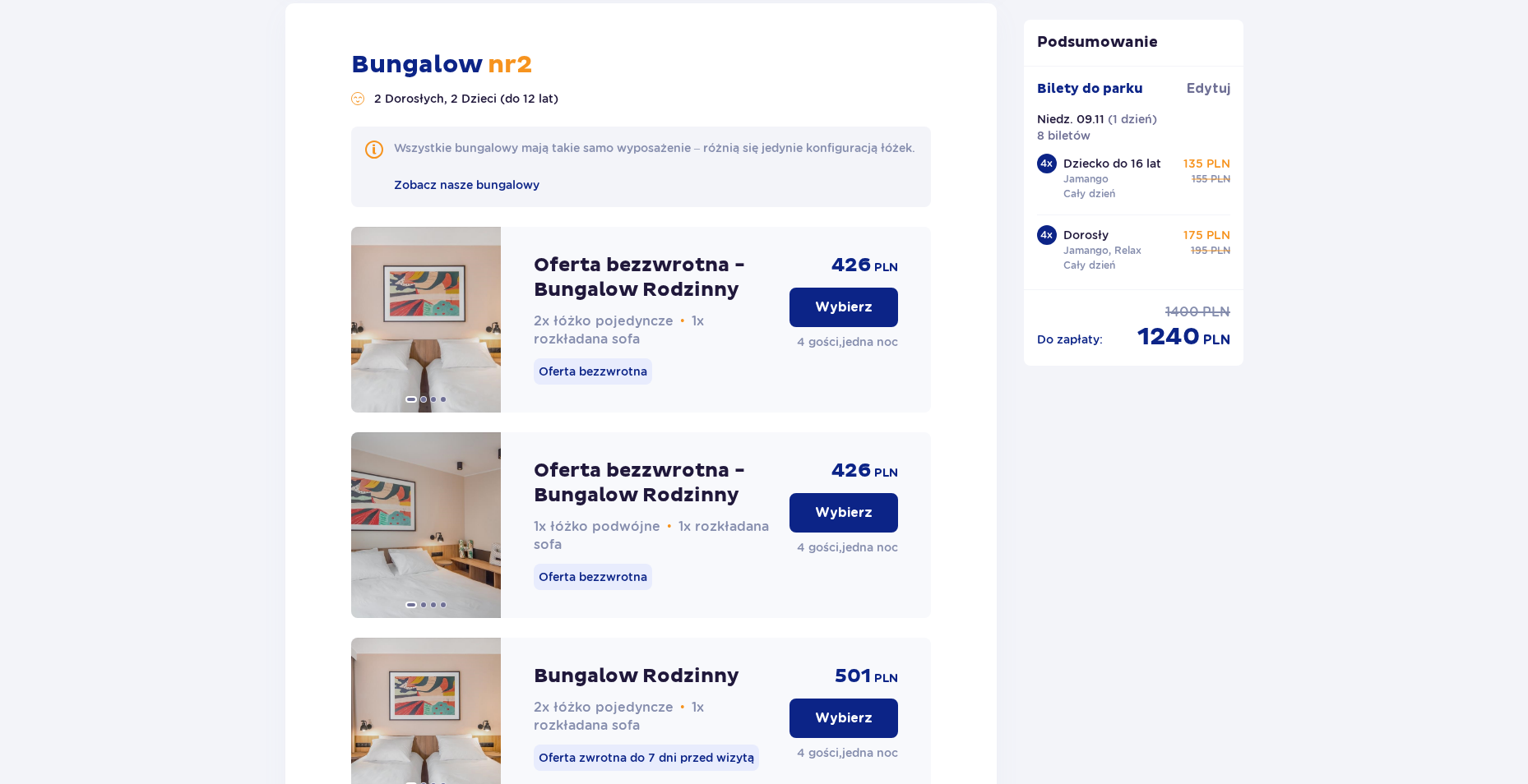
click at [841, 327] on button "Wybierz" at bounding box center [844, 307] width 109 height 39
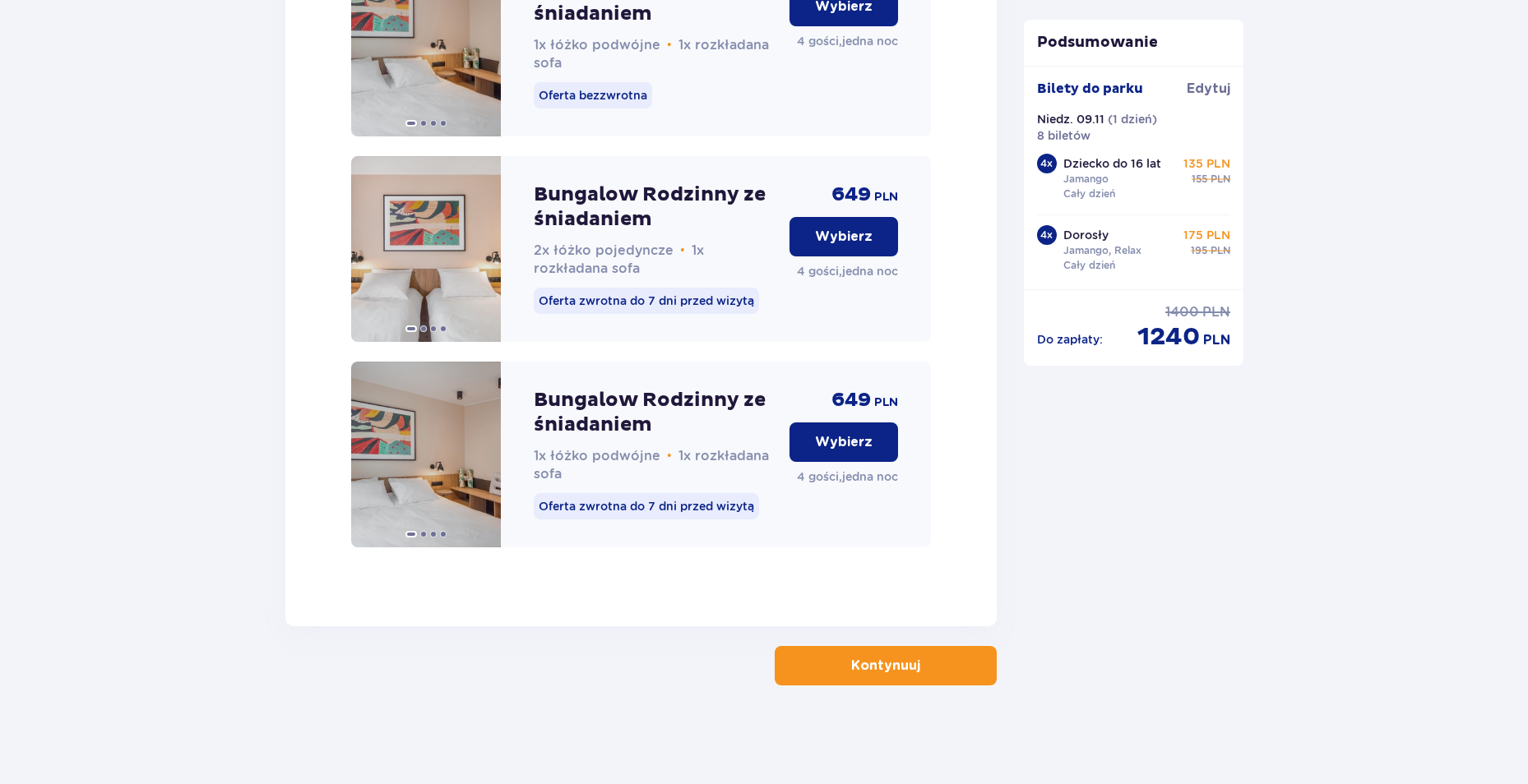
scroll to position [4770, 0]
click at [868, 664] on p "Kontynuuj" at bounding box center [885, 665] width 69 height 18
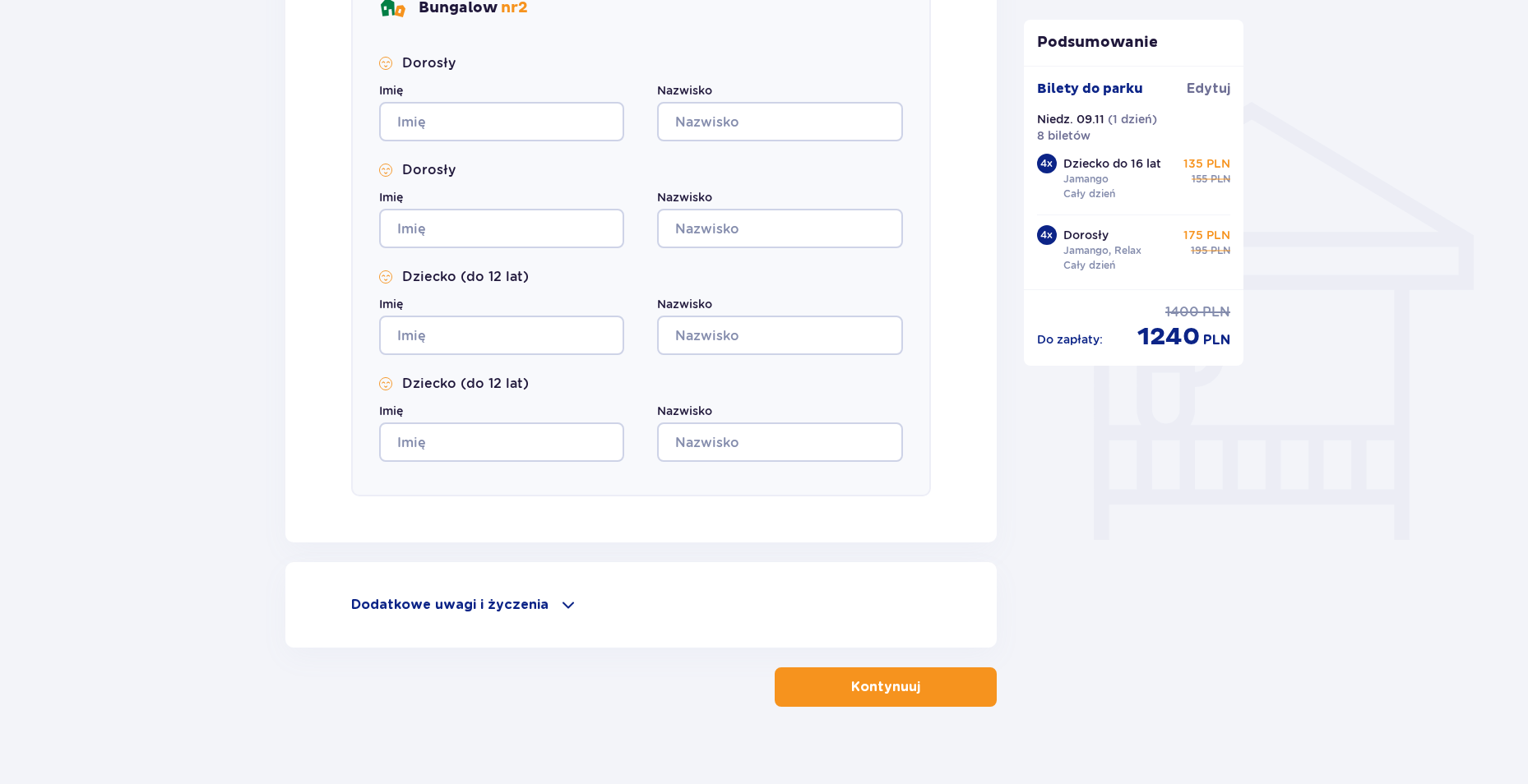
scroll to position [1254, 0]
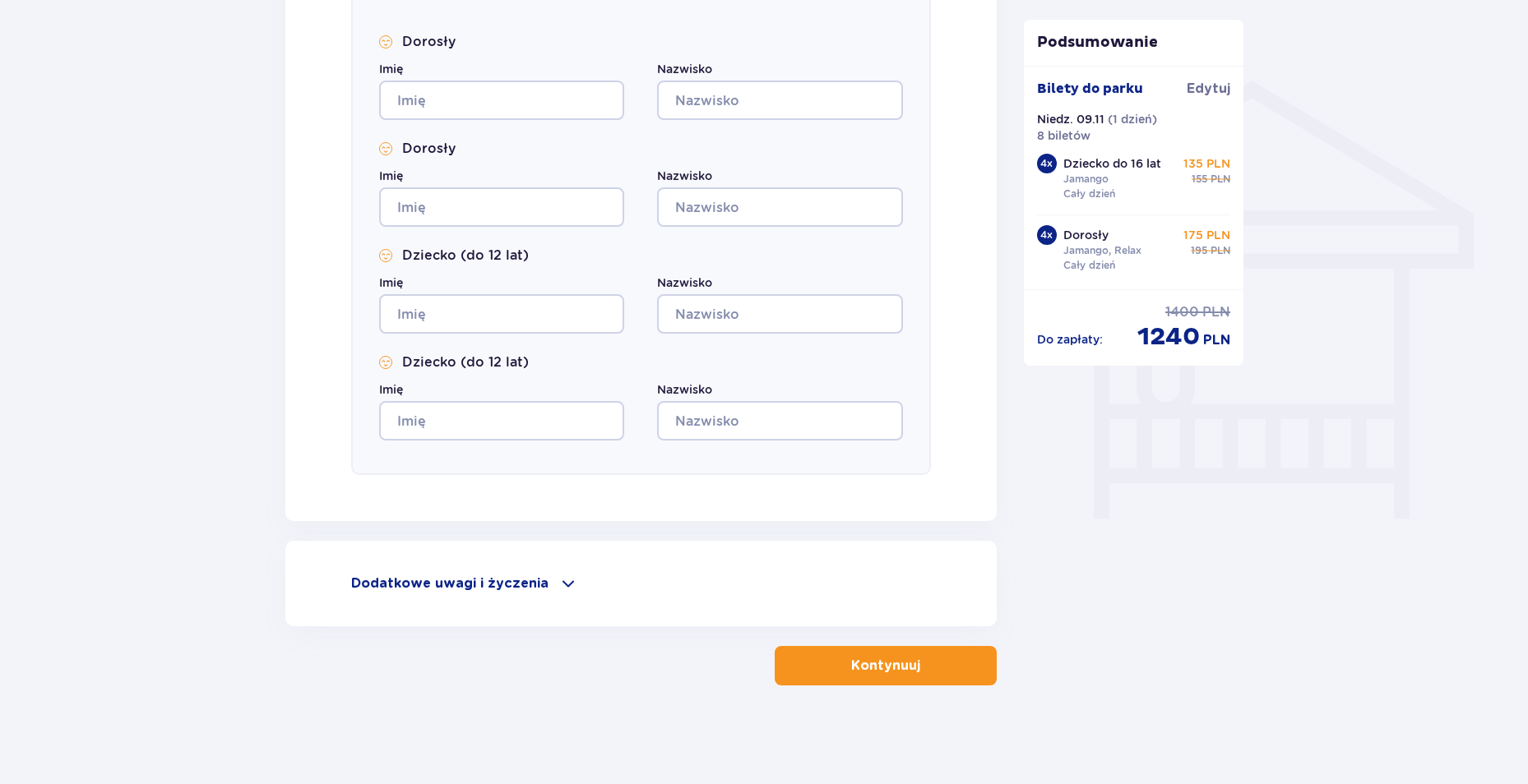
click at [499, 587] on p "Dodatkowe uwagi i życzenia" at bounding box center [449, 583] width 197 height 18
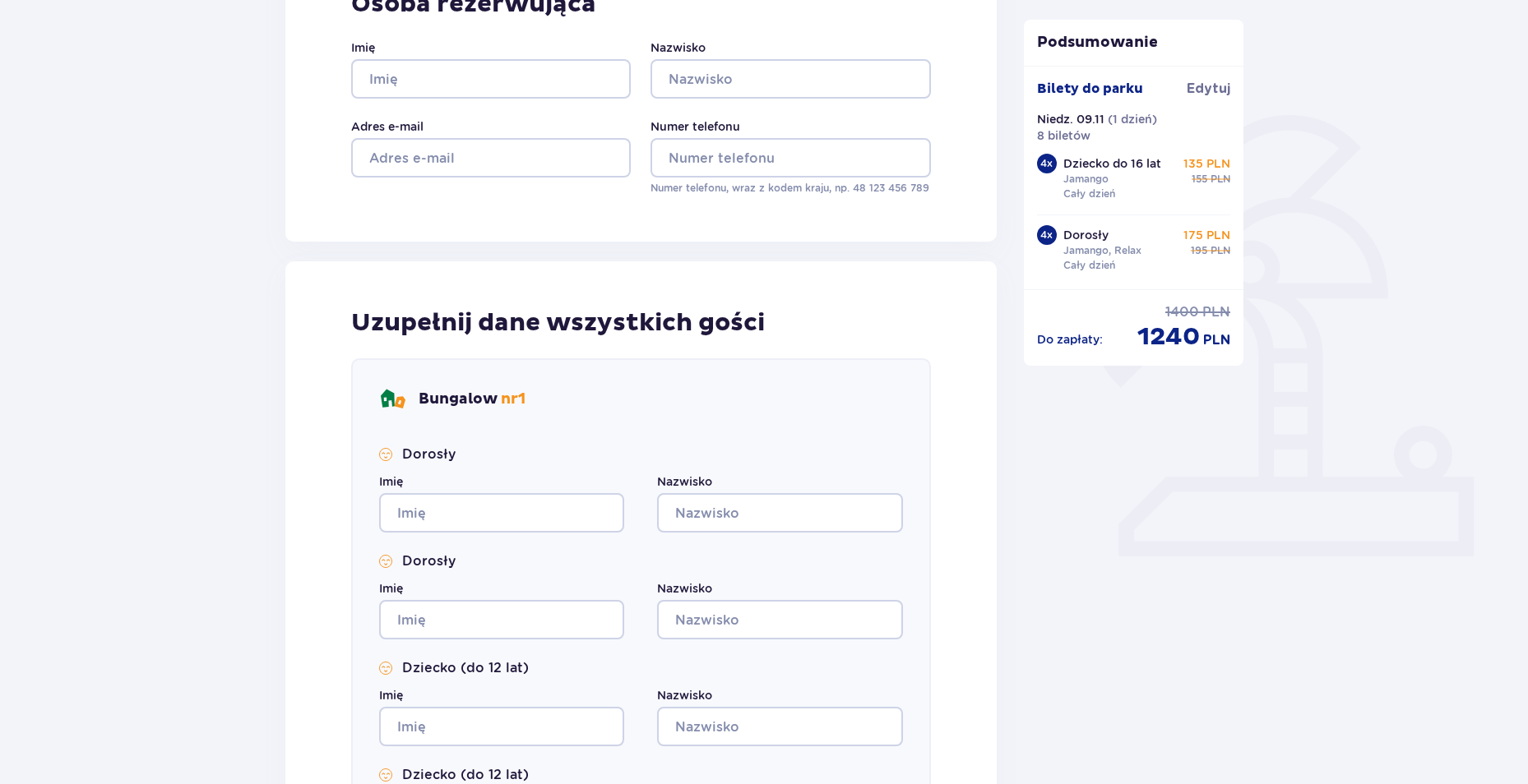
scroll to position [0, 0]
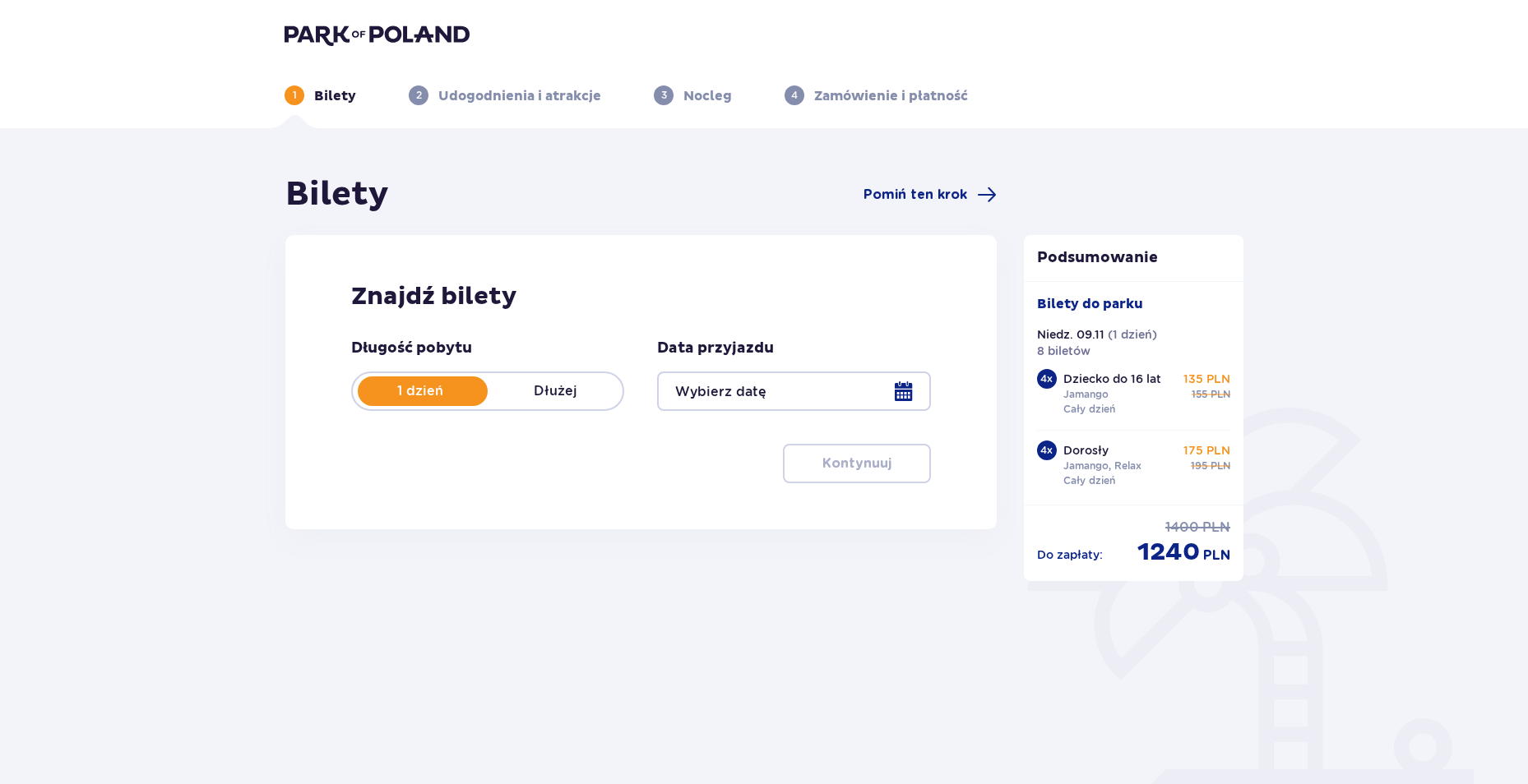
scroll to position [97, 0]
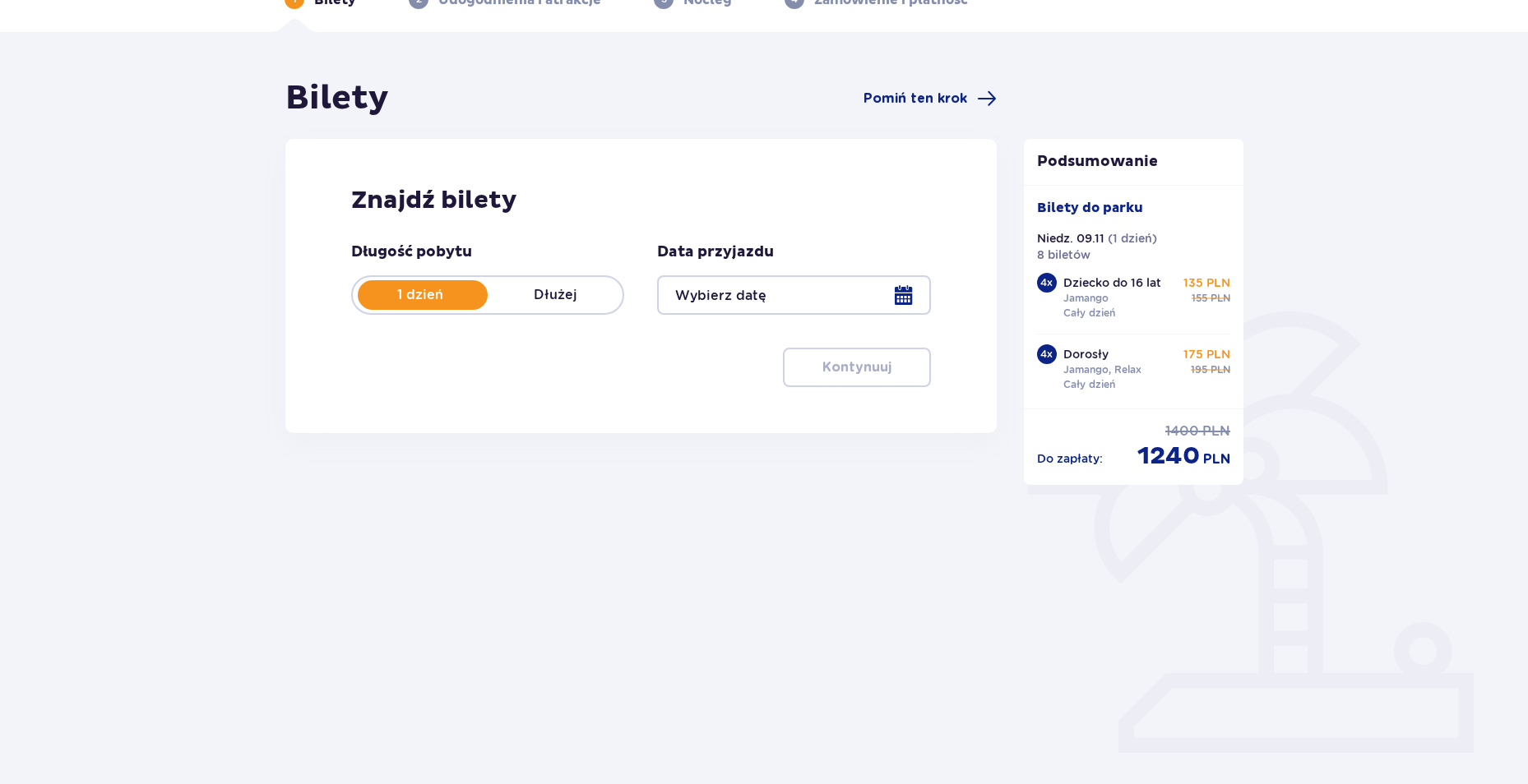
type input "09.11.25"
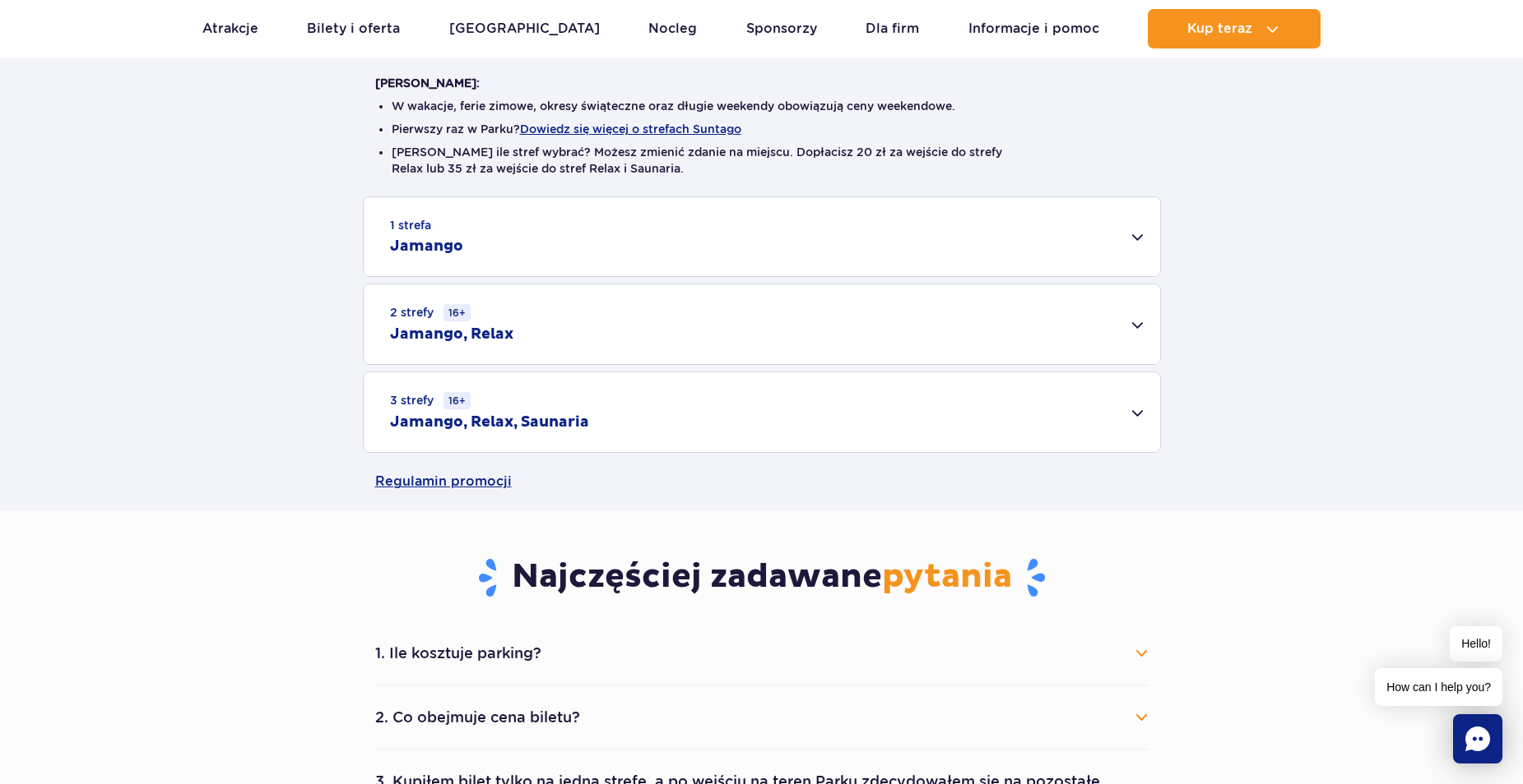
scroll to position [411, 0]
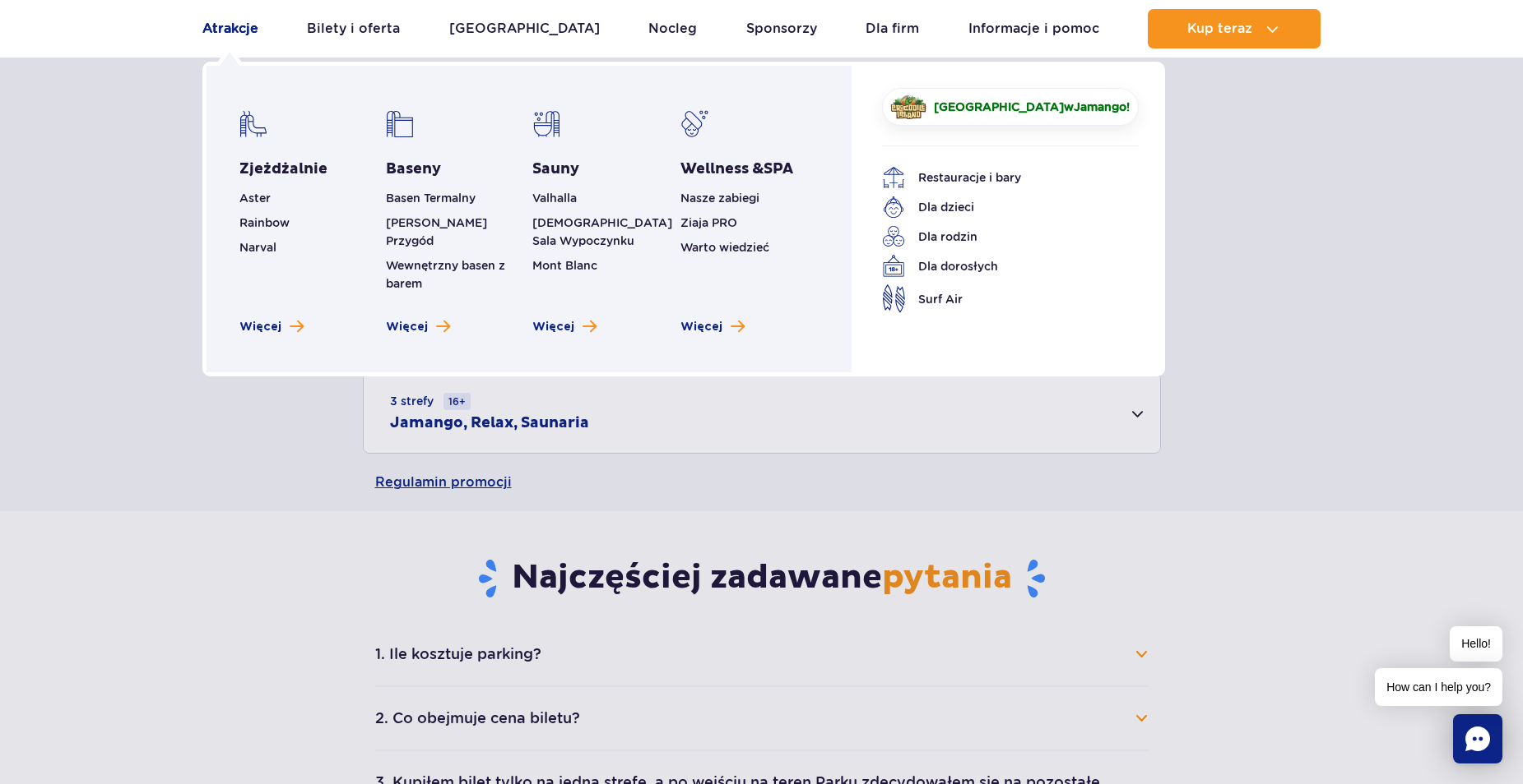
click at [232, 30] on link "Atrakcje" at bounding box center [231, 28] width 55 height 39
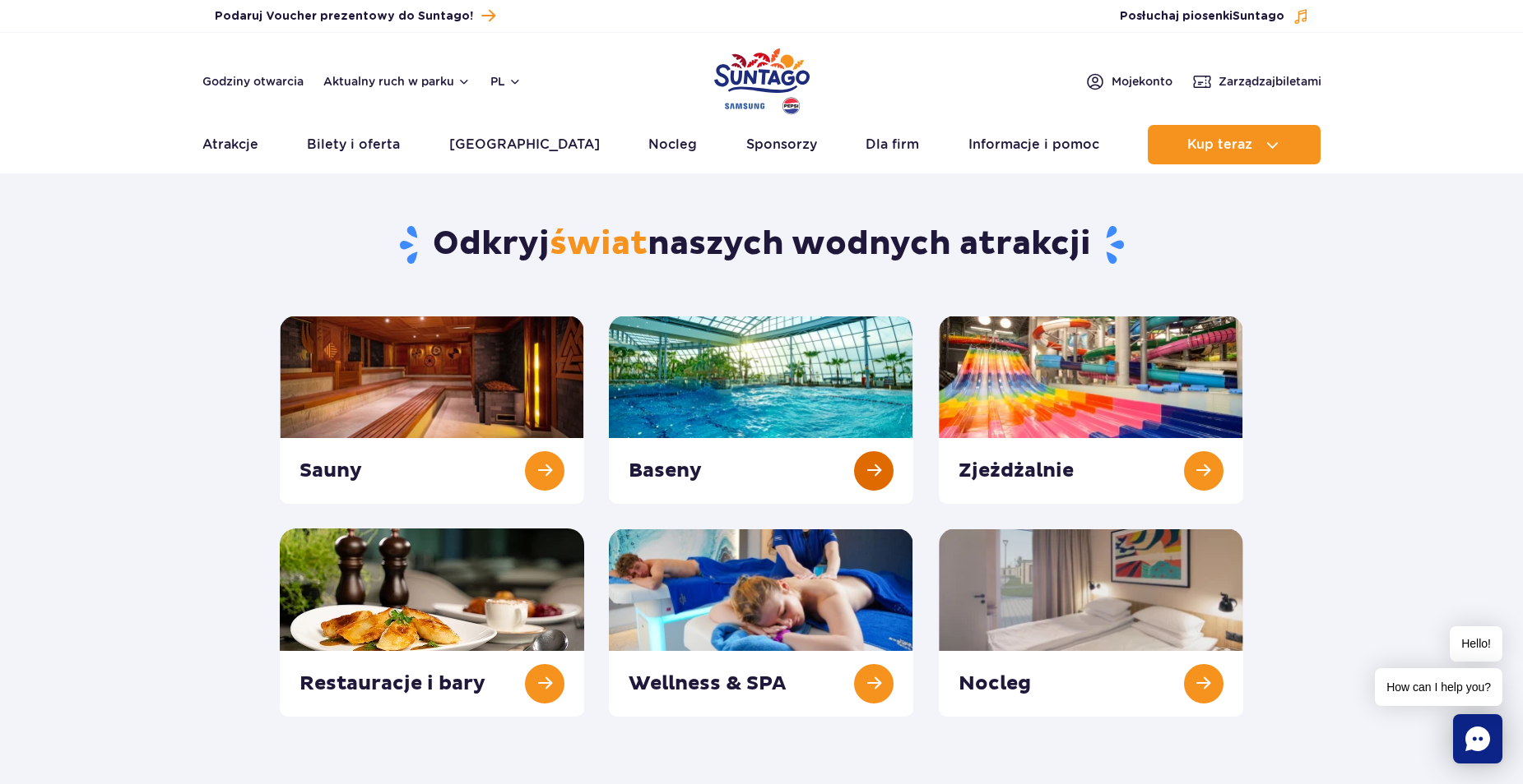
click at [838, 385] on link at bounding box center [761, 409] width 304 height 188
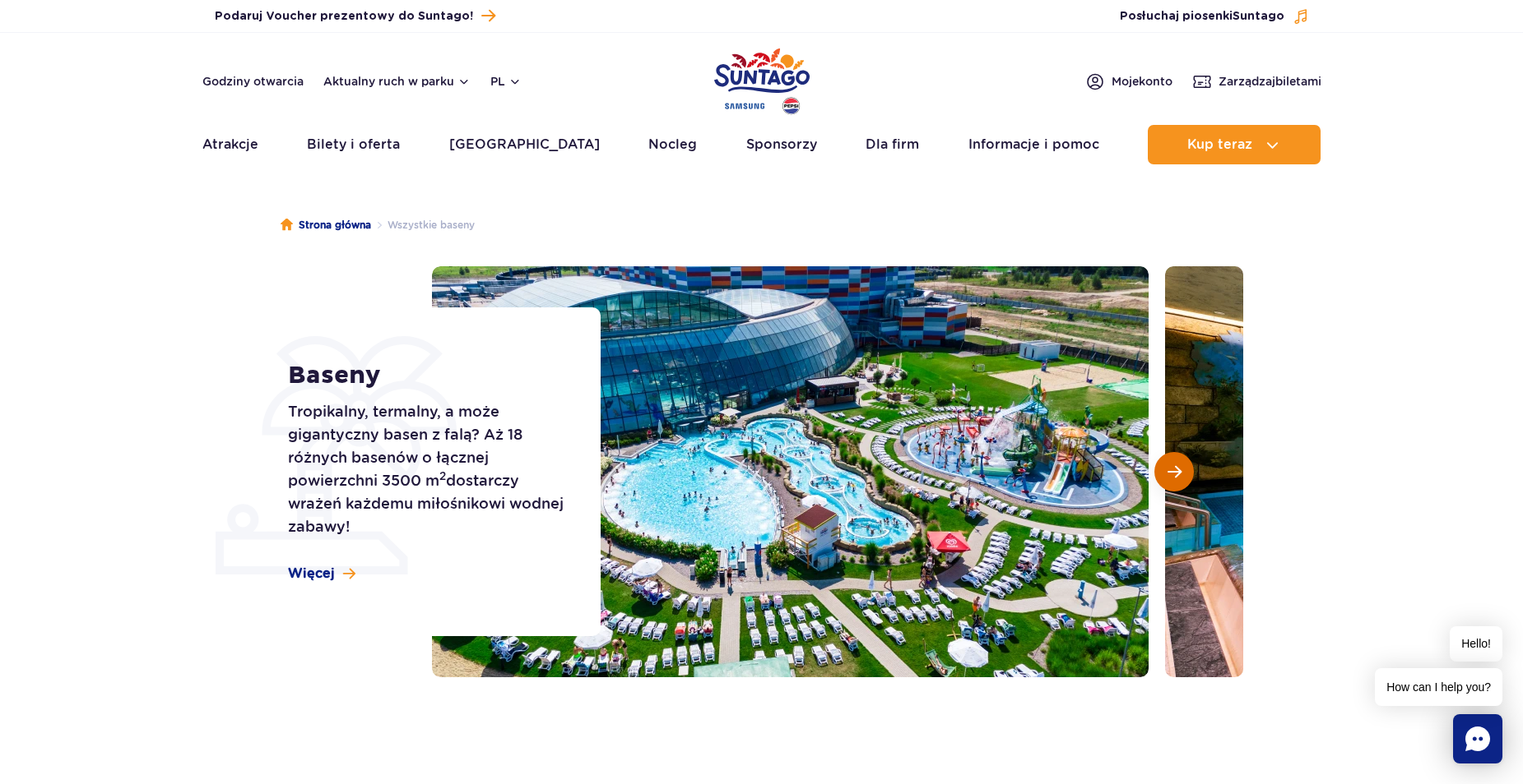
click at [1161, 475] on button "Następny slajd" at bounding box center [1174, 471] width 39 height 39
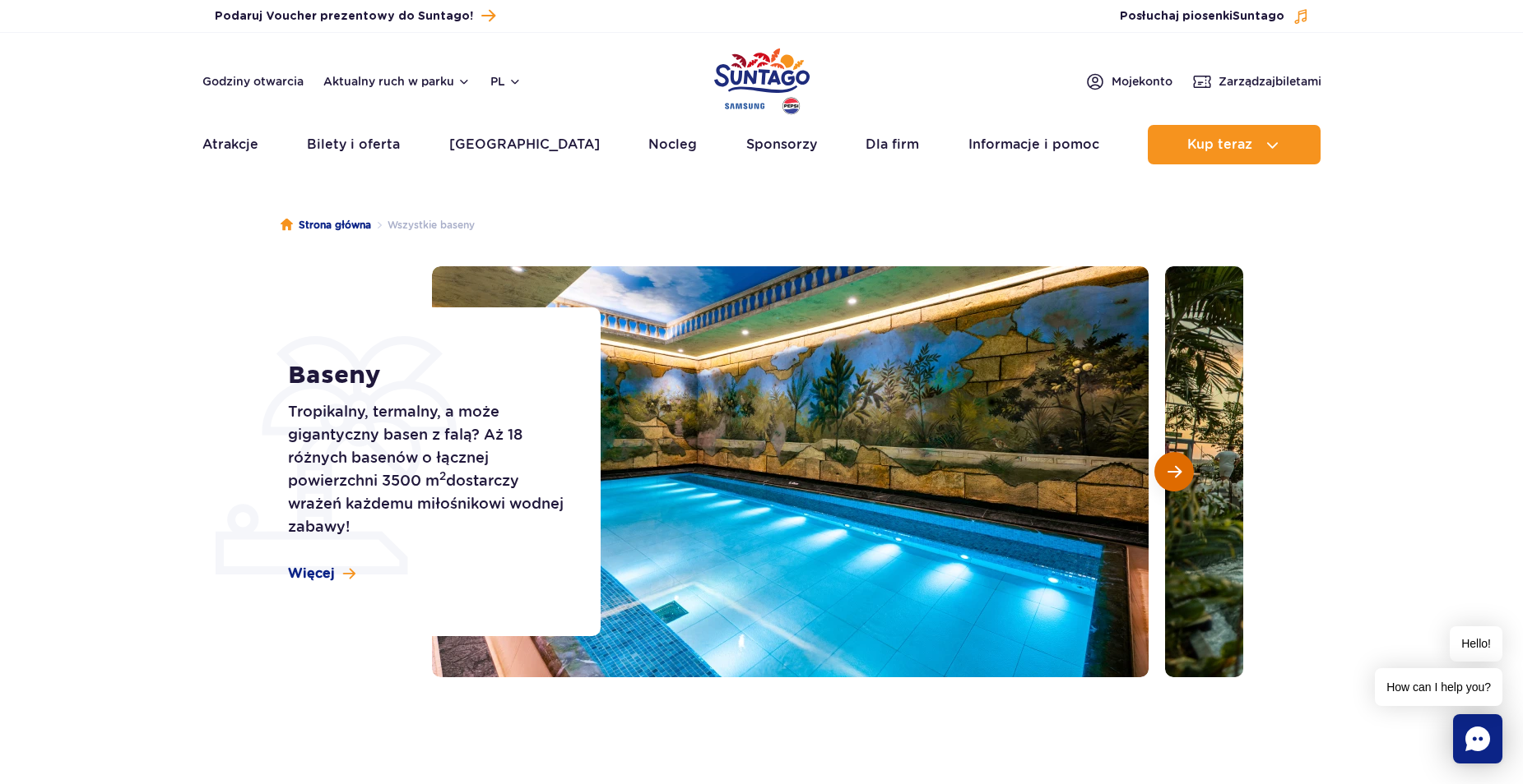
click at [1160, 475] on button "Następny slajd" at bounding box center [1174, 471] width 39 height 39
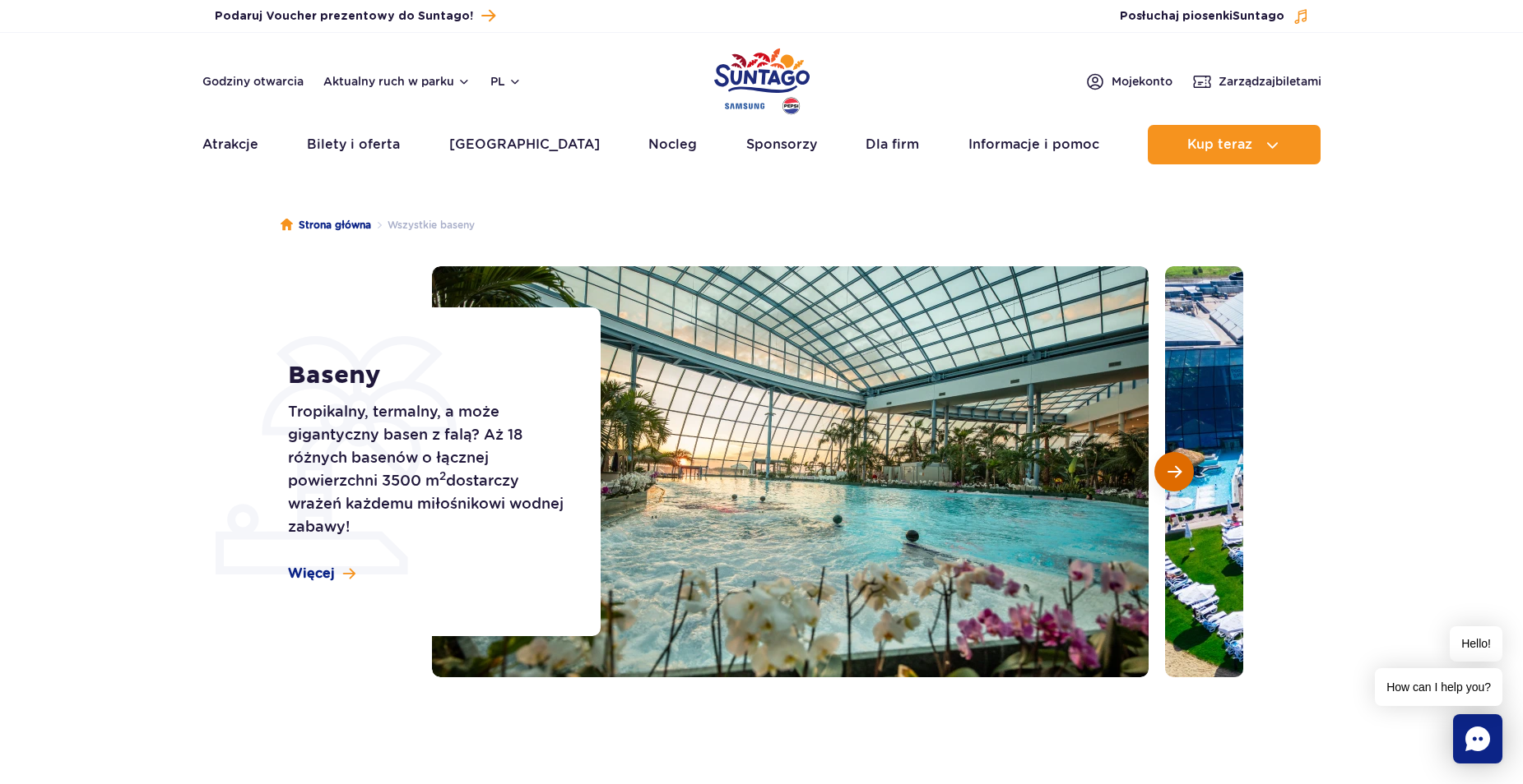
click at [1160, 475] on button "Następny slajd" at bounding box center [1174, 471] width 39 height 39
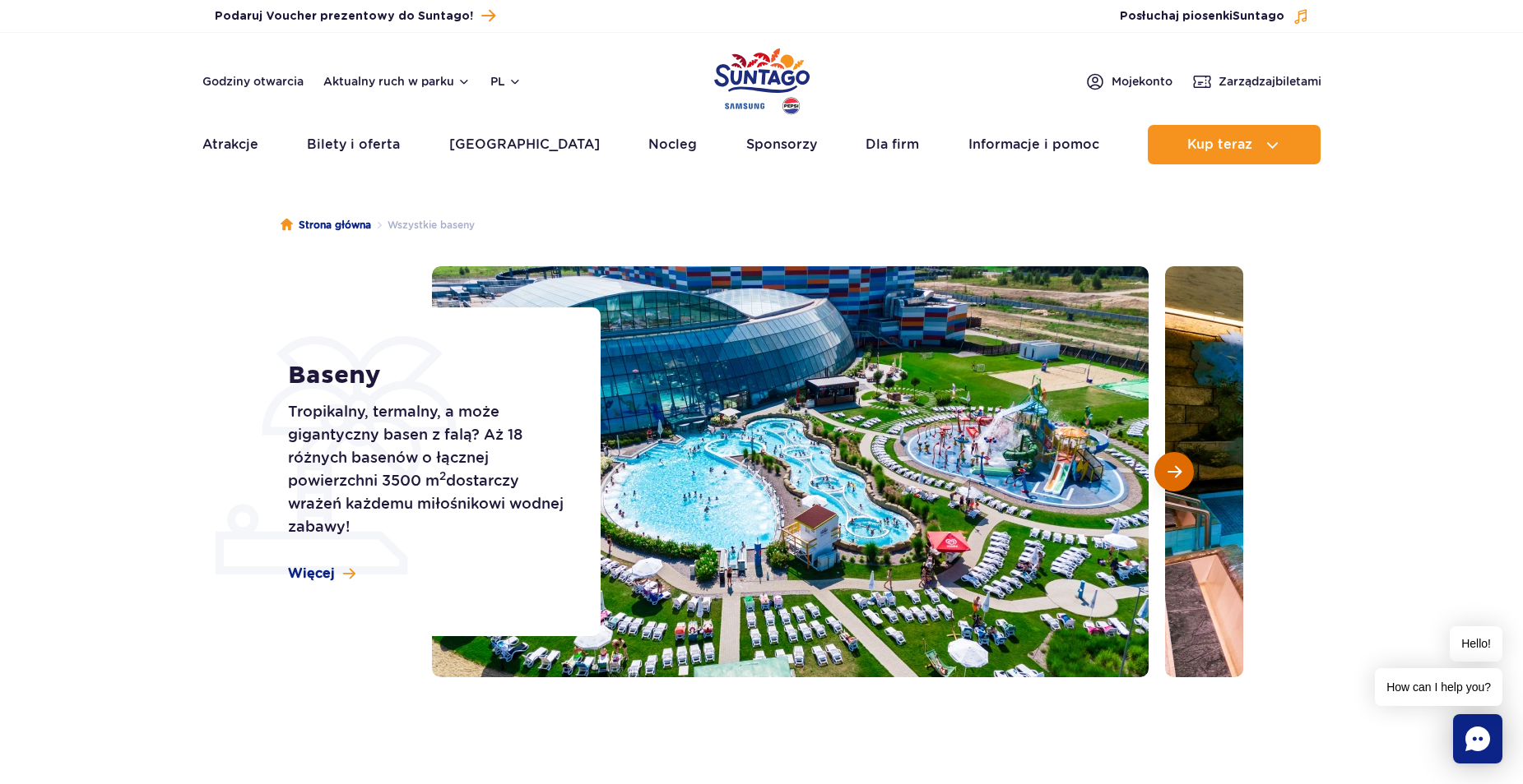
click at [1160, 475] on button "Następny slajd" at bounding box center [1174, 471] width 39 height 39
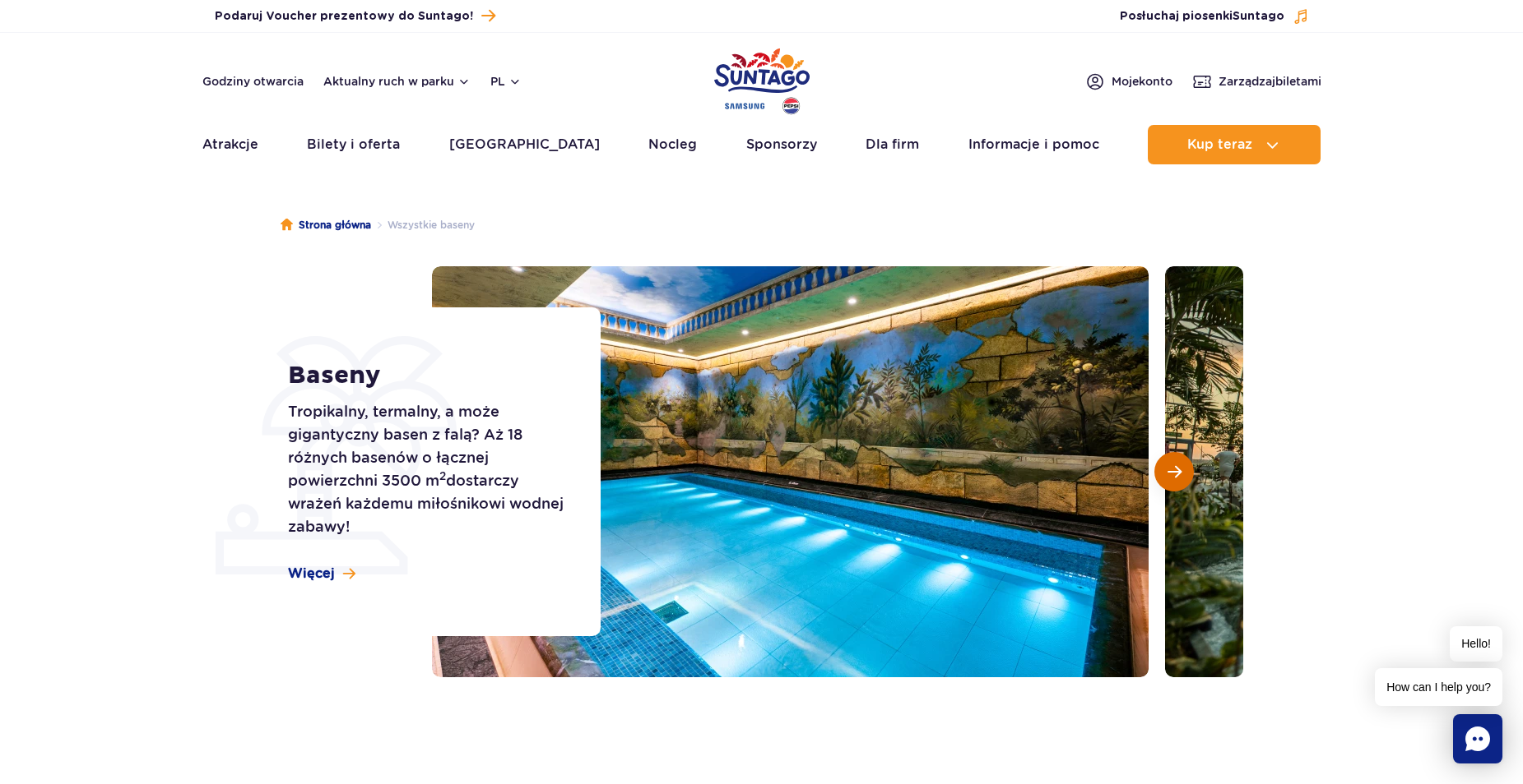
click at [1160, 475] on button "Następny slajd" at bounding box center [1174, 471] width 39 height 39
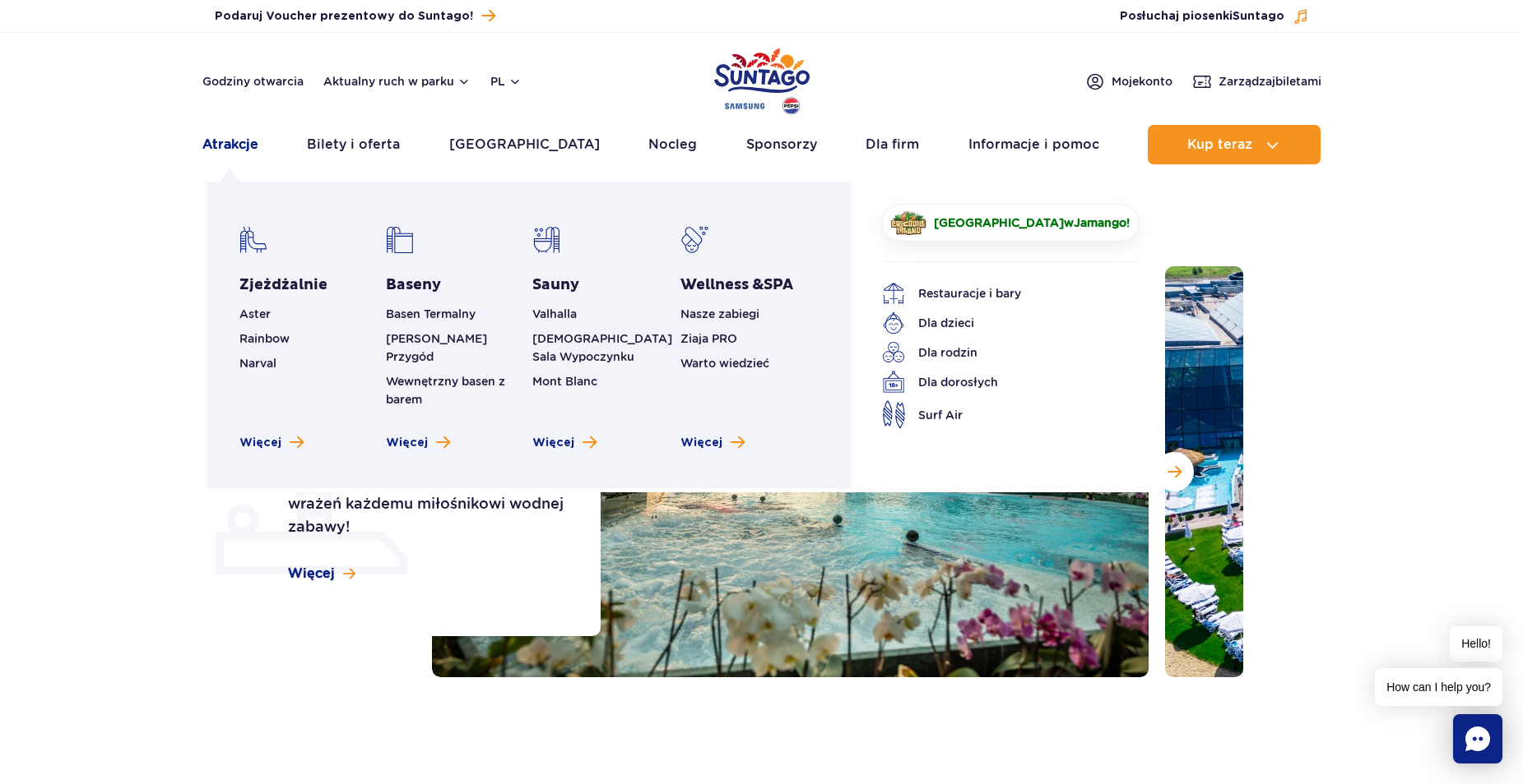
click at [240, 148] on link "Atrakcje" at bounding box center [231, 144] width 55 height 39
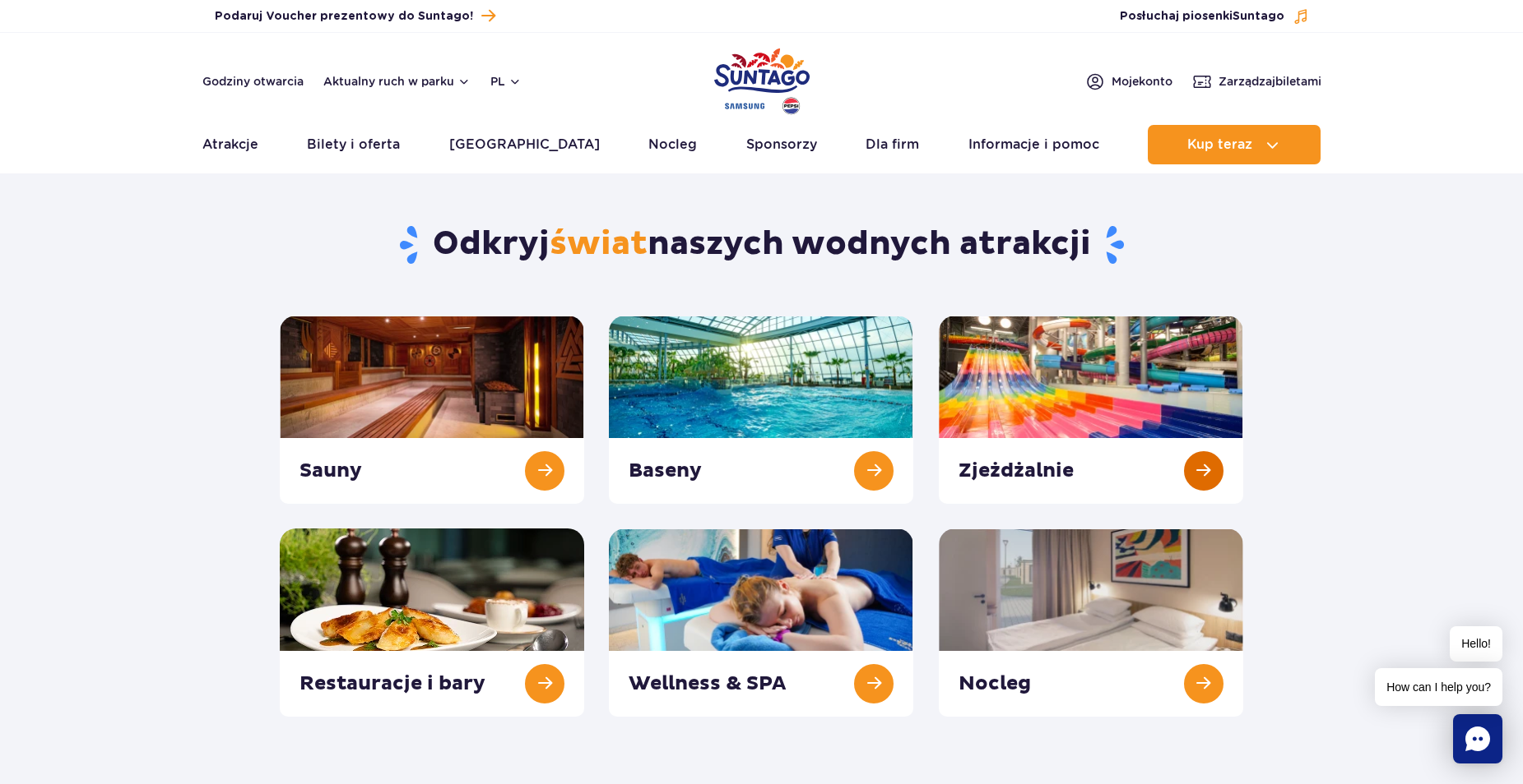
click at [976, 432] on link at bounding box center [1091, 409] width 304 height 188
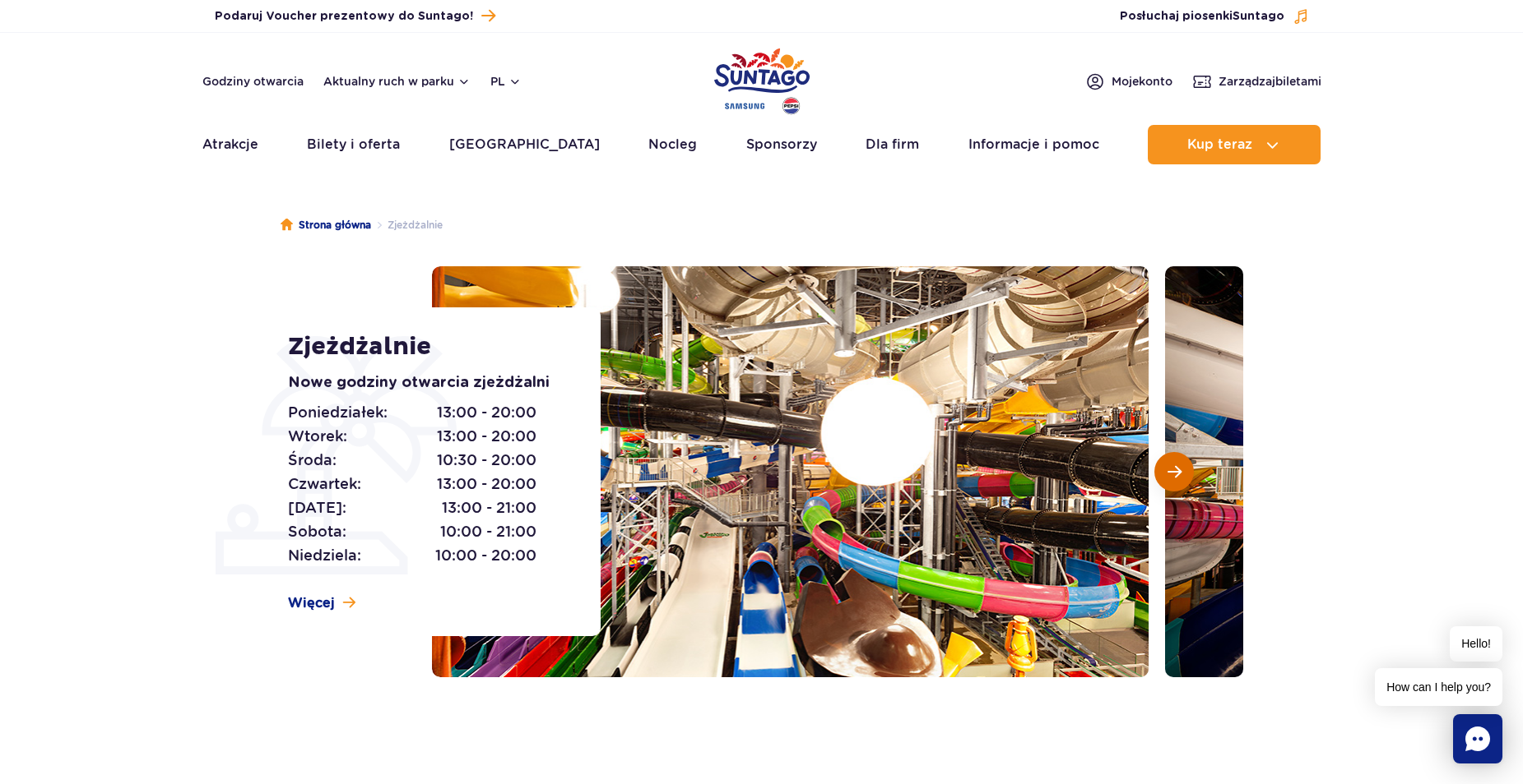
click at [1167, 471] on span "Następny slajd" at bounding box center [1174, 471] width 14 height 14
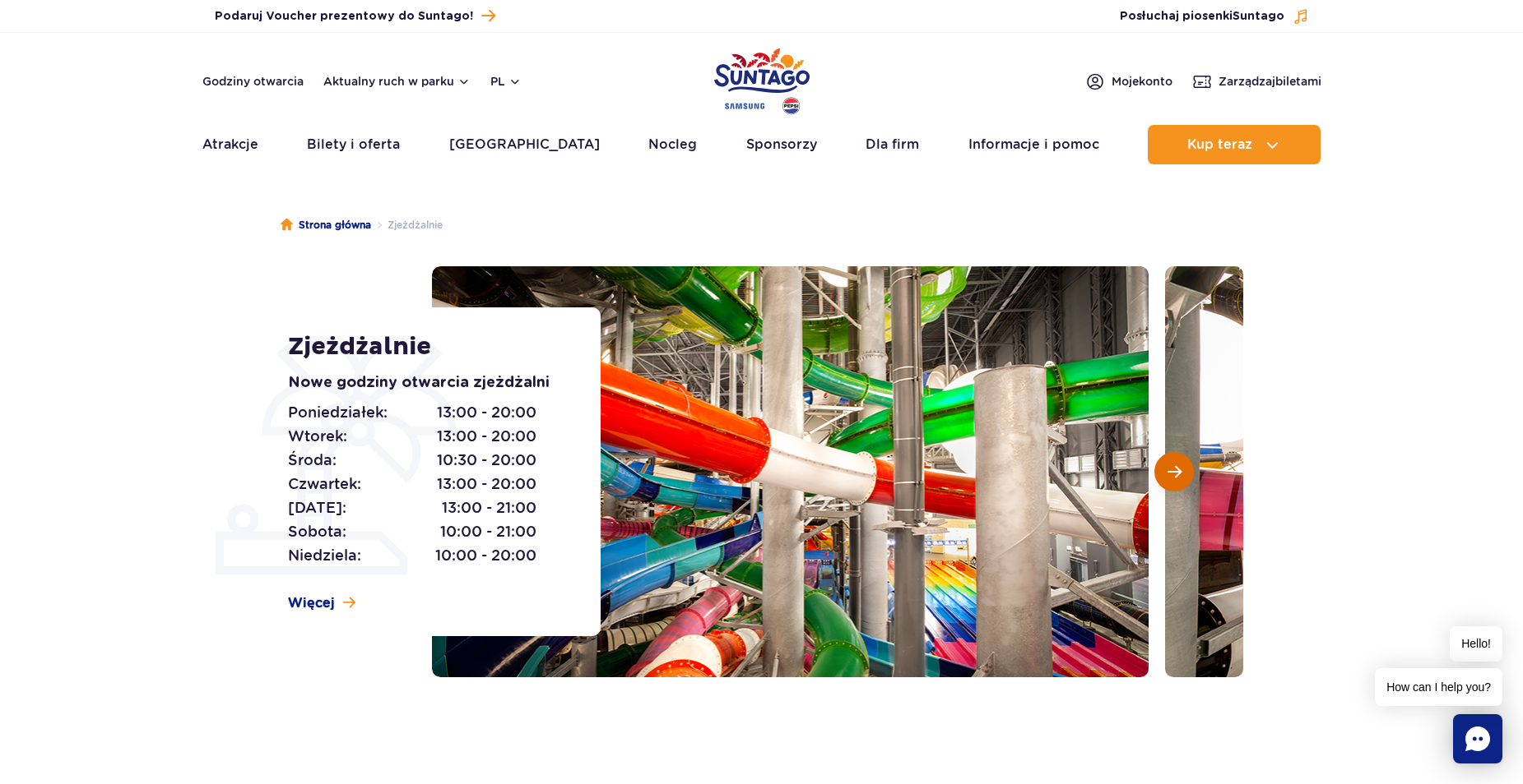
click at [1165, 475] on button "Następny slajd" at bounding box center [1174, 471] width 39 height 39
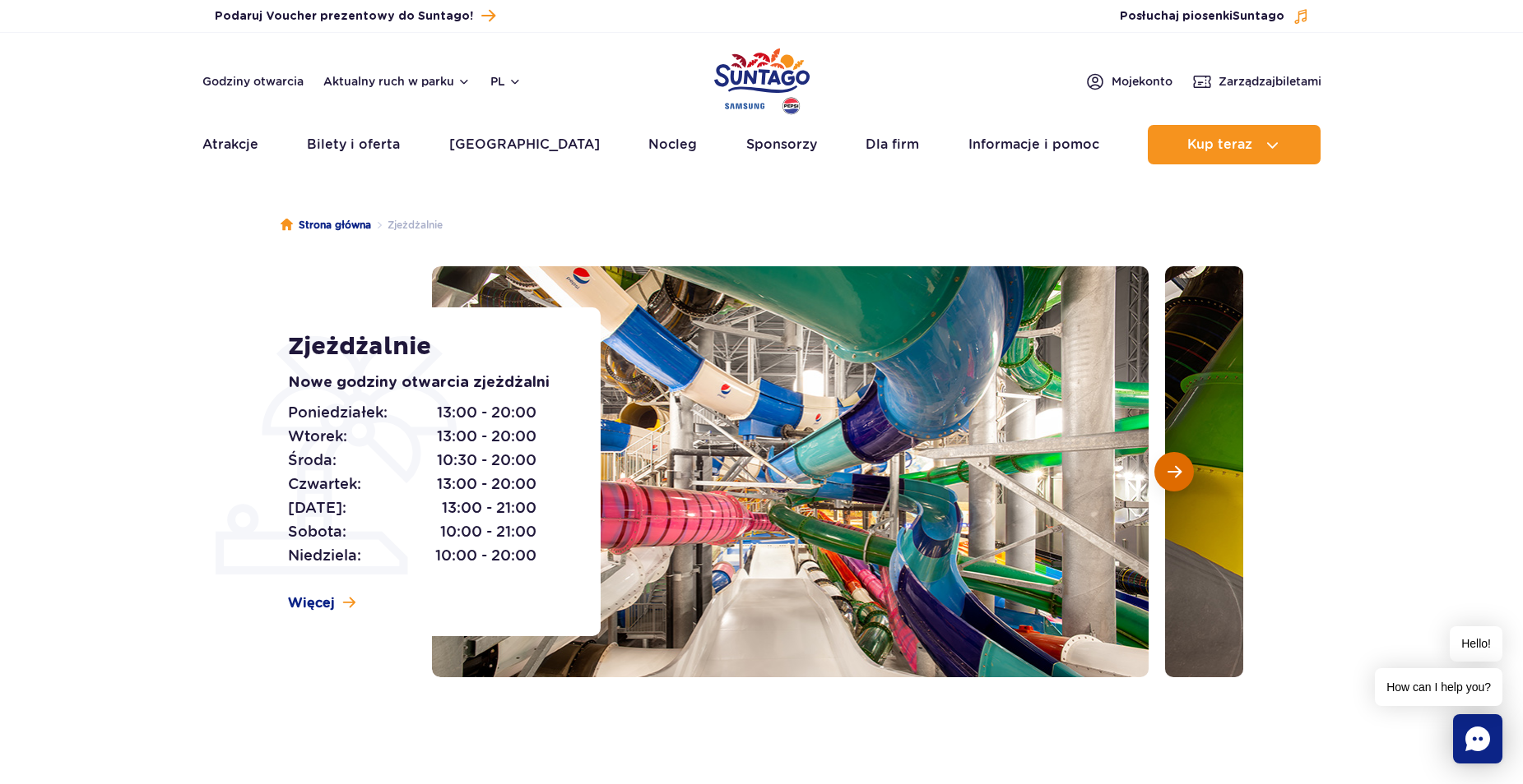
click at [1162, 475] on button "Następny slajd" at bounding box center [1174, 471] width 39 height 39
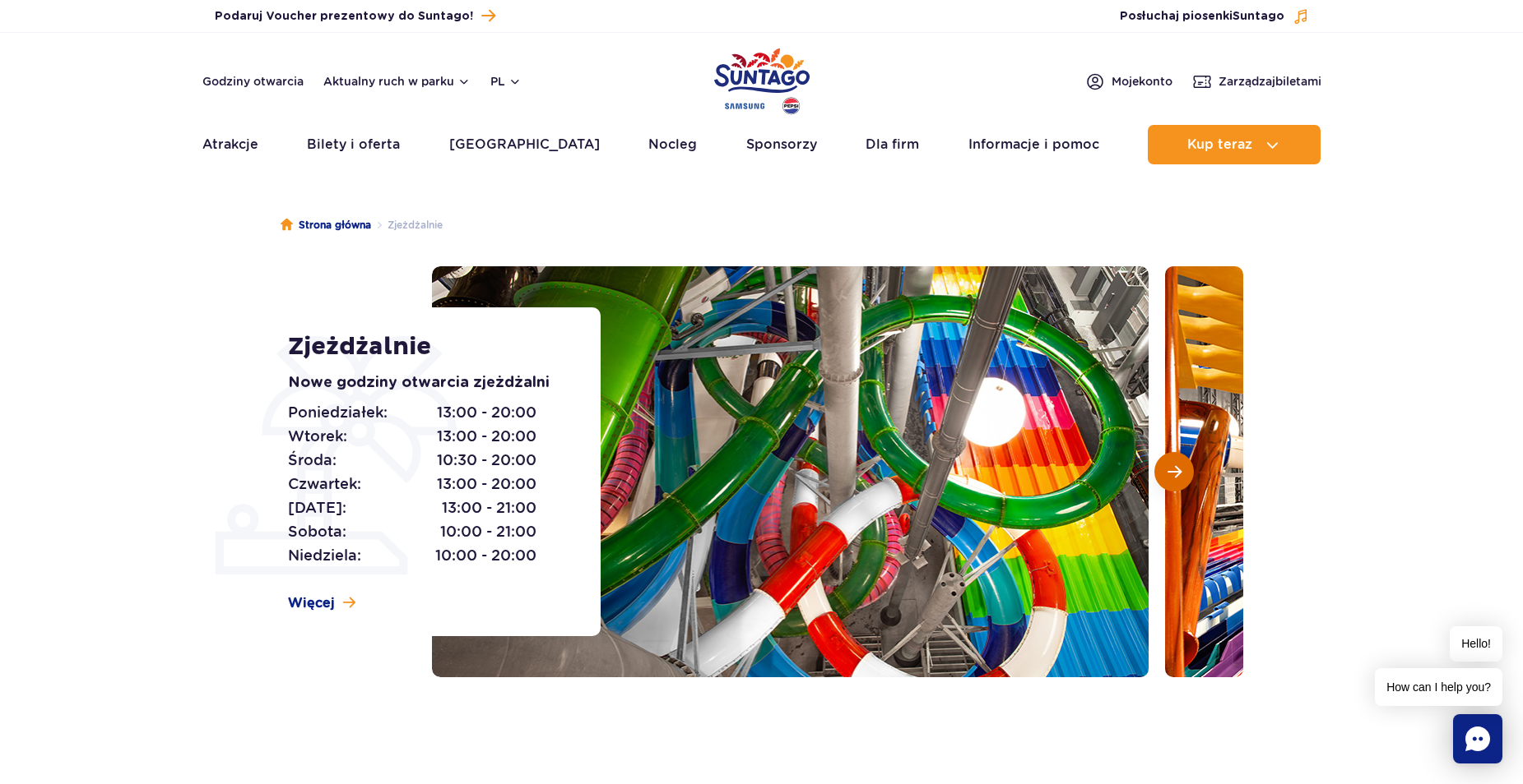
click at [1156, 477] on button "Następny slajd" at bounding box center [1174, 471] width 39 height 39
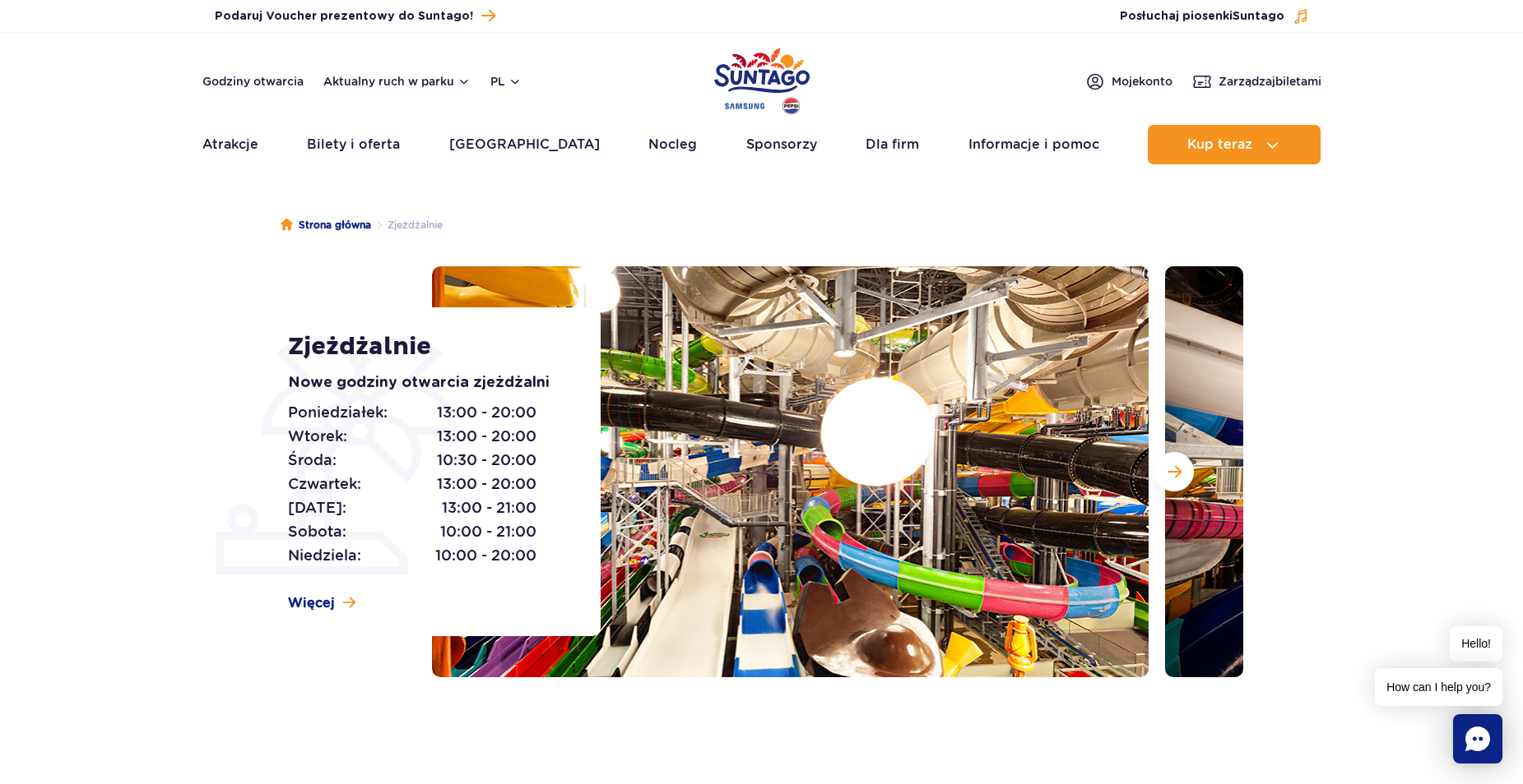
click at [1149, 477] on div at bounding box center [838, 472] width 811 height 411
click at [1164, 479] on button "Następny slajd" at bounding box center [1174, 471] width 39 height 39
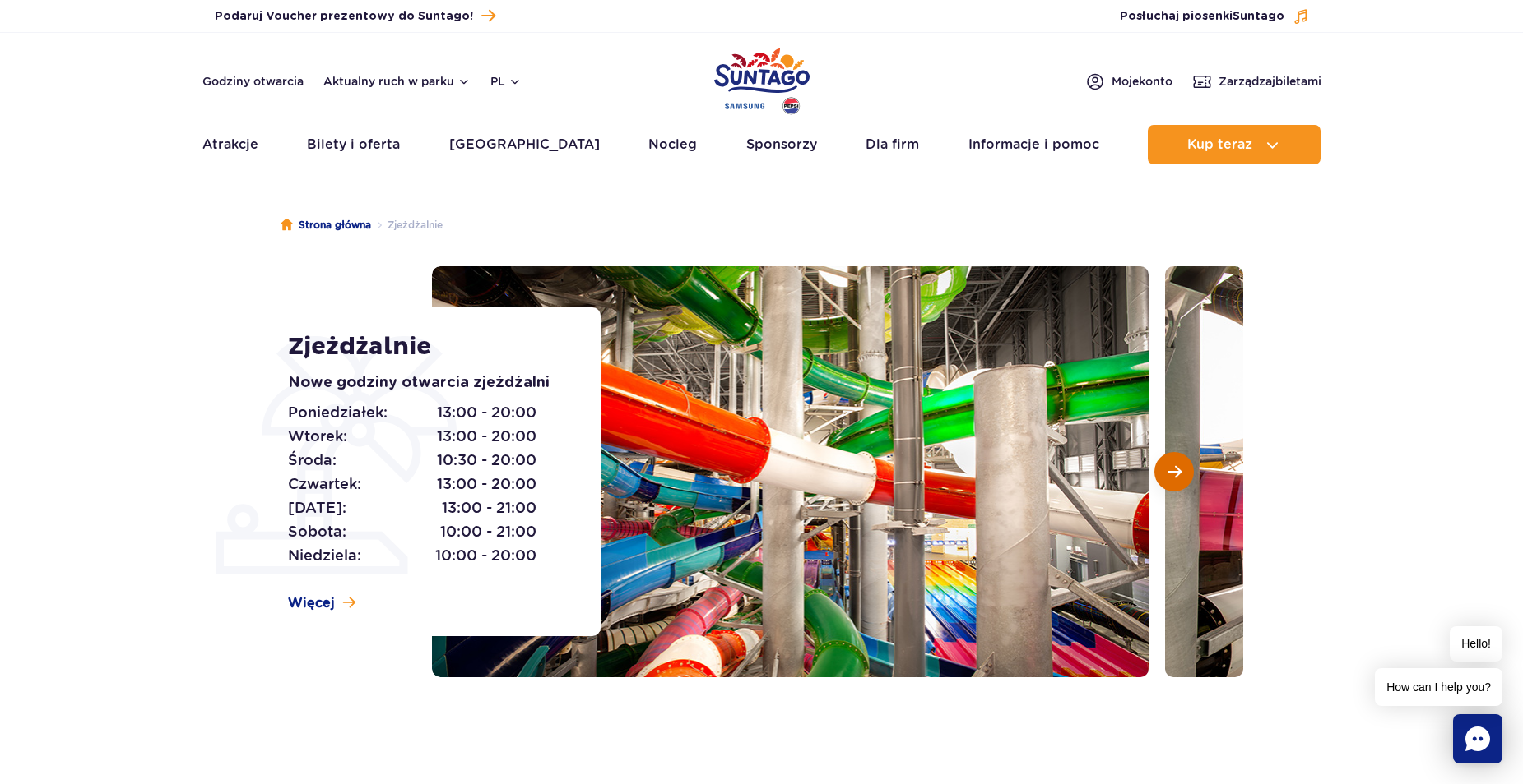
click at [1164, 476] on button "Następny slajd" at bounding box center [1174, 471] width 39 height 39
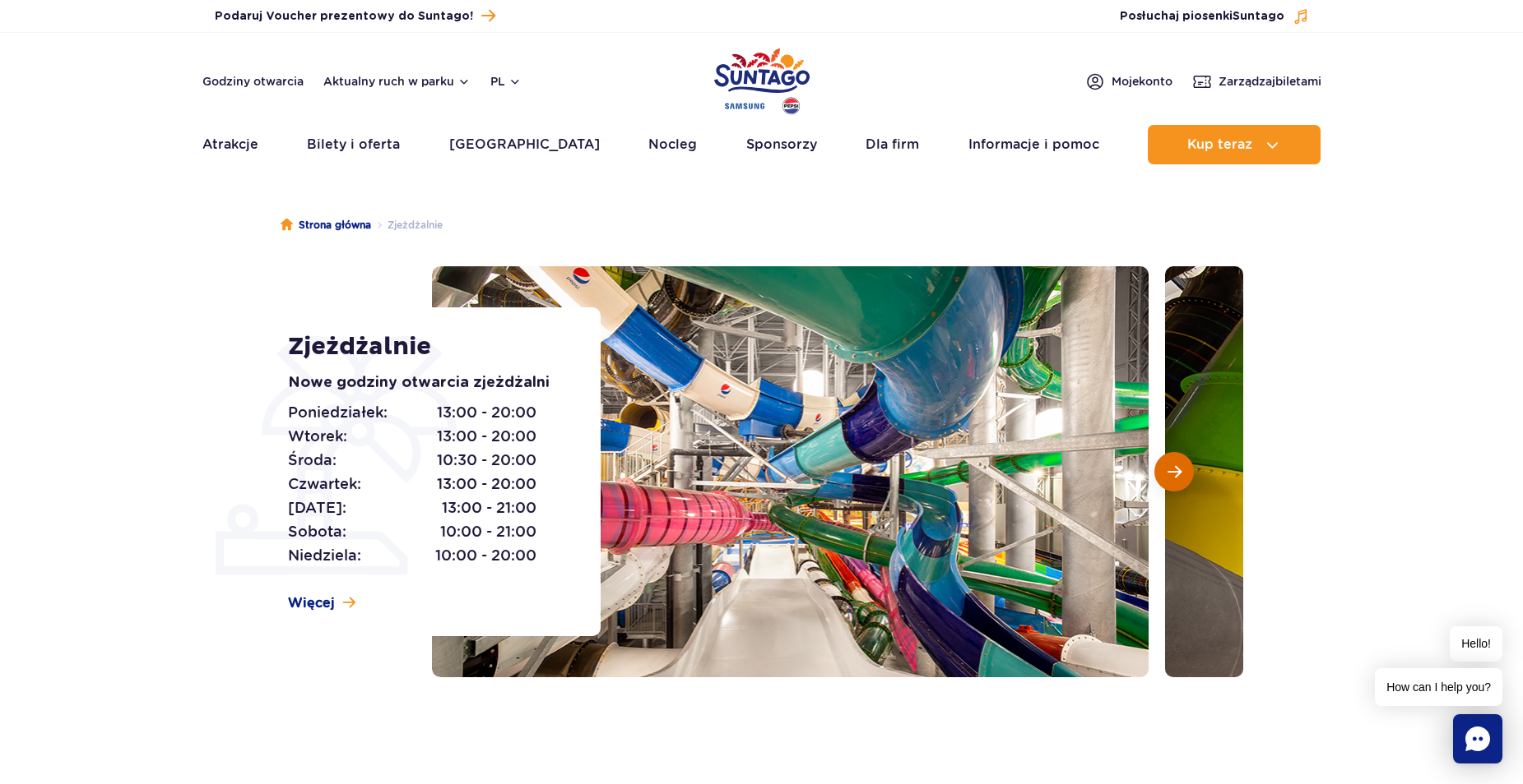
click at [1164, 478] on button "Następny slajd" at bounding box center [1174, 471] width 39 height 39
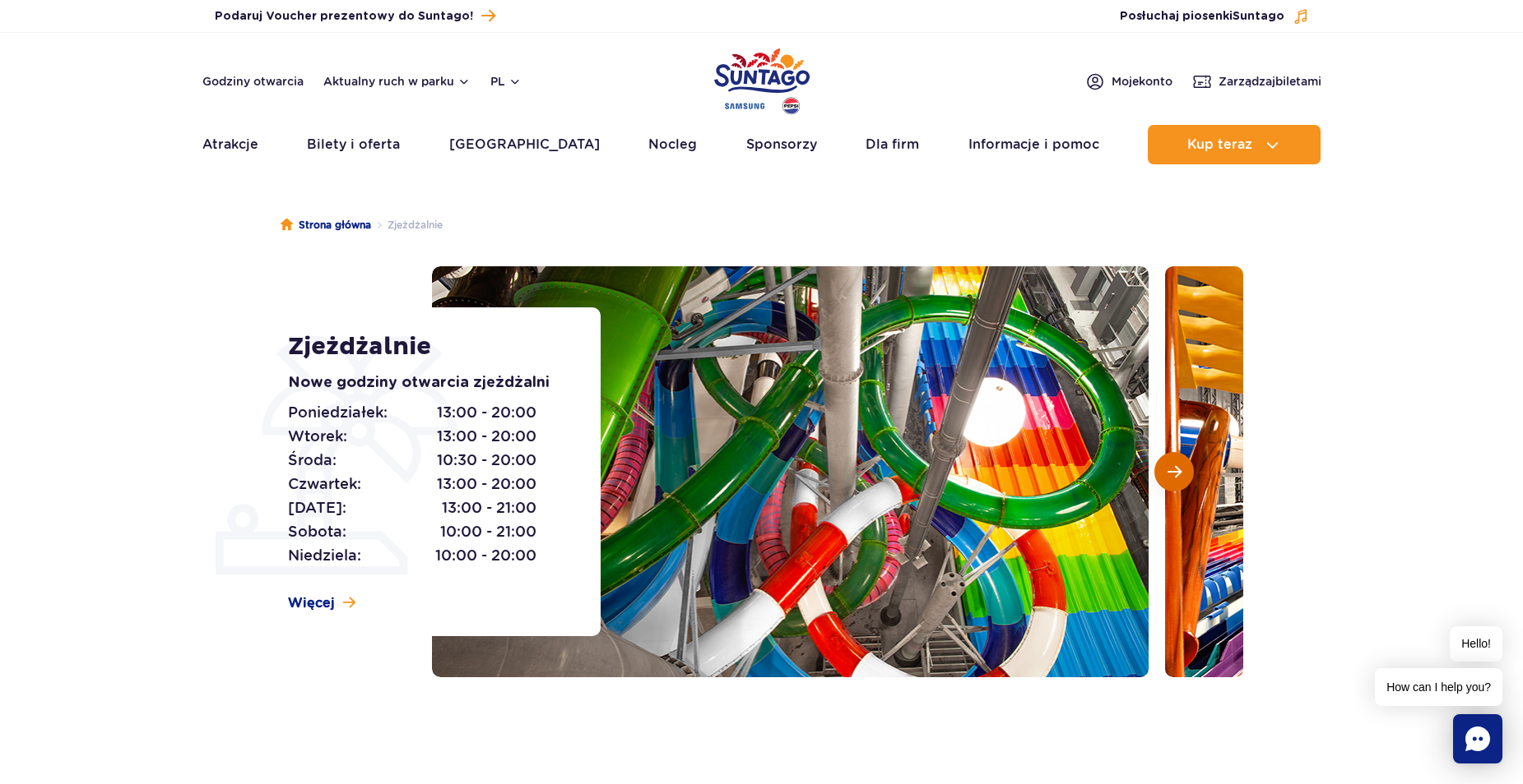
click at [1164, 478] on button "Następny slajd" at bounding box center [1174, 471] width 39 height 39
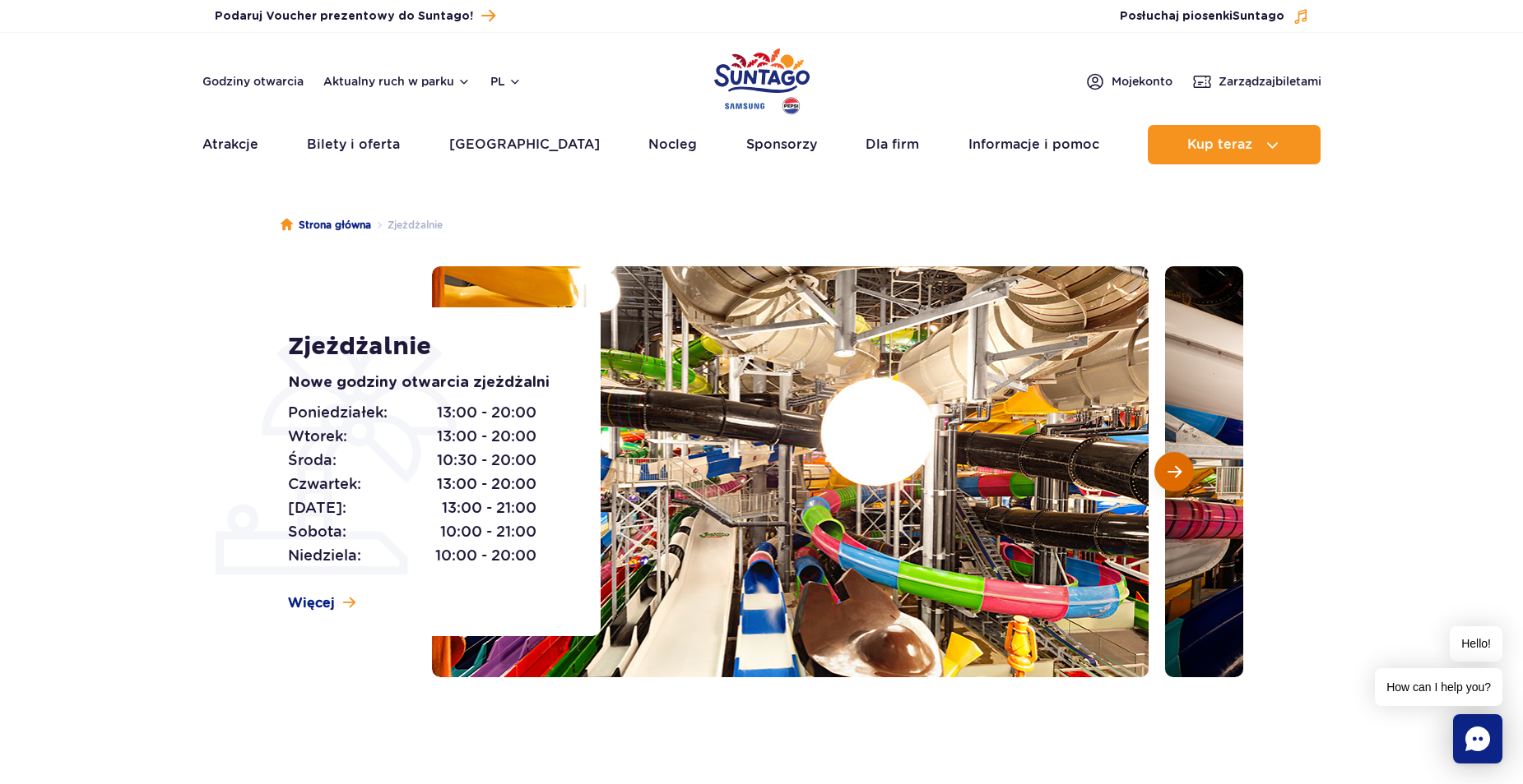
click at [1164, 478] on button "Następny slajd" at bounding box center [1174, 471] width 39 height 39
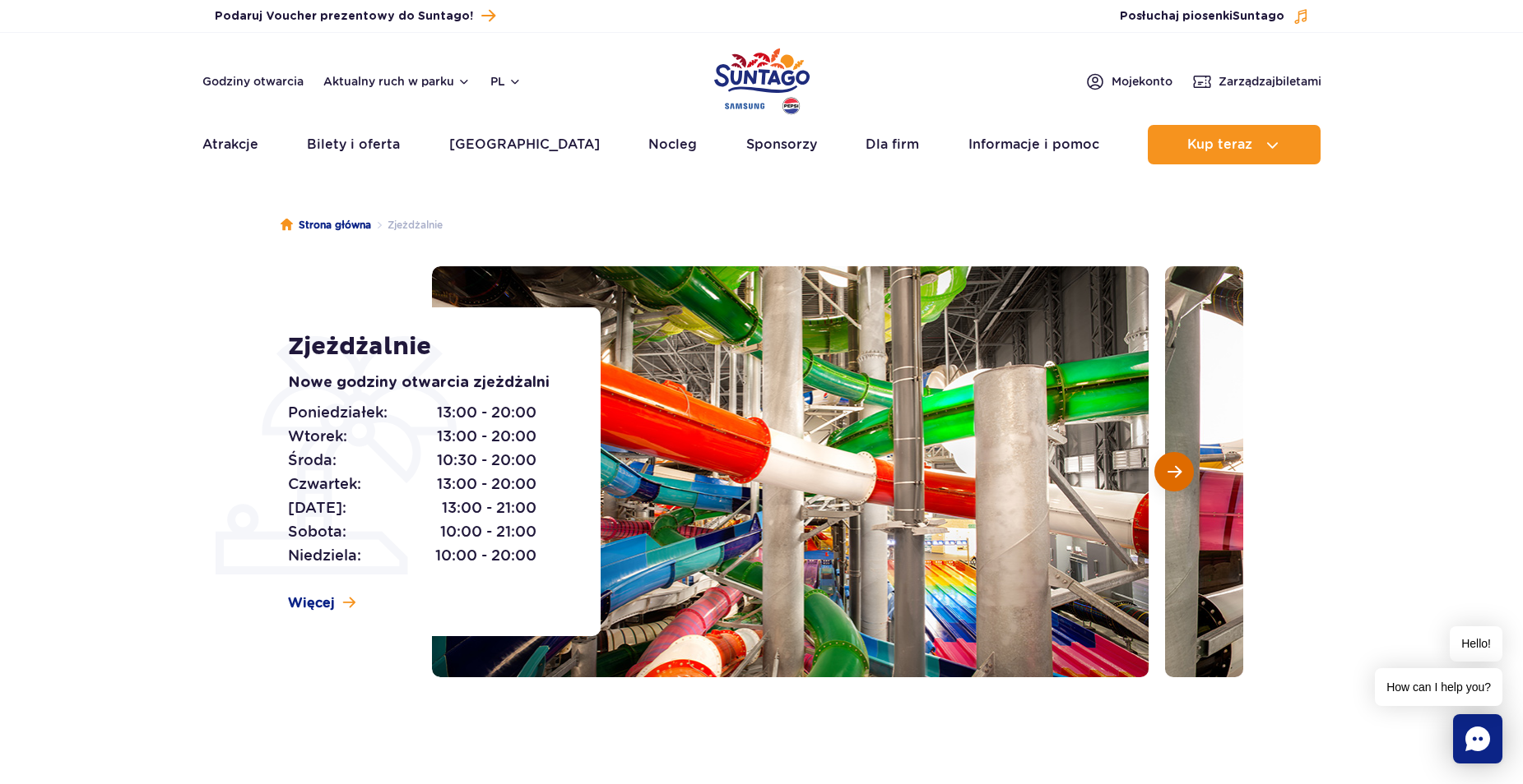
click at [1164, 473] on button "Następny slajd" at bounding box center [1174, 471] width 39 height 39
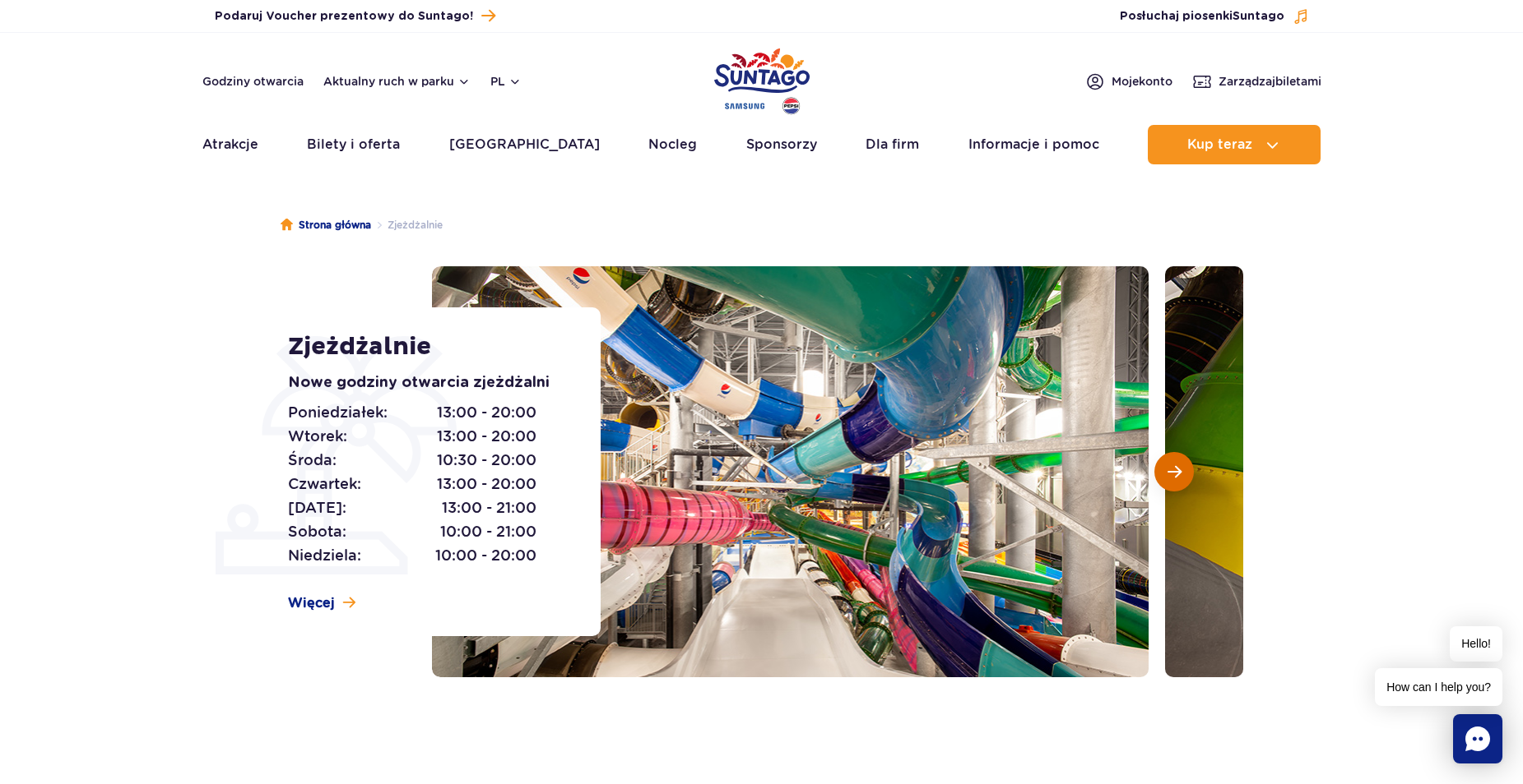
click at [1164, 473] on button "Następny slajd" at bounding box center [1174, 471] width 39 height 39
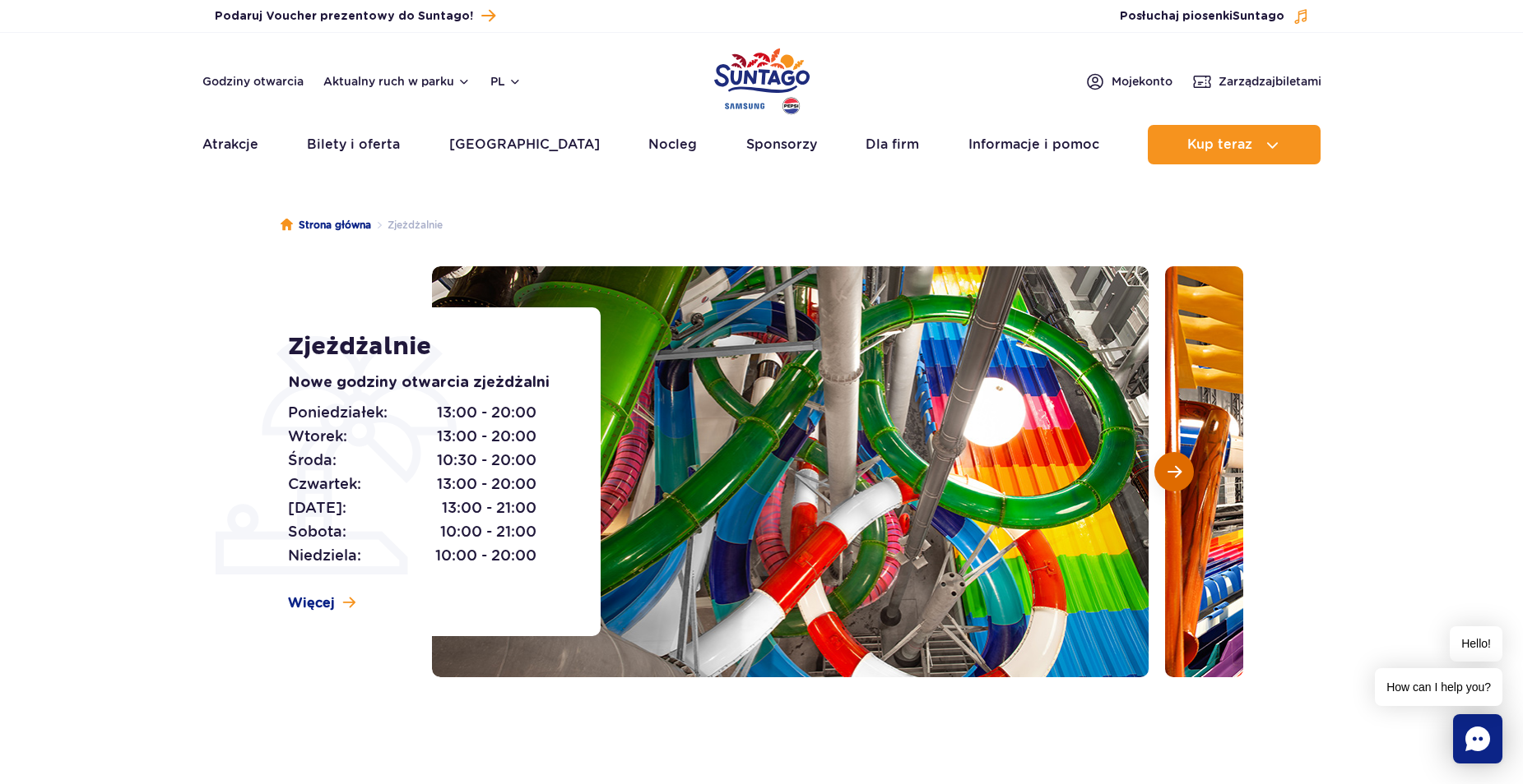
click at [1164, 473] on button "Następny slajd" at bounding box center [1174, 471] width 39 height 39
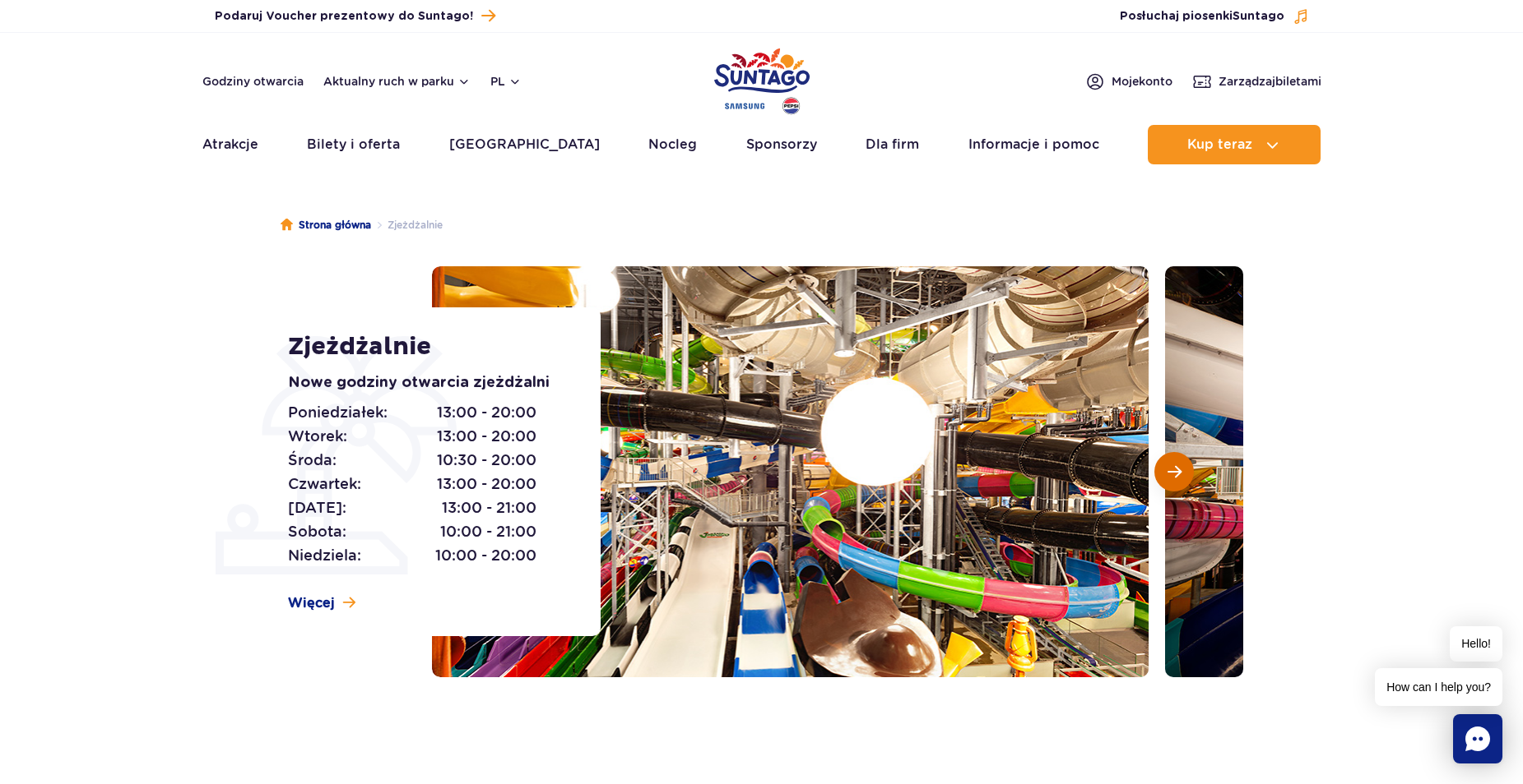
click at [1162, 473] on button "Następny slajd" at bounding box center [1174, 471] width 39 height 39
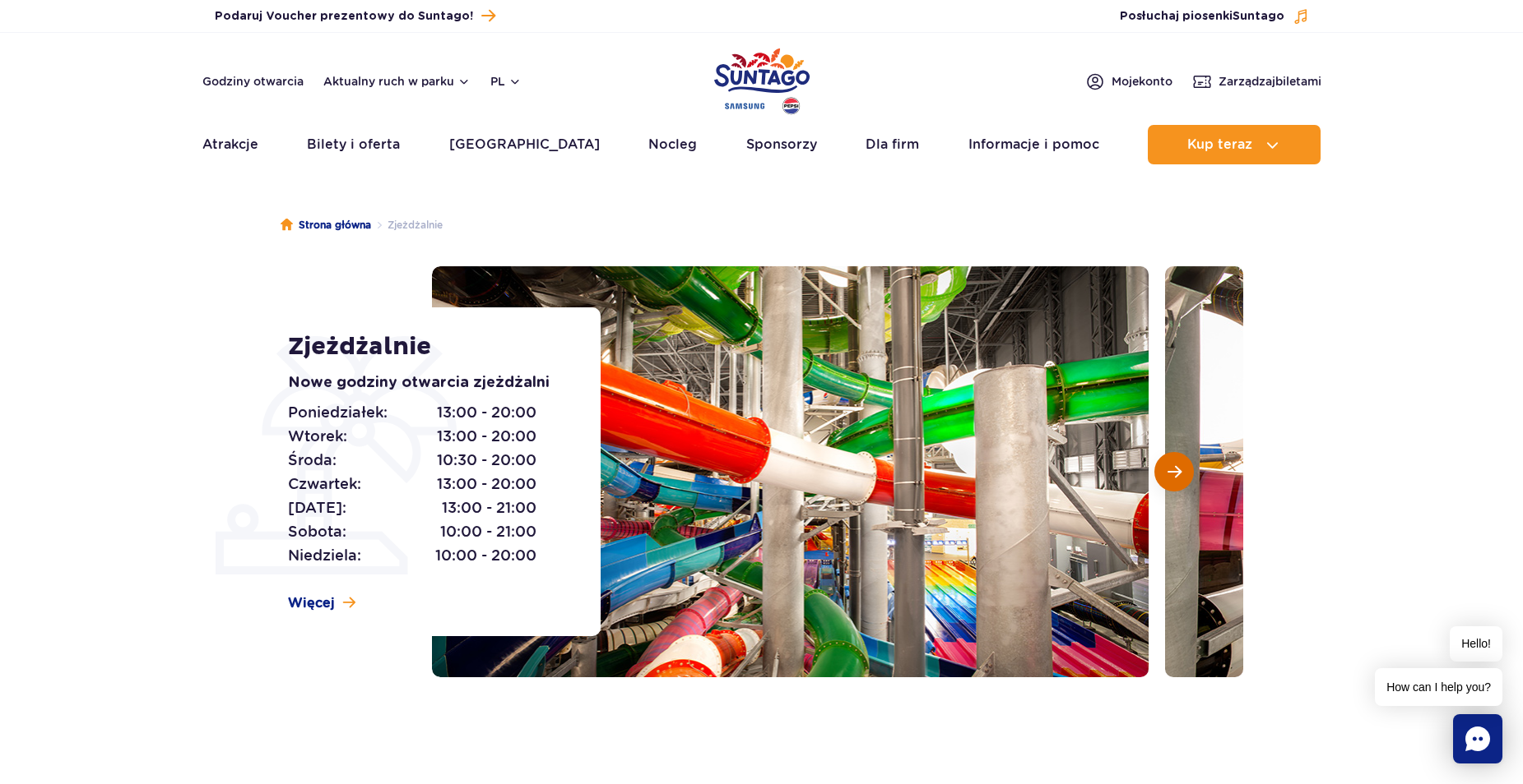
click at [1160, 473] on button "Następny slajd" at bounding box center [1174, 471] width 39 height 39
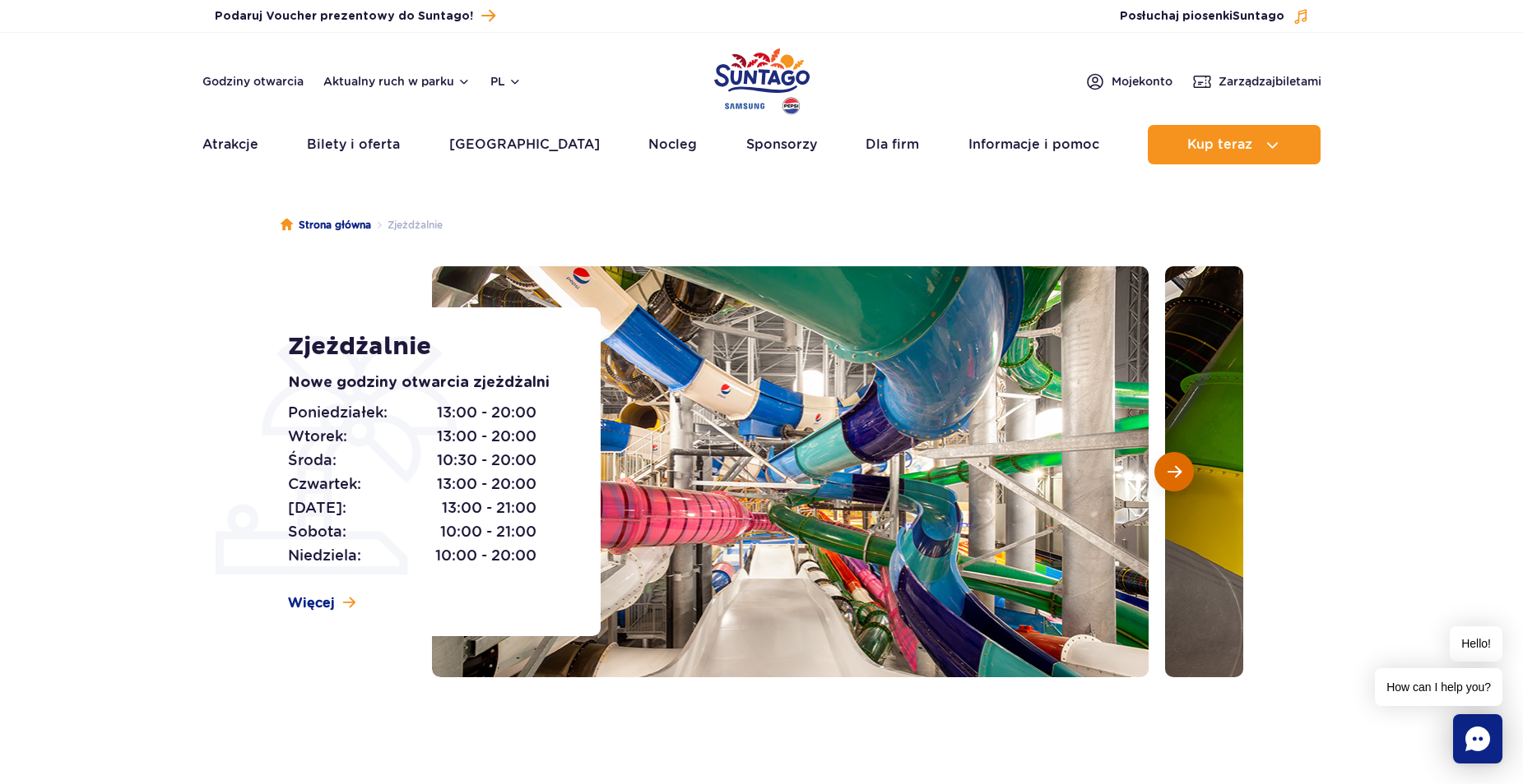
click at [1160, 473] on button "Następny slajd" at bounding box center [1174, 471] width 39 height 39
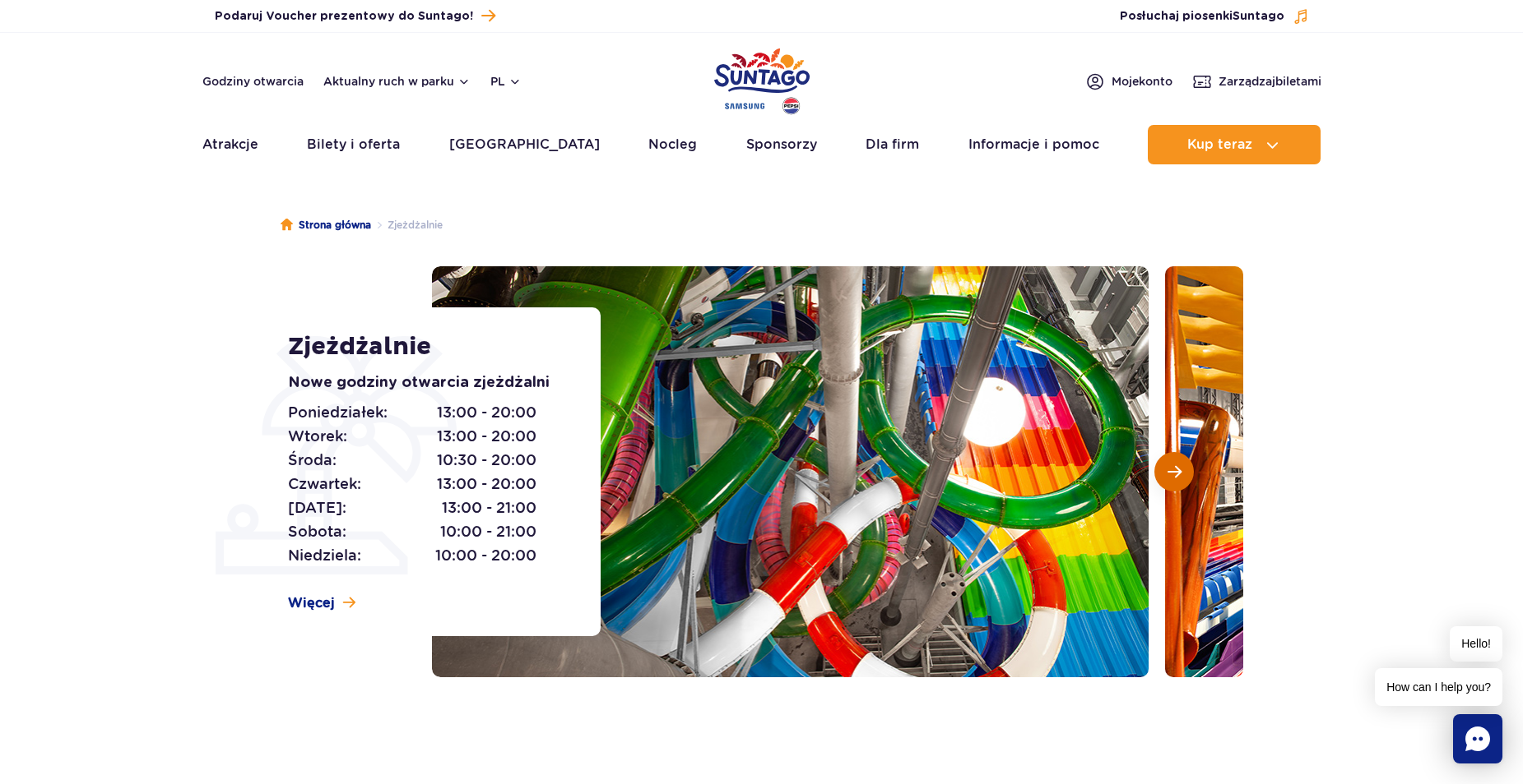
click at [1160, 473] on button "Następny slajd" at bounding box center [1174, 471] width 39 height 39
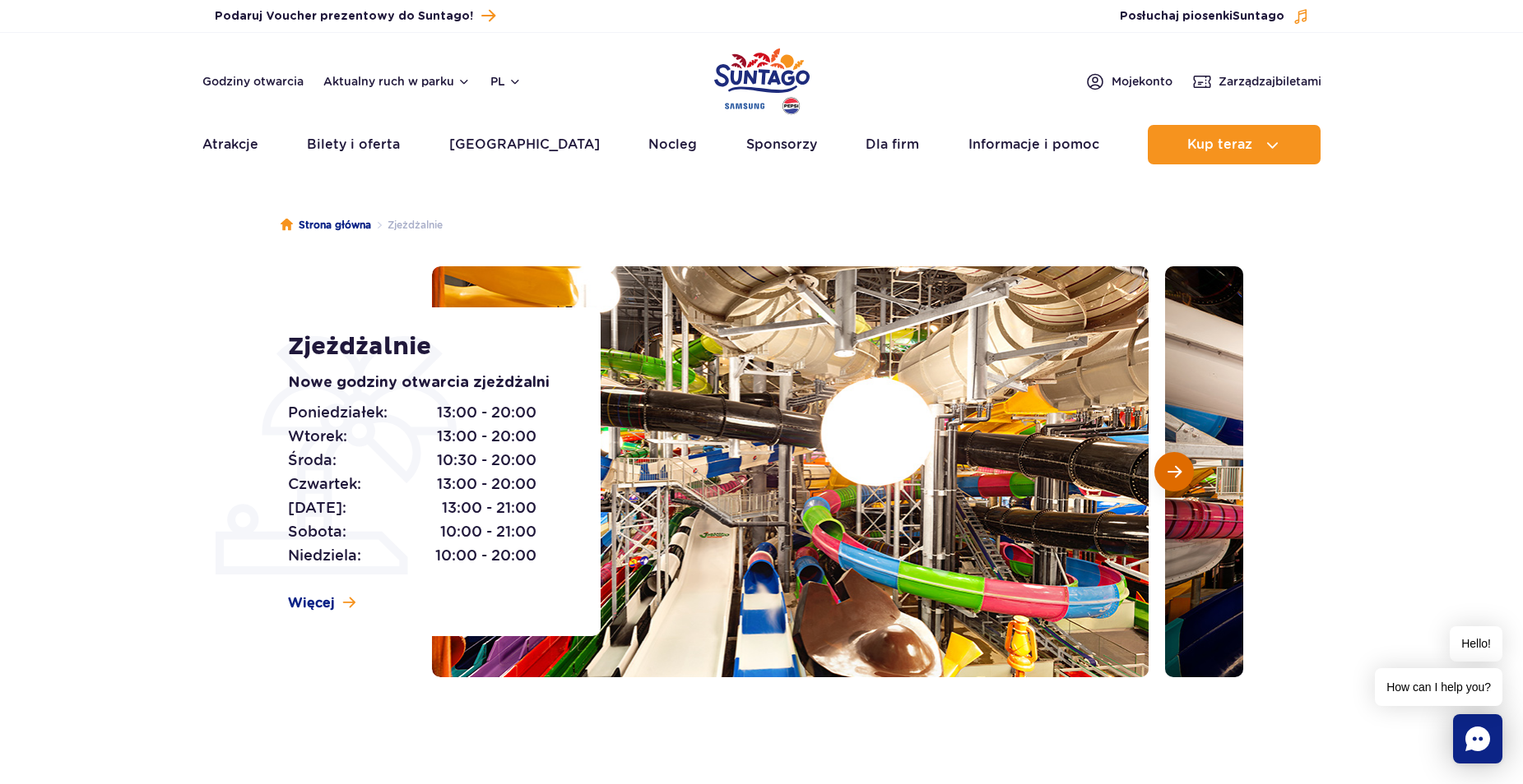
click at [1159, 474] on button "Następny slajd" at bounding box center [1174, 471] width 39 height 39
